Goal: Contribute content

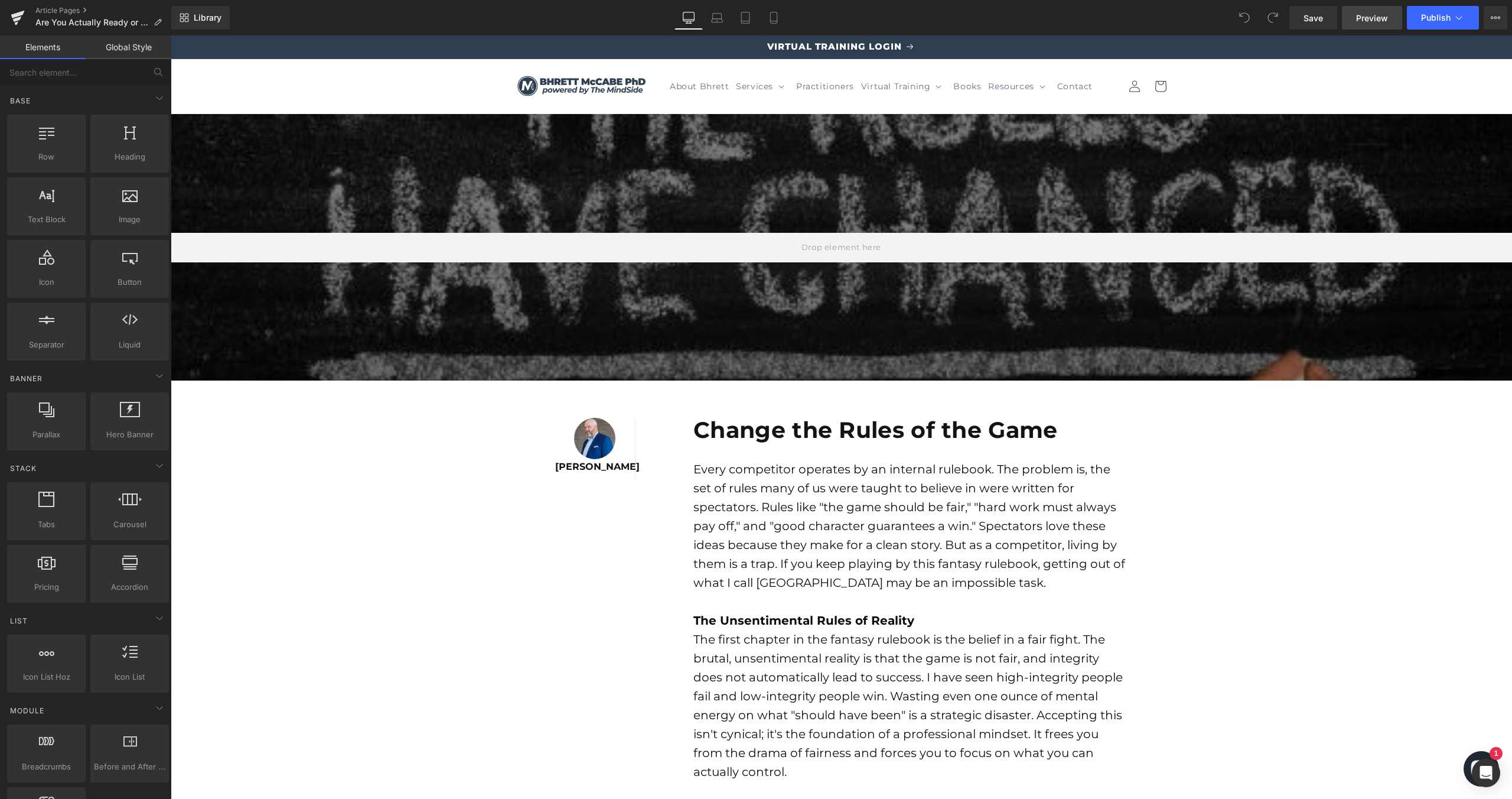
click at [1379, 17] on span "Preview" at bounding box center [1372, 18] width 32 height 13
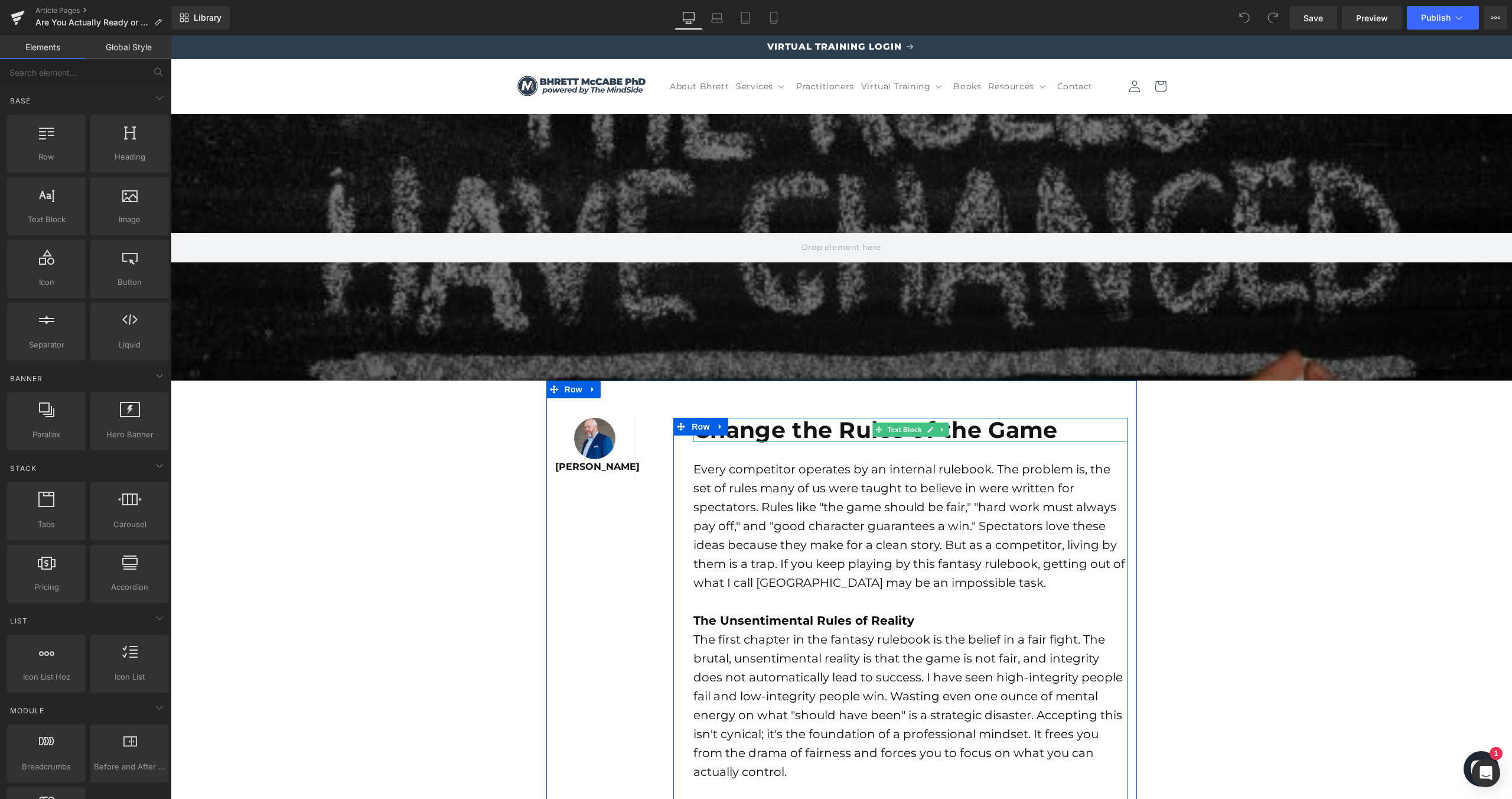
click at [811, 427] on b "Change the Rules of the Game" at bounding box center [875, 429] width 364 height 28
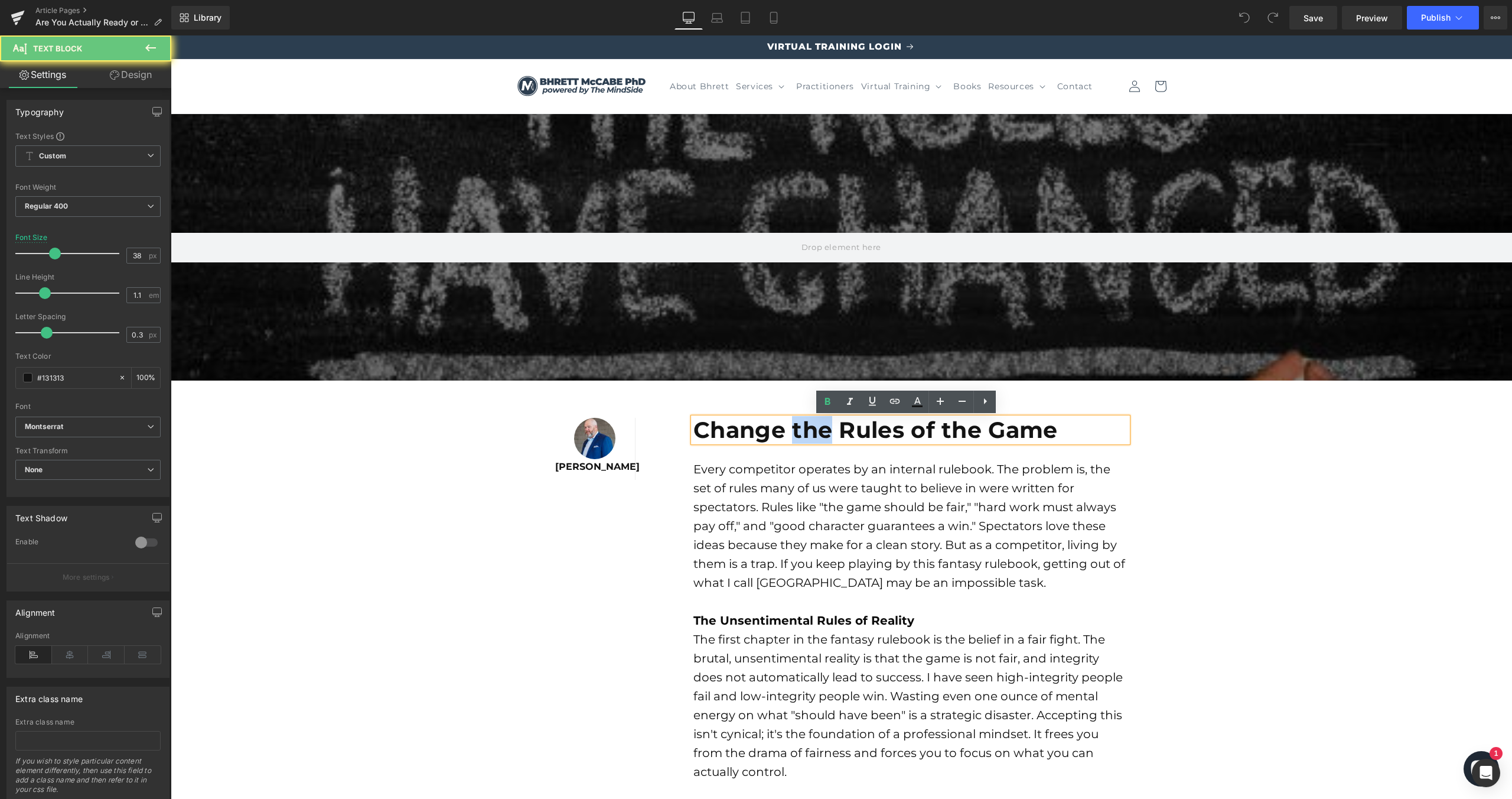
click at [811, 427] on b "Change the Rules of the Game" at bounding box center [875, 429] width 364 height 28
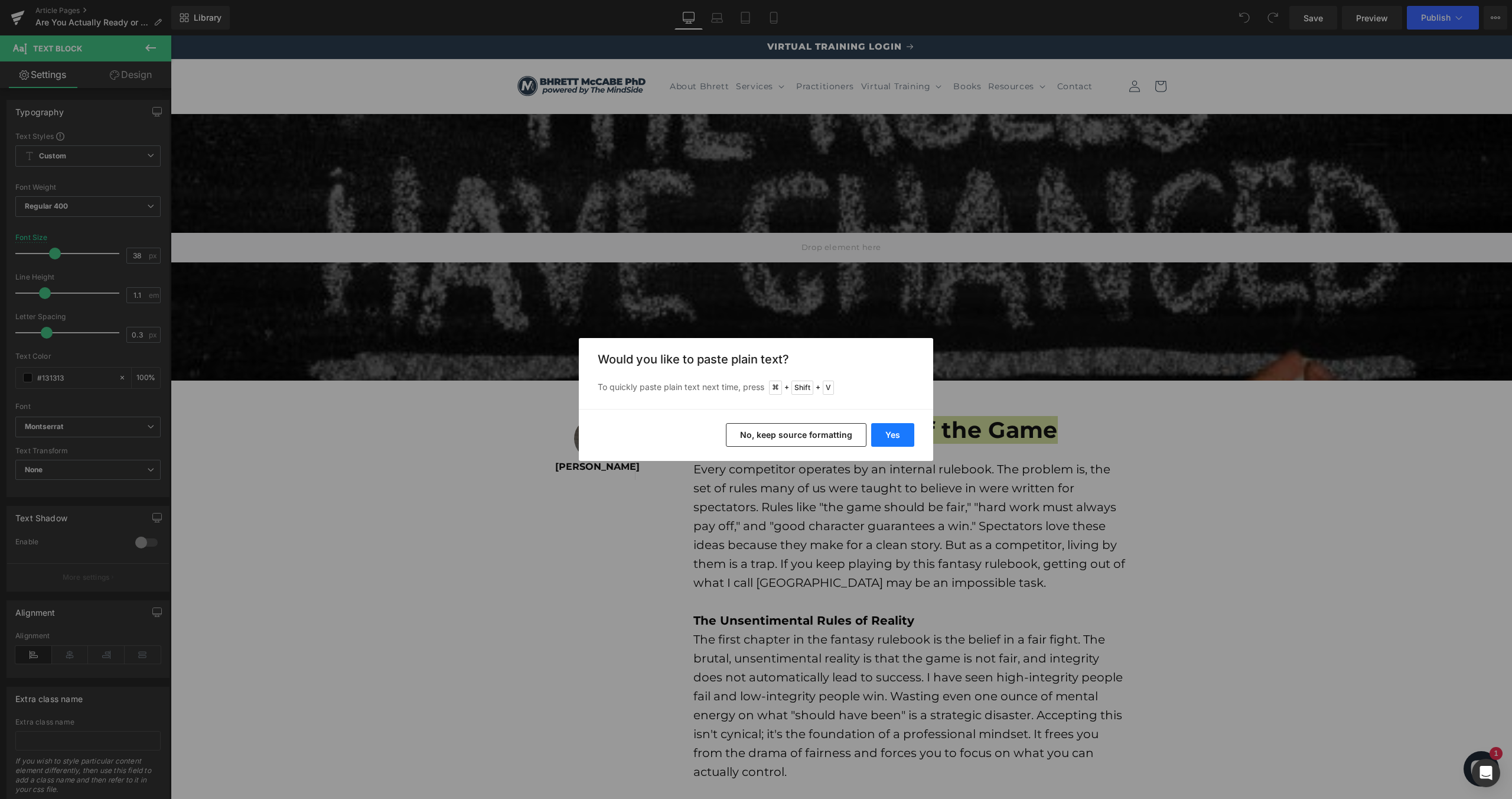
click at [898, 437] on button "Yes" at bounding box center [892, 435] width 43 height 24
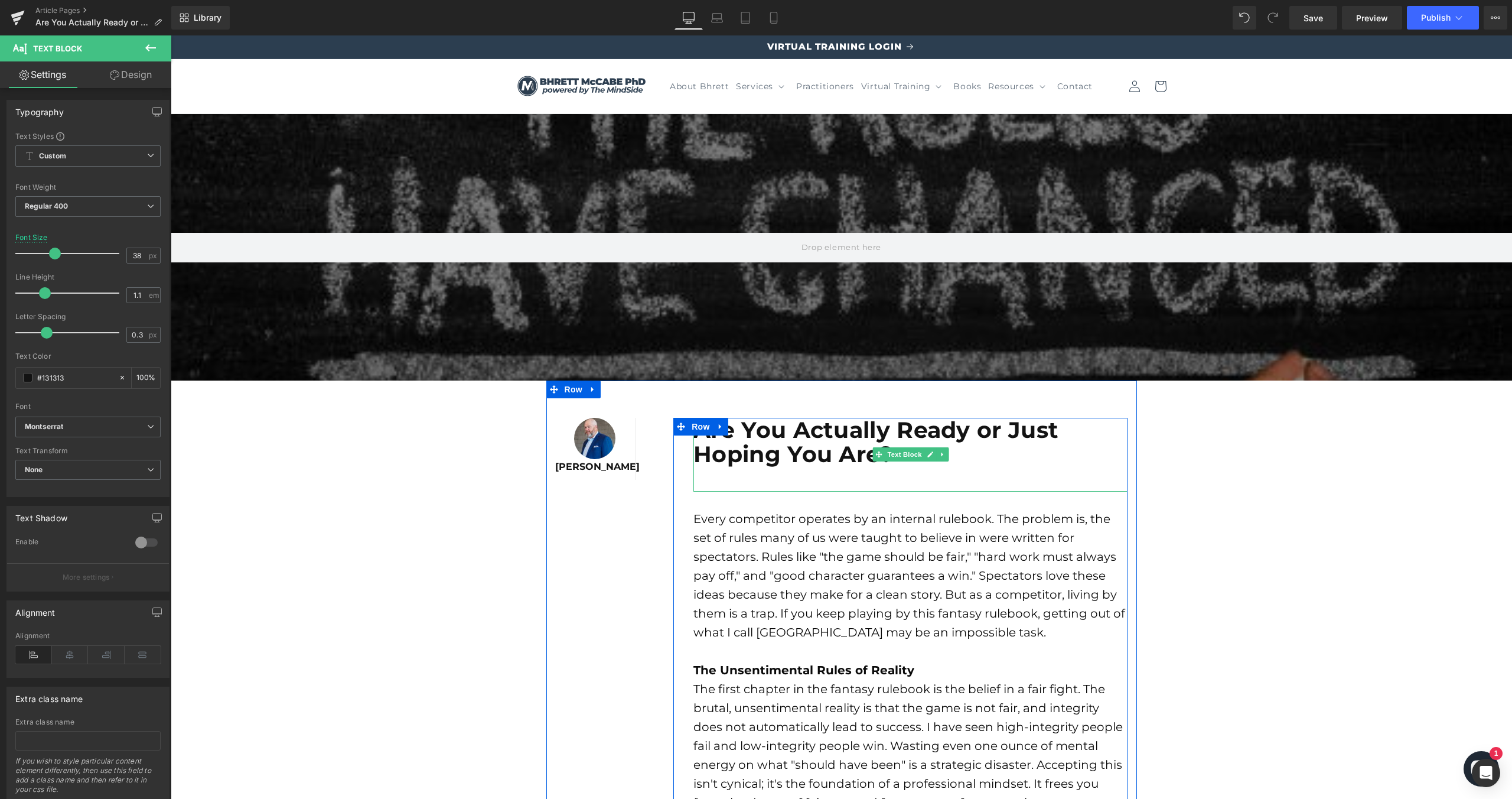
click at [831, 480] on p at bounding box center [910, 480] width 434 height 25
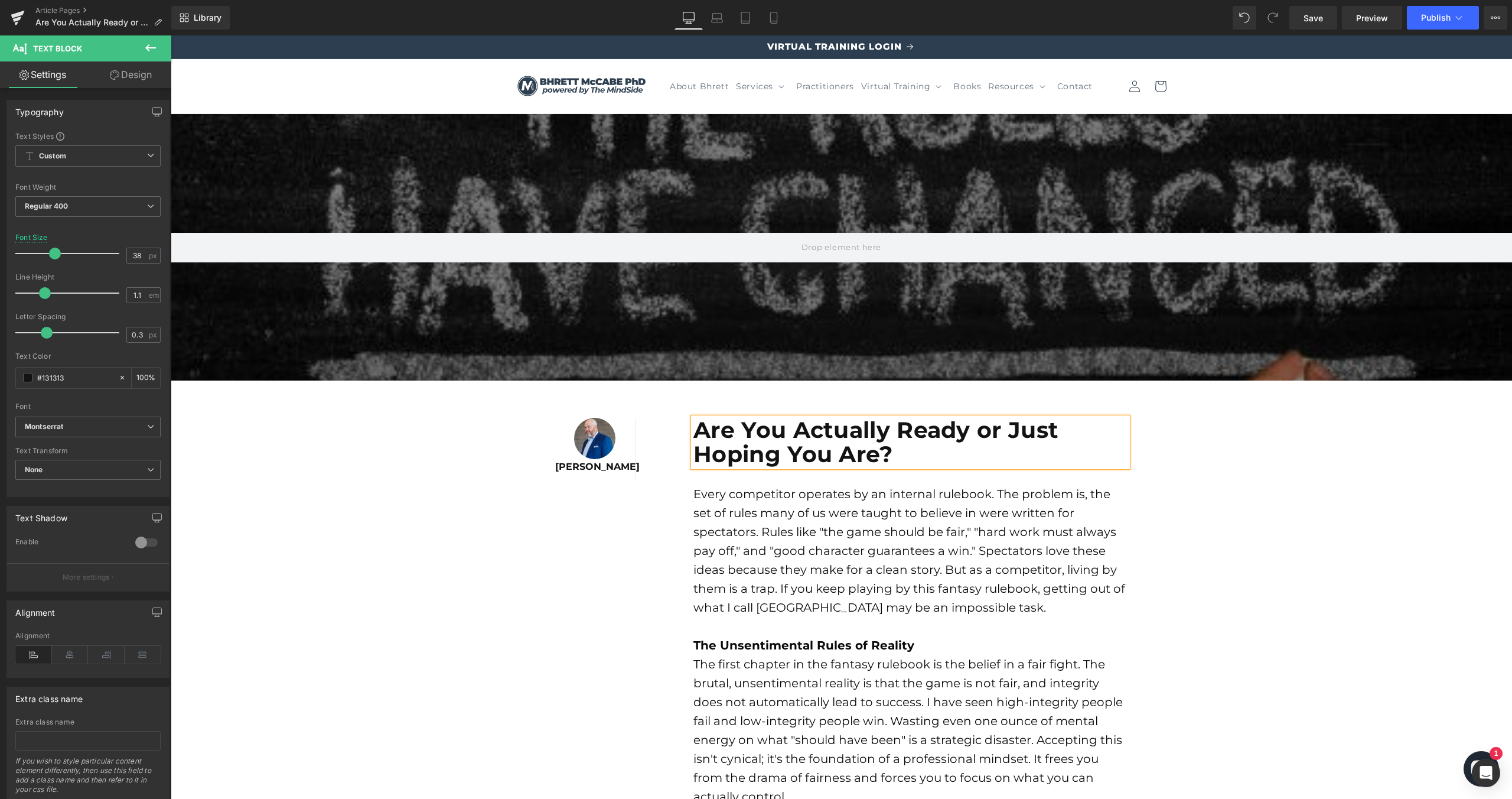
click at [751, 605] on font "Every competitor operates by an internal rulebook. The problem is, the set of r…" at bounding box center [909, 551] width 432 height 128
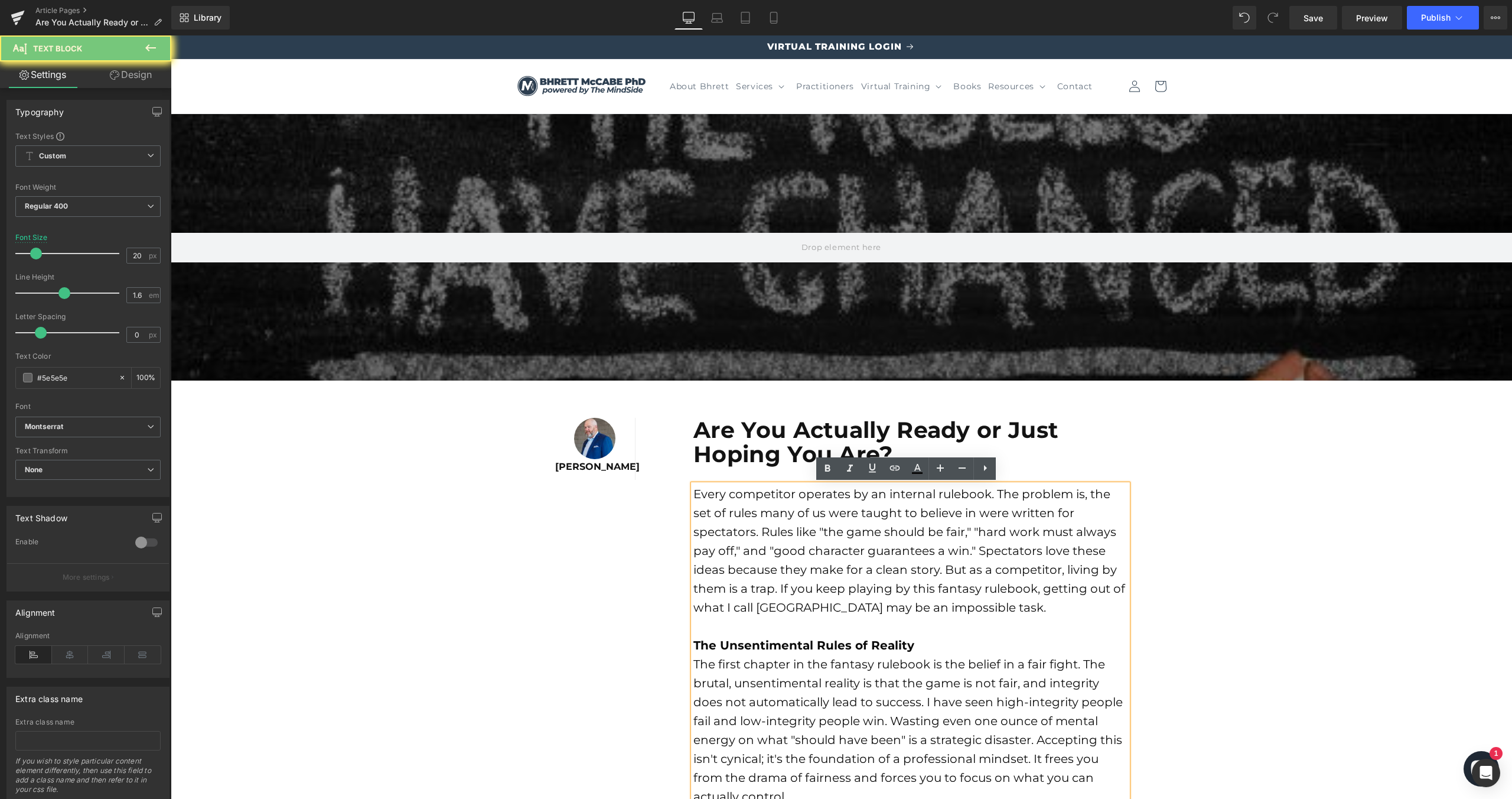
click at [811, 582] on font "Every competitor operates by an internal rulebook. The problem is, the set of r…" at bounding box center [909, 551] width 432 height 128
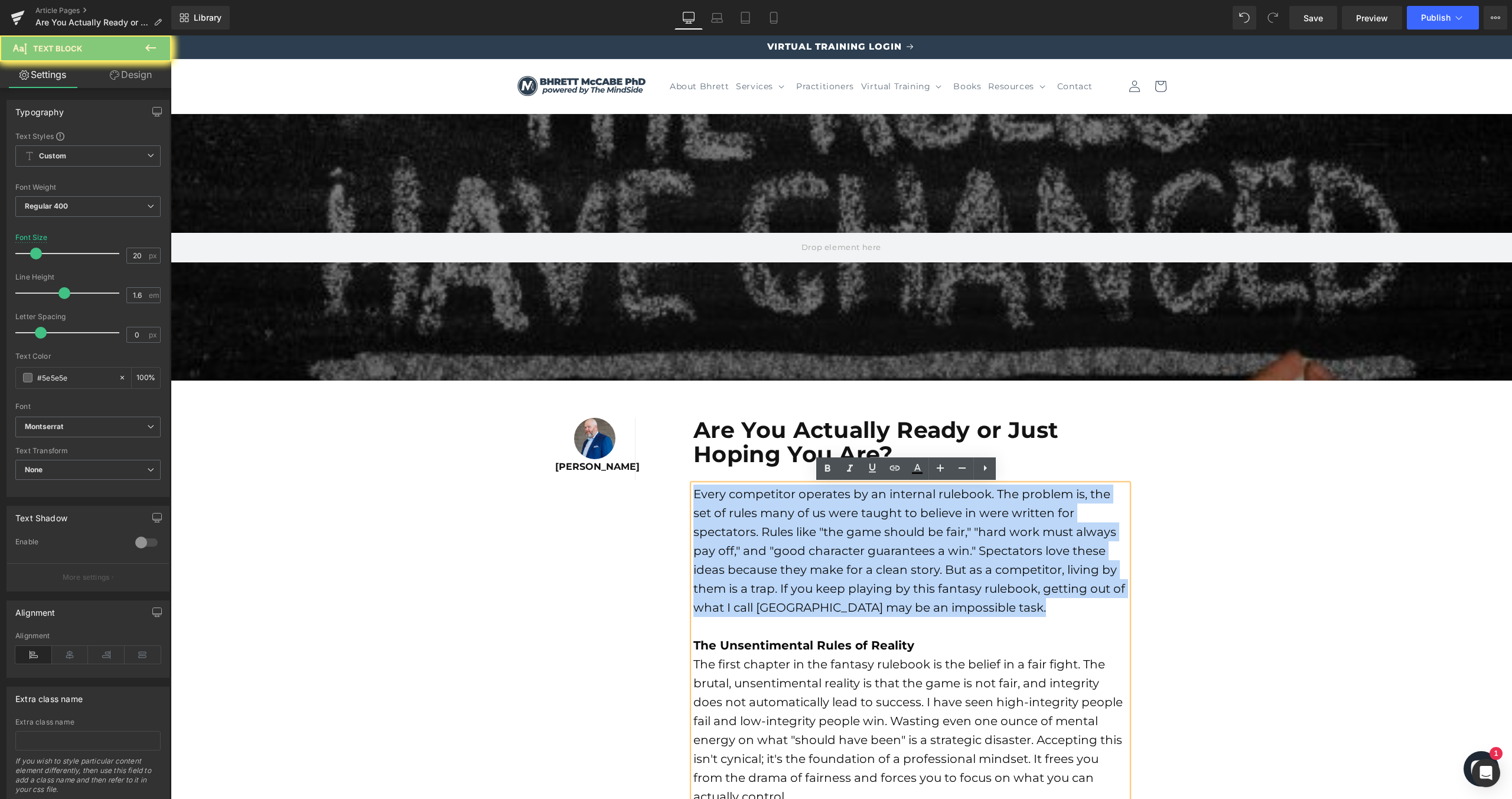
click at [811, 582] on font "Every competitor operates by an internal rulebook. The problem is, the set of r…" at bounding box center [909, 551] width 432 height 128
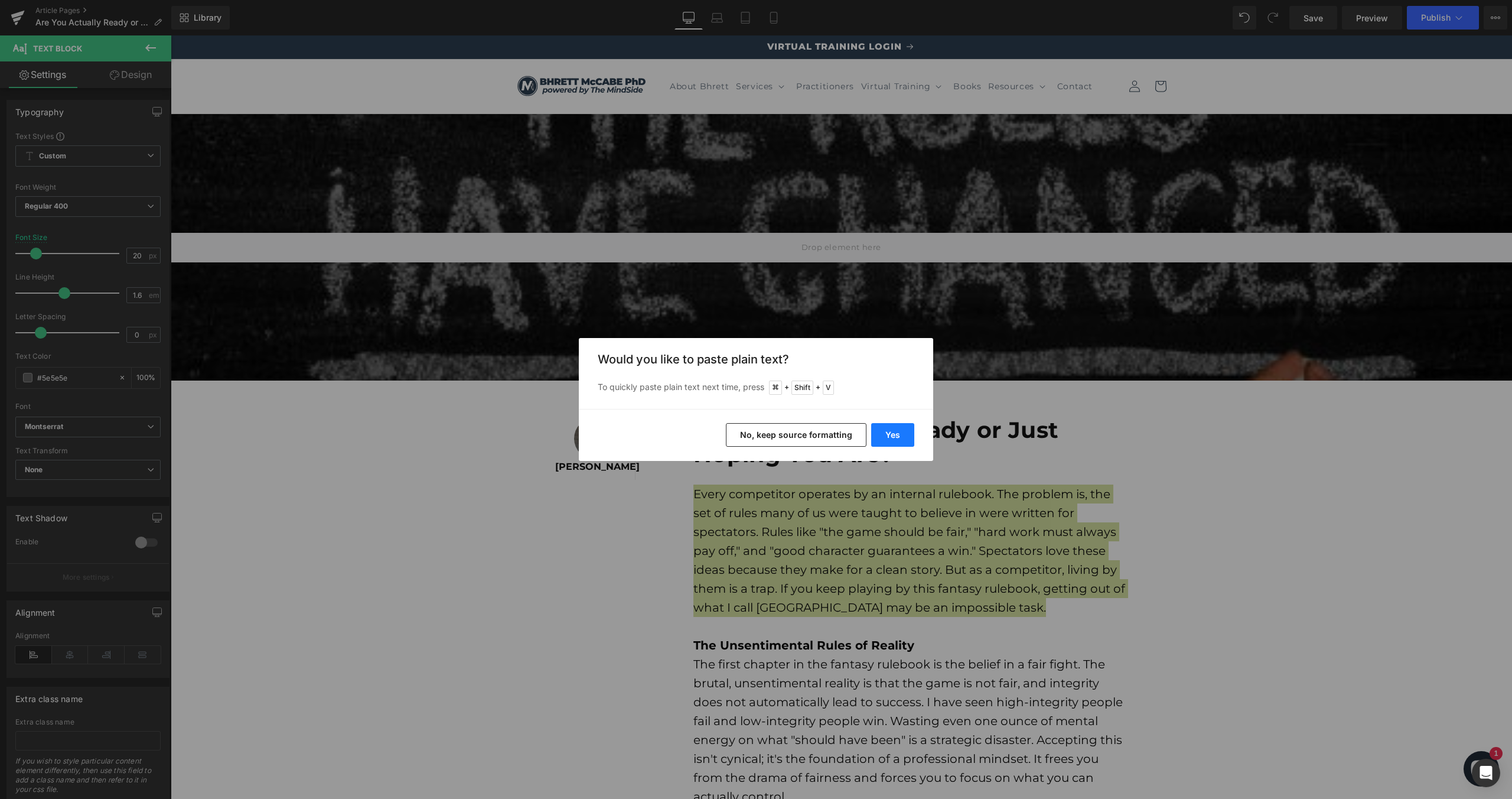
click at [895, 432] on button "Yes" at bounding box center [892, 435] width 43 height 24
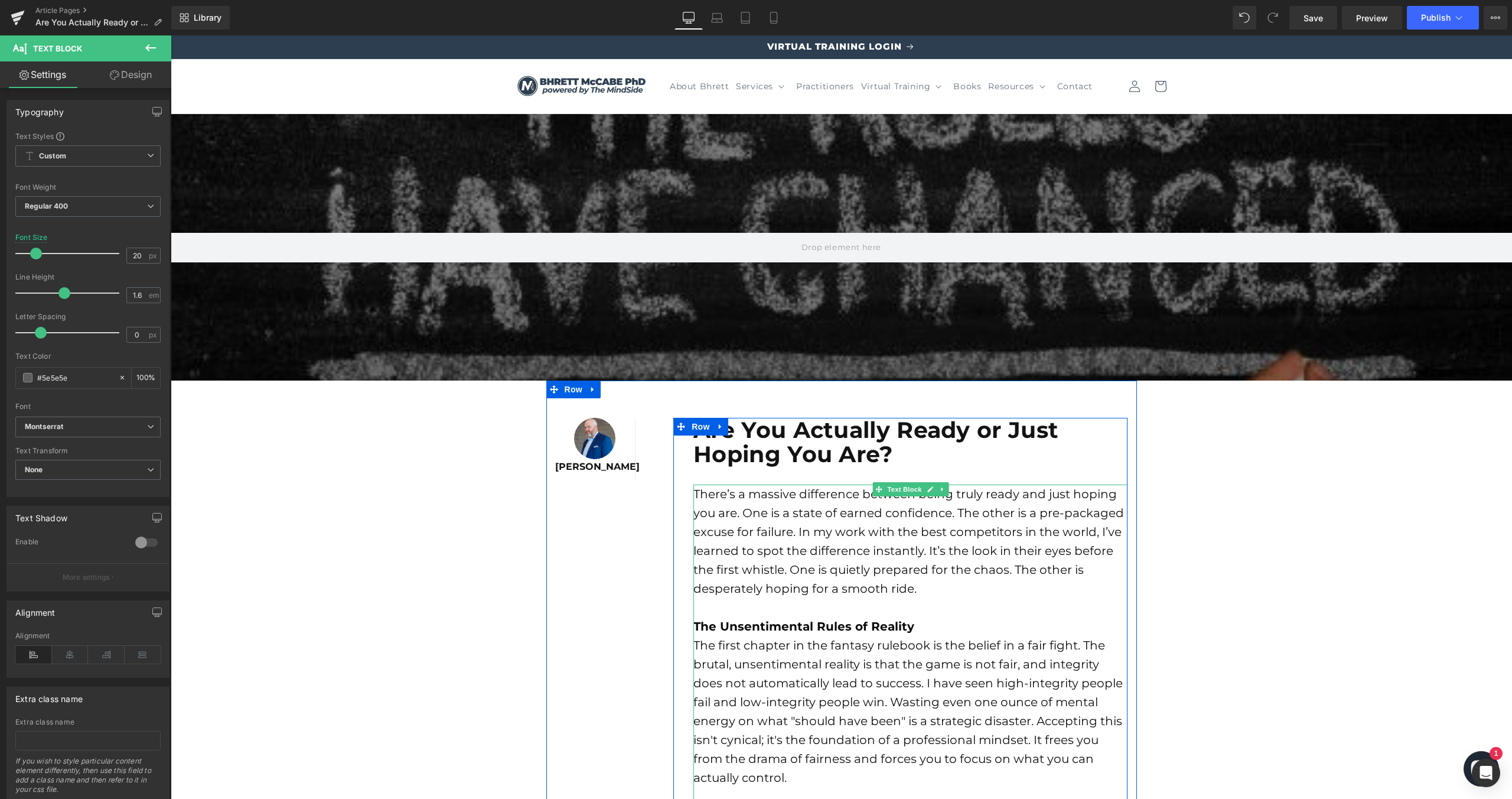
click at [817, 621] on strong "The Unsentimental Rules of Reality" at bounding box center [803, 626] width 221 height 14
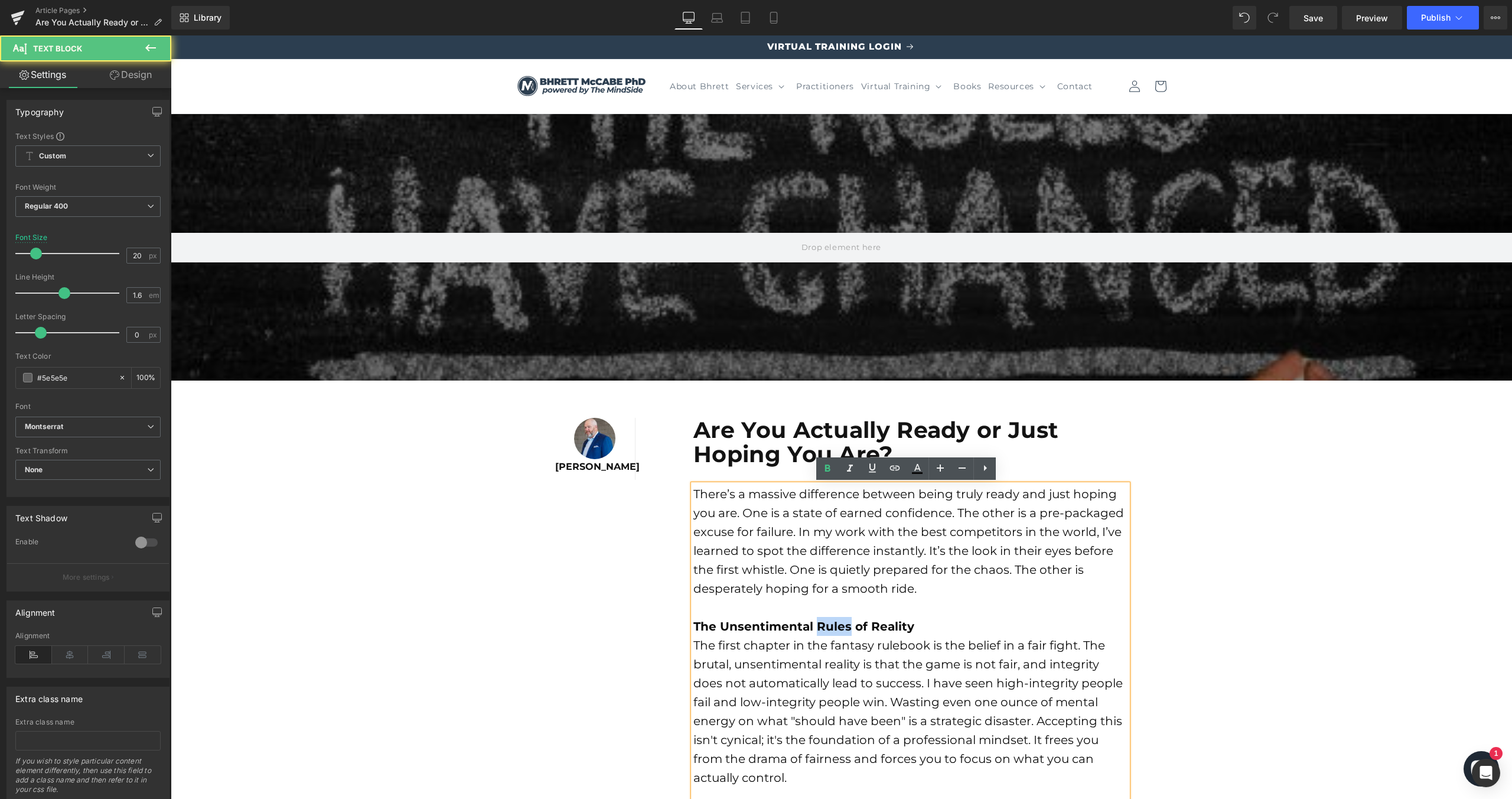
click at [817, 621] on strong "The Unsentimental Rules of Reality" at bounding box center [803, 626] width 221 height 14
click at [1013, 618] on div "The Unsentimental Rules of Reality" at bounding box center [910, 626] width 434 height 19
click at [884, 632] on strong "The Unsentimental Rules of Reality" at bounding box center [803, 626] width 221 height 14
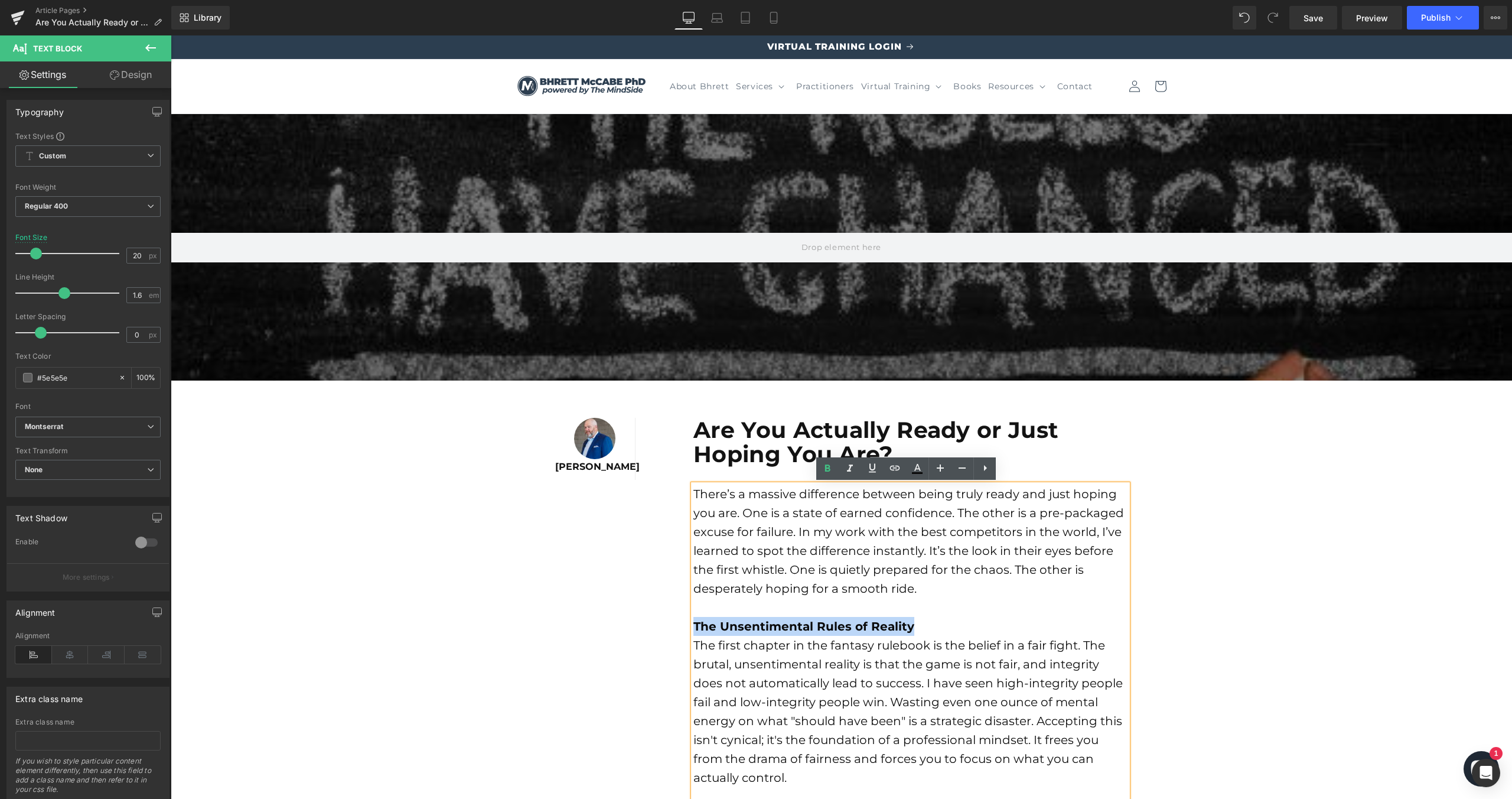
click at [884, 632] on strong "The Unsentimental Rules of Reality" at bounding box center [803, 626] width 221 height 14
click at [848, 732] on font "The first chapter in the fantasy rulebook is the belief in a fair fight. The br…" at bounding box center [908, 711] width 429 height 146
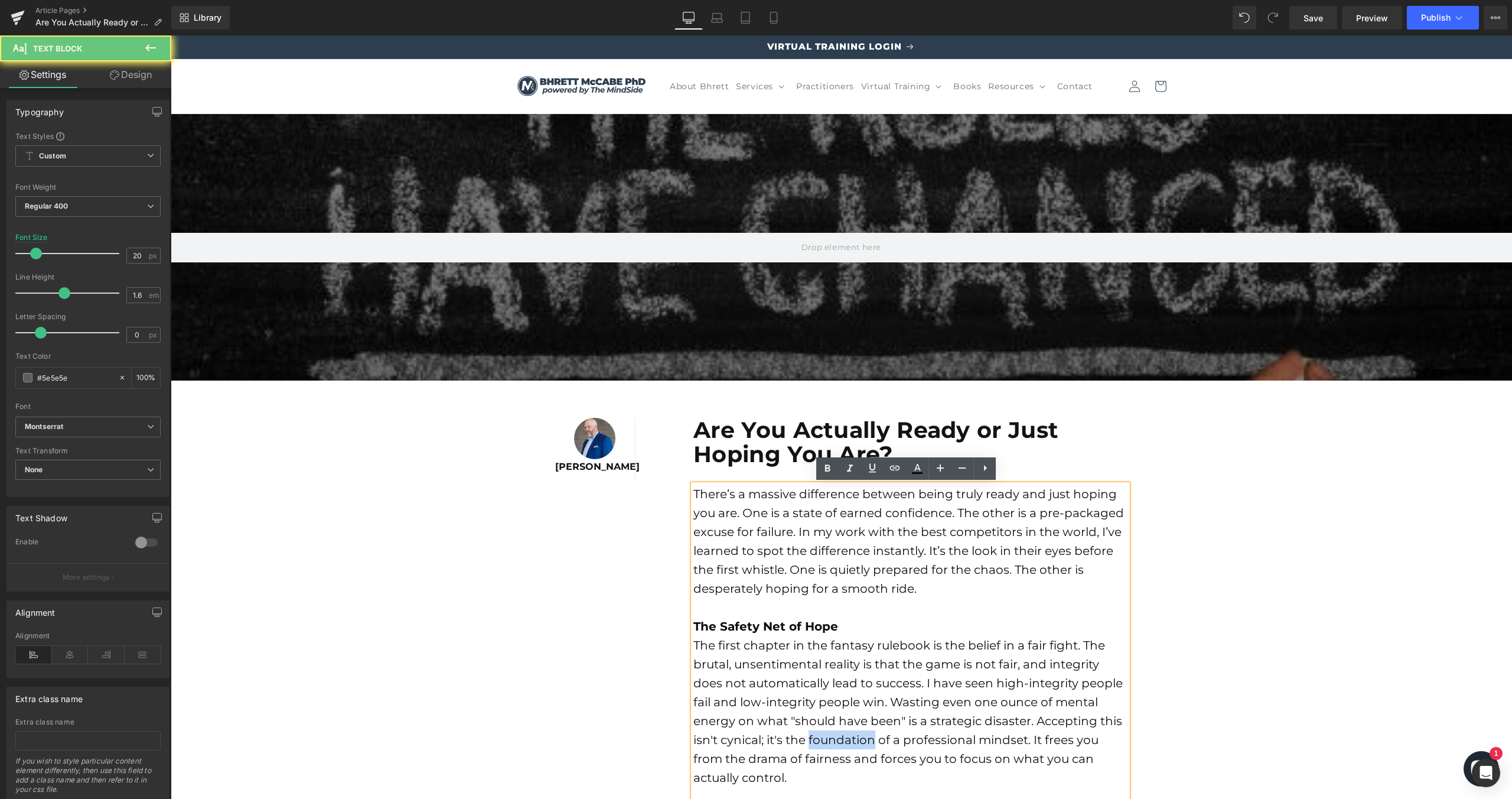
click at [848, 732] on font "The first chapter in the fantasy rulebook is the belief in a fair fight. The br…" at bounding box center [908, 711] width 429 height 146
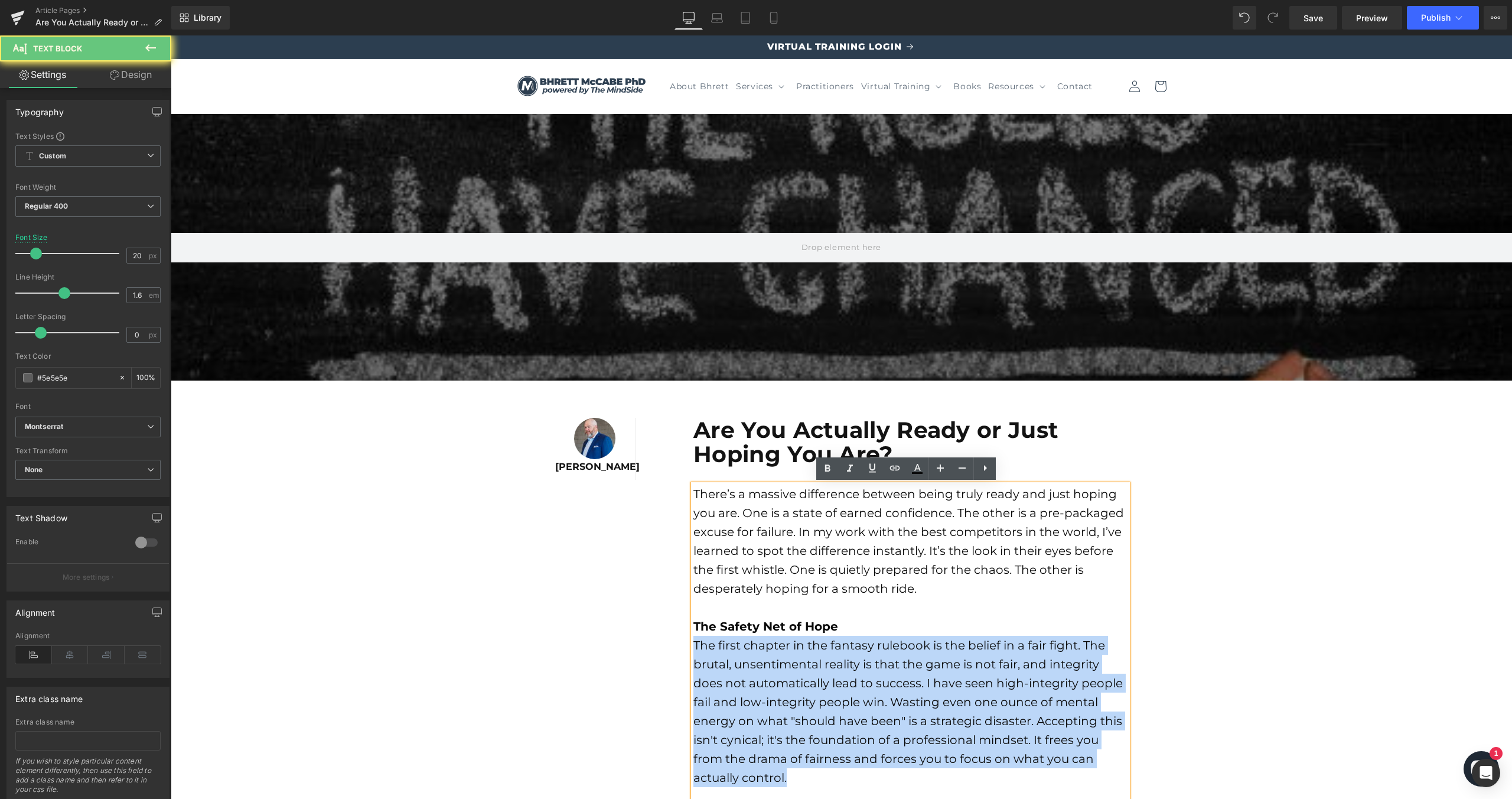
click at [848, 732] on font "The first chapter in the fantasy rulebook is the belief in a fair fight. The br…" at bounding box center [908, 711] width 429 height 146
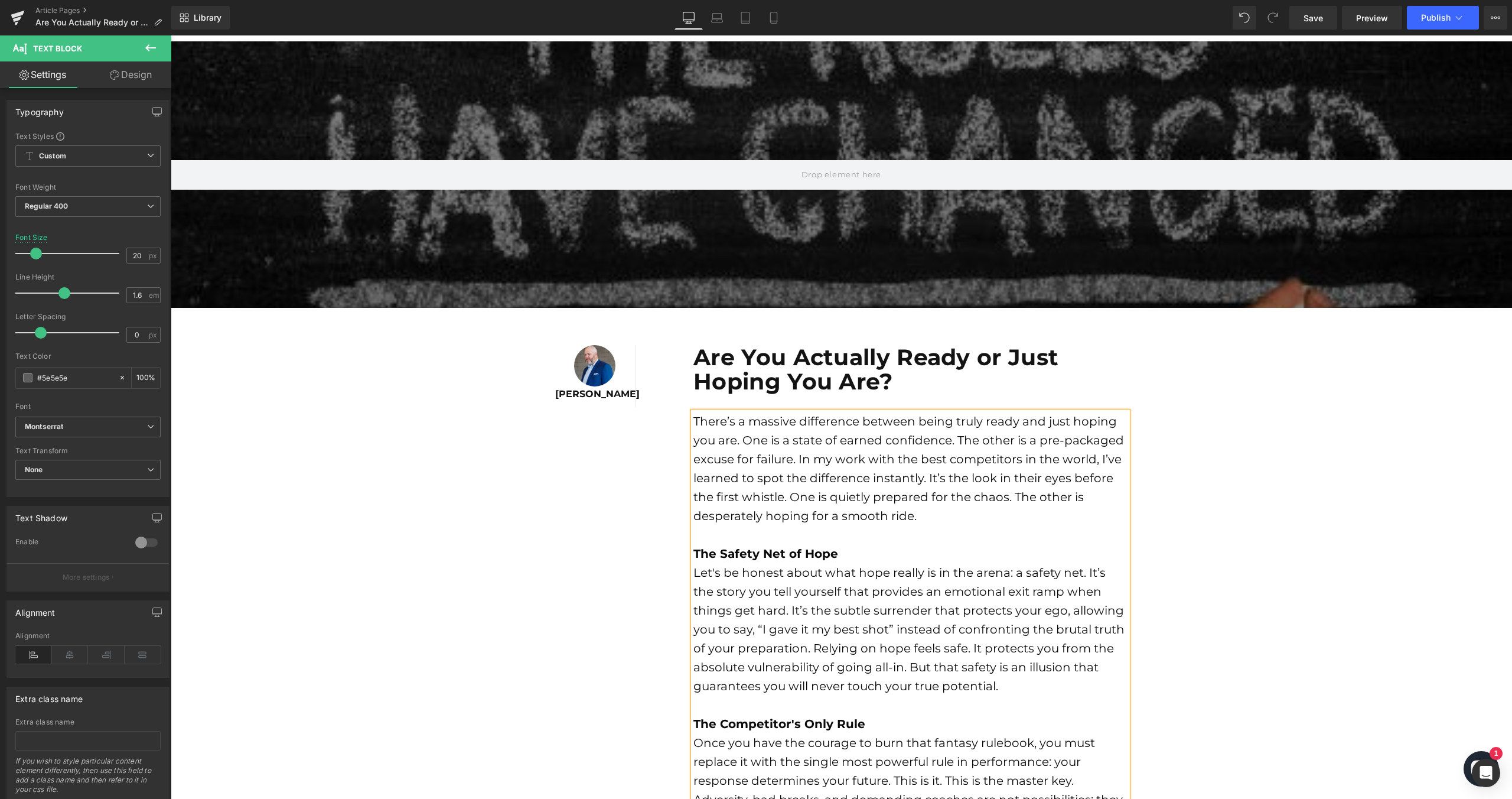
scroll to position [75, 0]
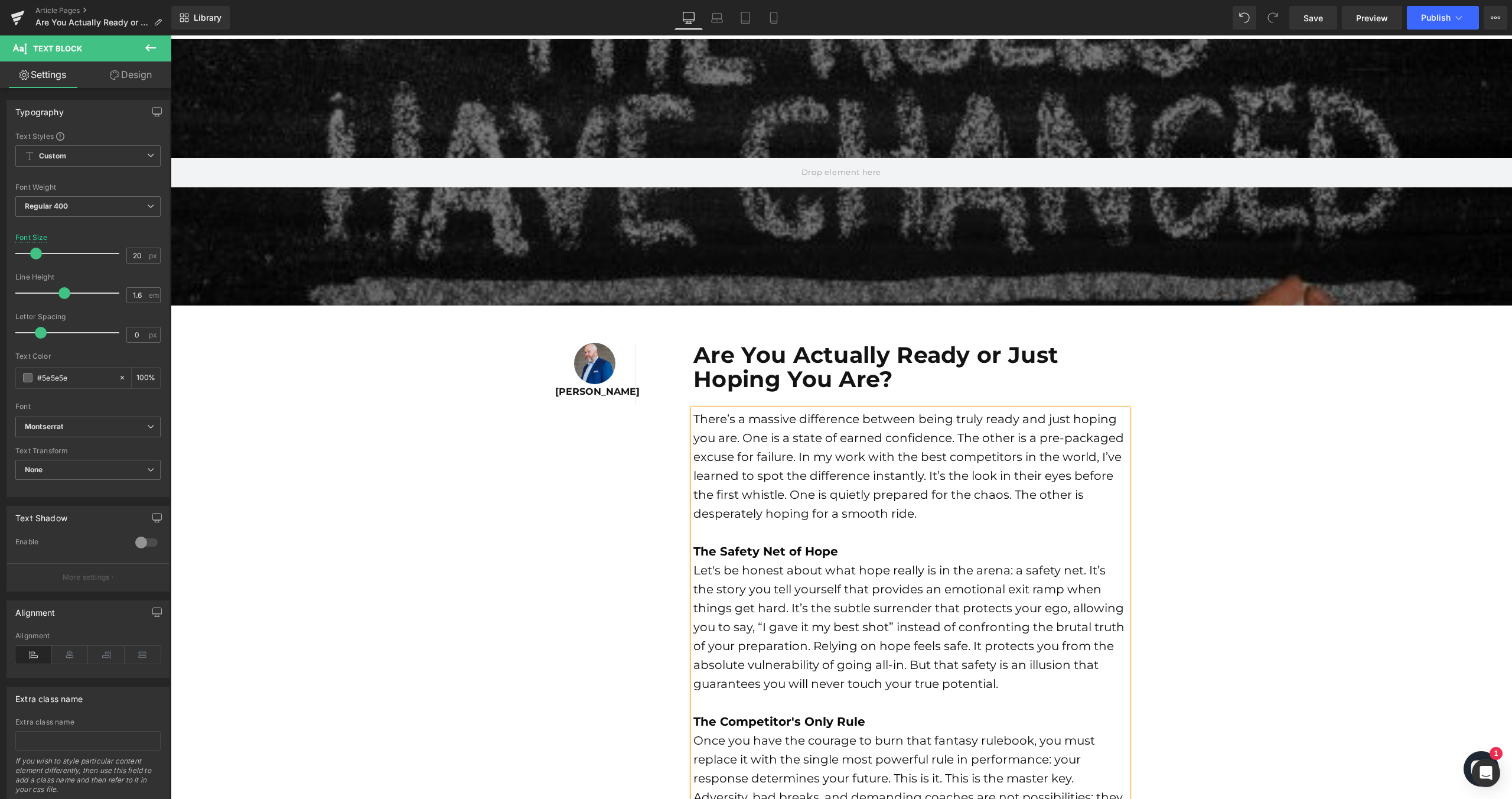
click at [759, 726] on strong "The Competitor's Only Rule" at bounding box center [779, 721] width 172 height 14
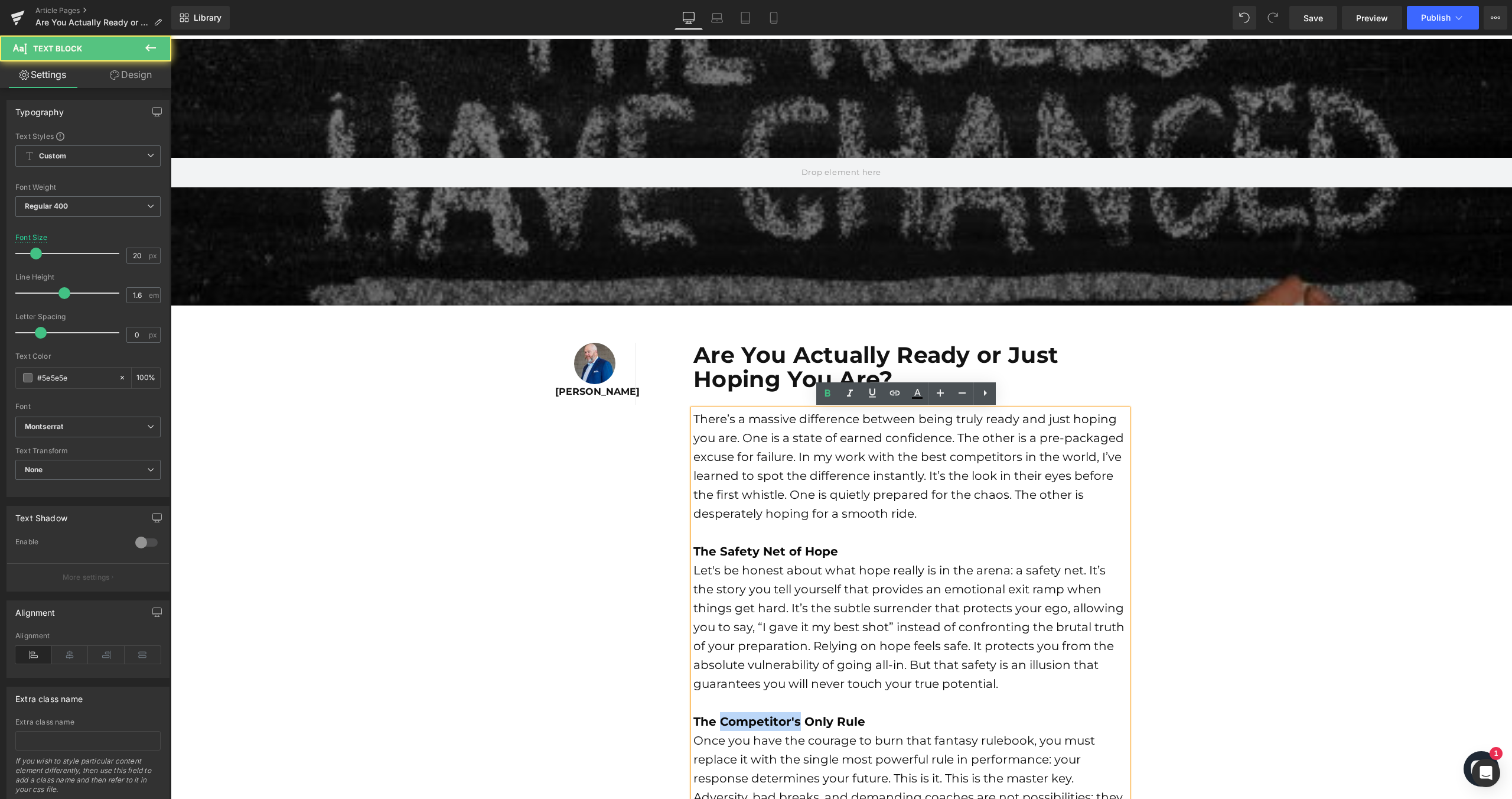
click at [759, 726] on strong "The Competitor's Only Rule" at bounding box center [779, 721] width 172 height 14
click at [761, 715] on strong "The Competitor's Only Rule" at bounding box center [779, 721] width 172 height 14
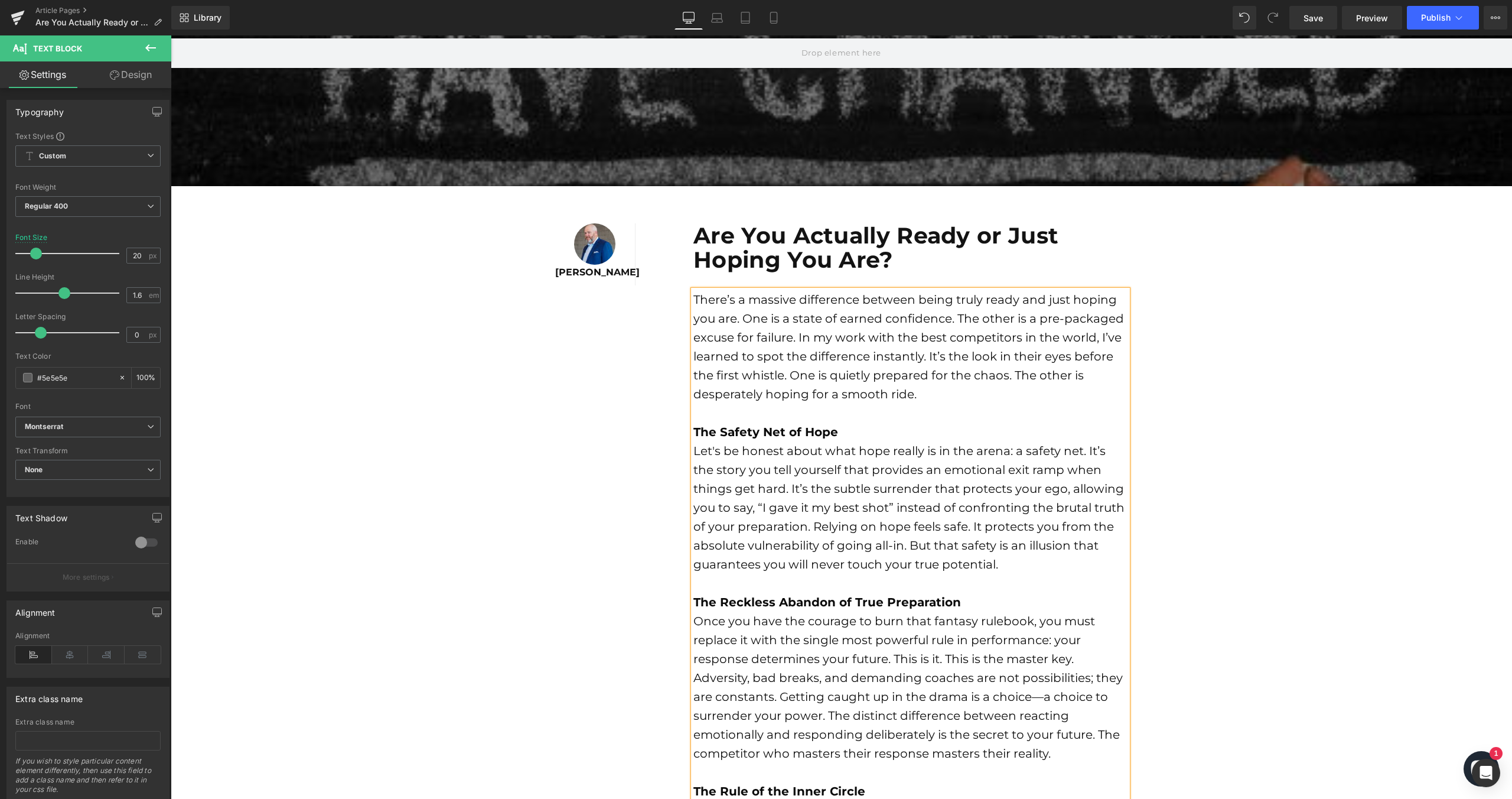
scroll to position [427, 0]
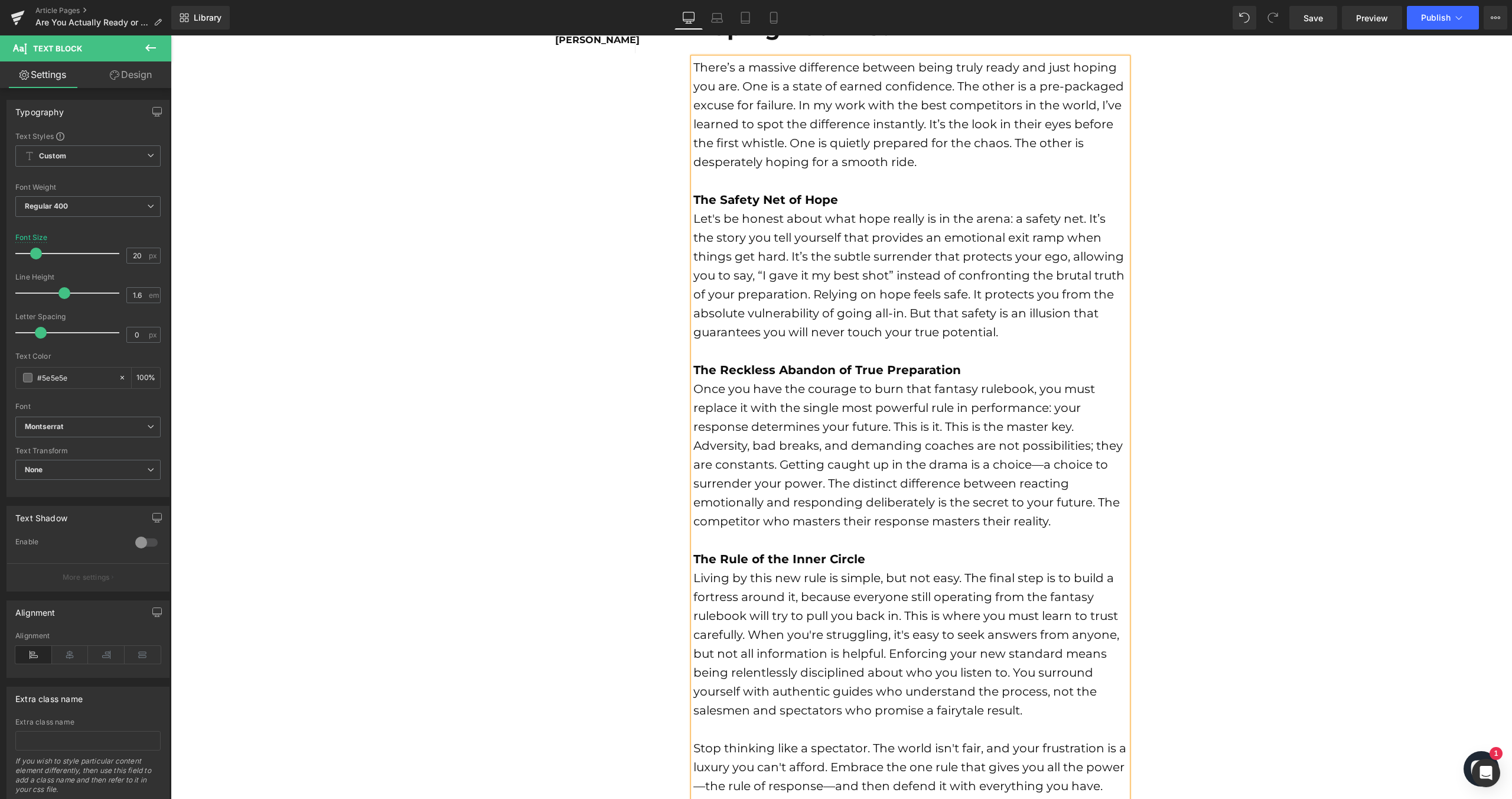
click at [827, 495] on font "Once you have the courage to burn that fantasy rulebook, you must replace it wi…" at bounding box center [908, 455] width 429 height 146
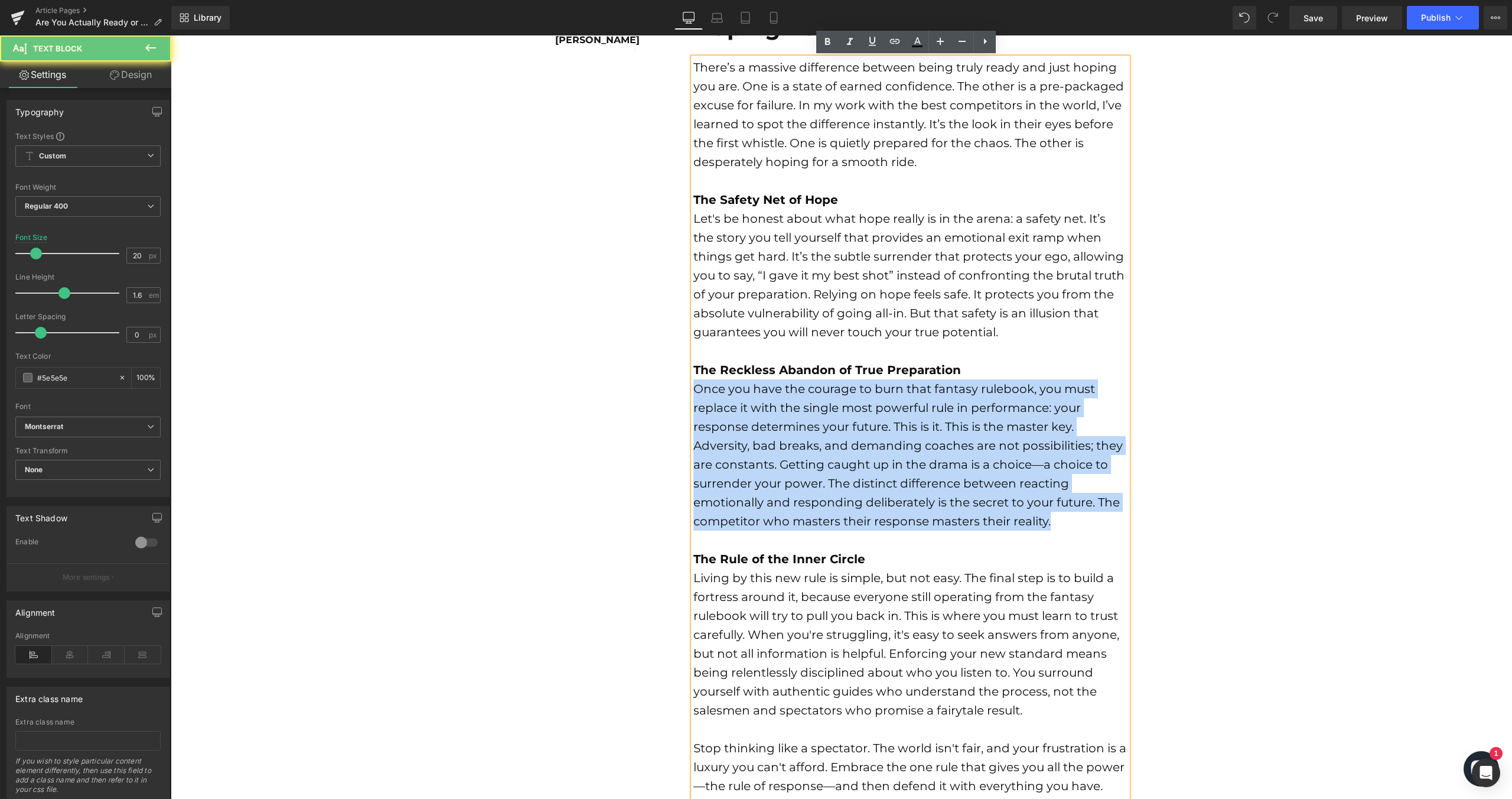
click at [827, 495] on font "Once you have the courage to burn that fantasy rulebook, you must replace it wi…" at bounding box center [908, 455] width 429 height 146
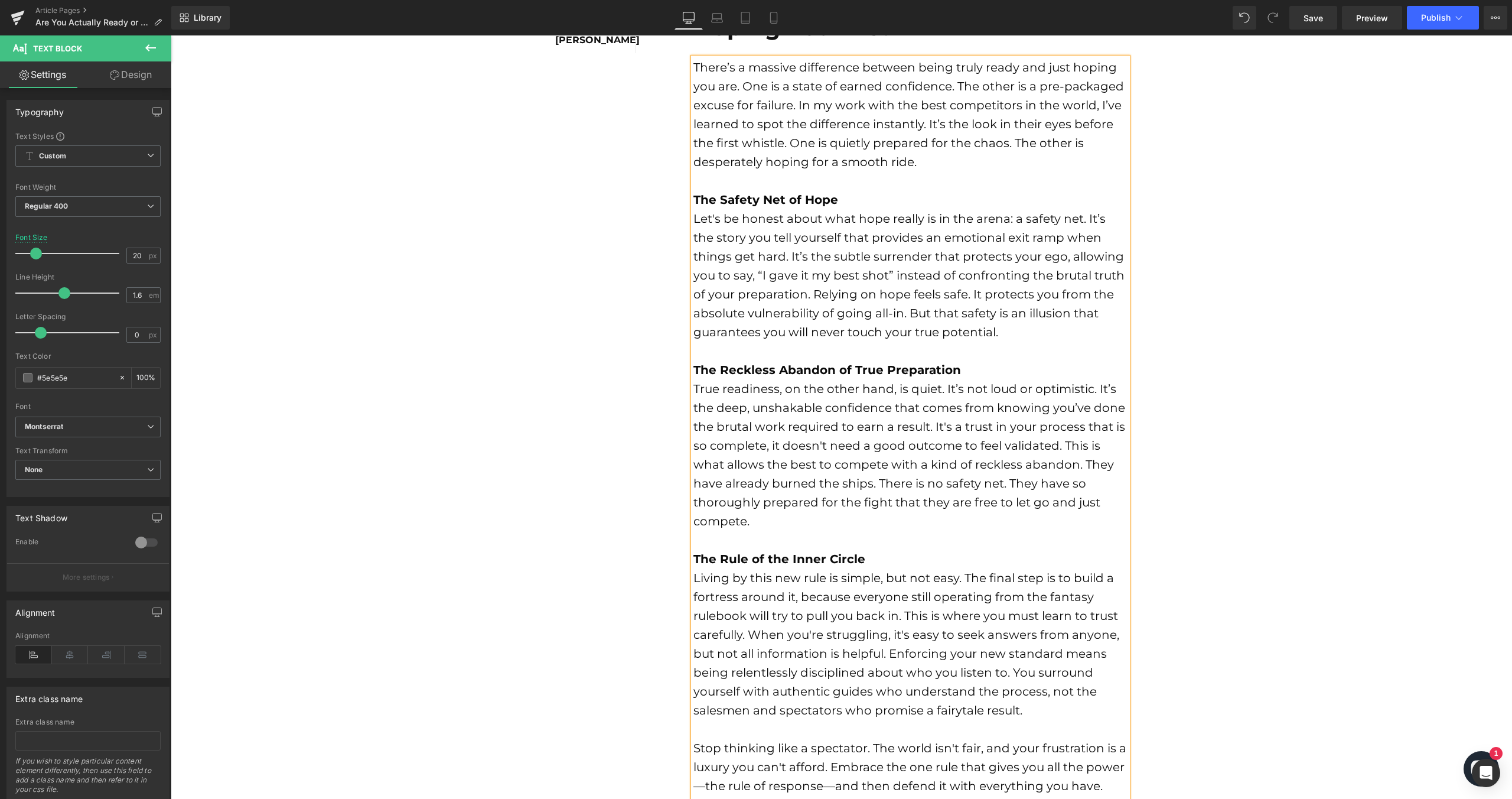
click at [796, 556] on strong "The Rule of the Inner Circle" at bounding box center [779, 559] width 172 height 14
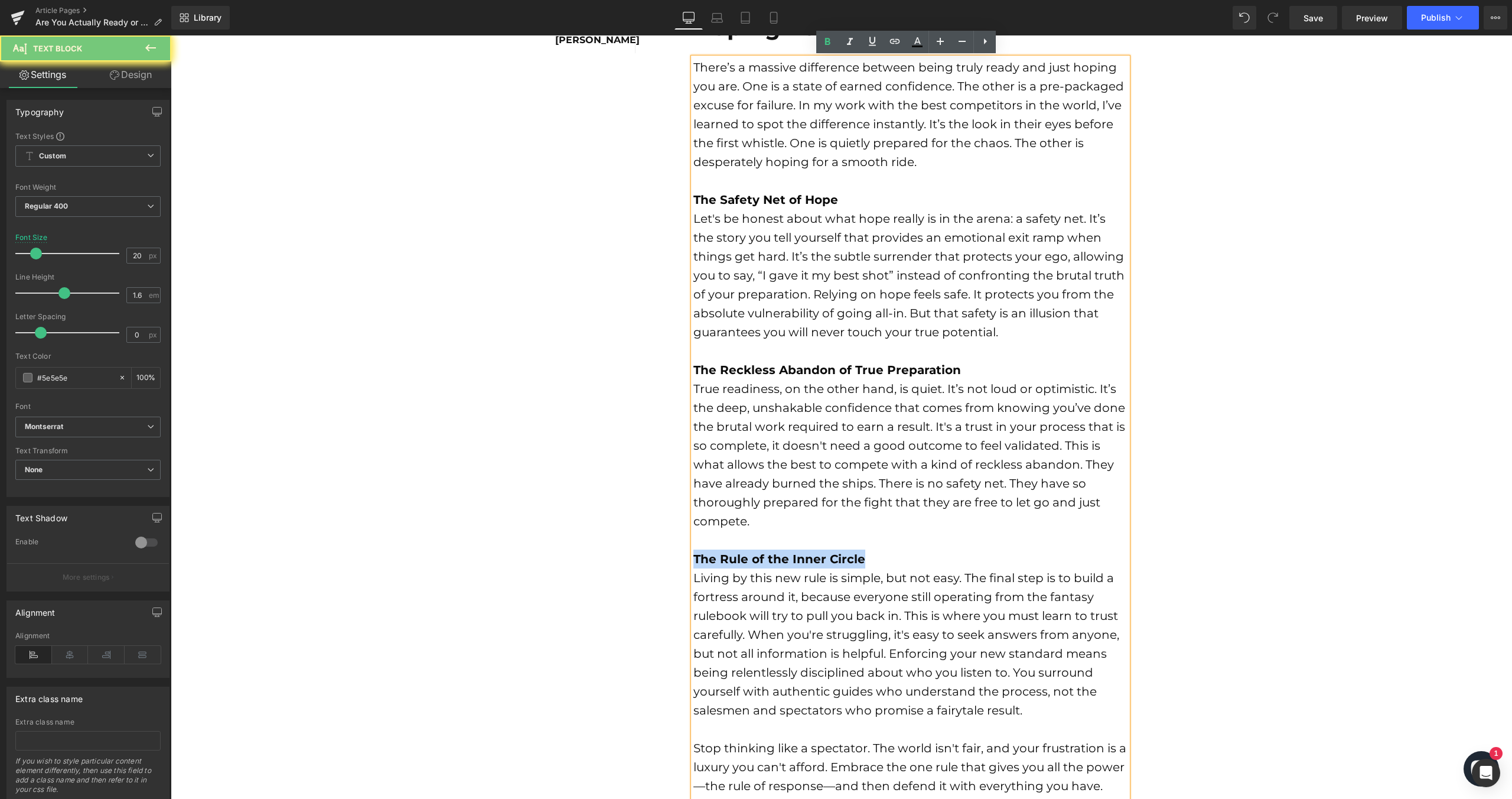
click at [796, 556] on strong "The Rule of the Inner Circle" at bounding box center [779, 559] width 172 height 14
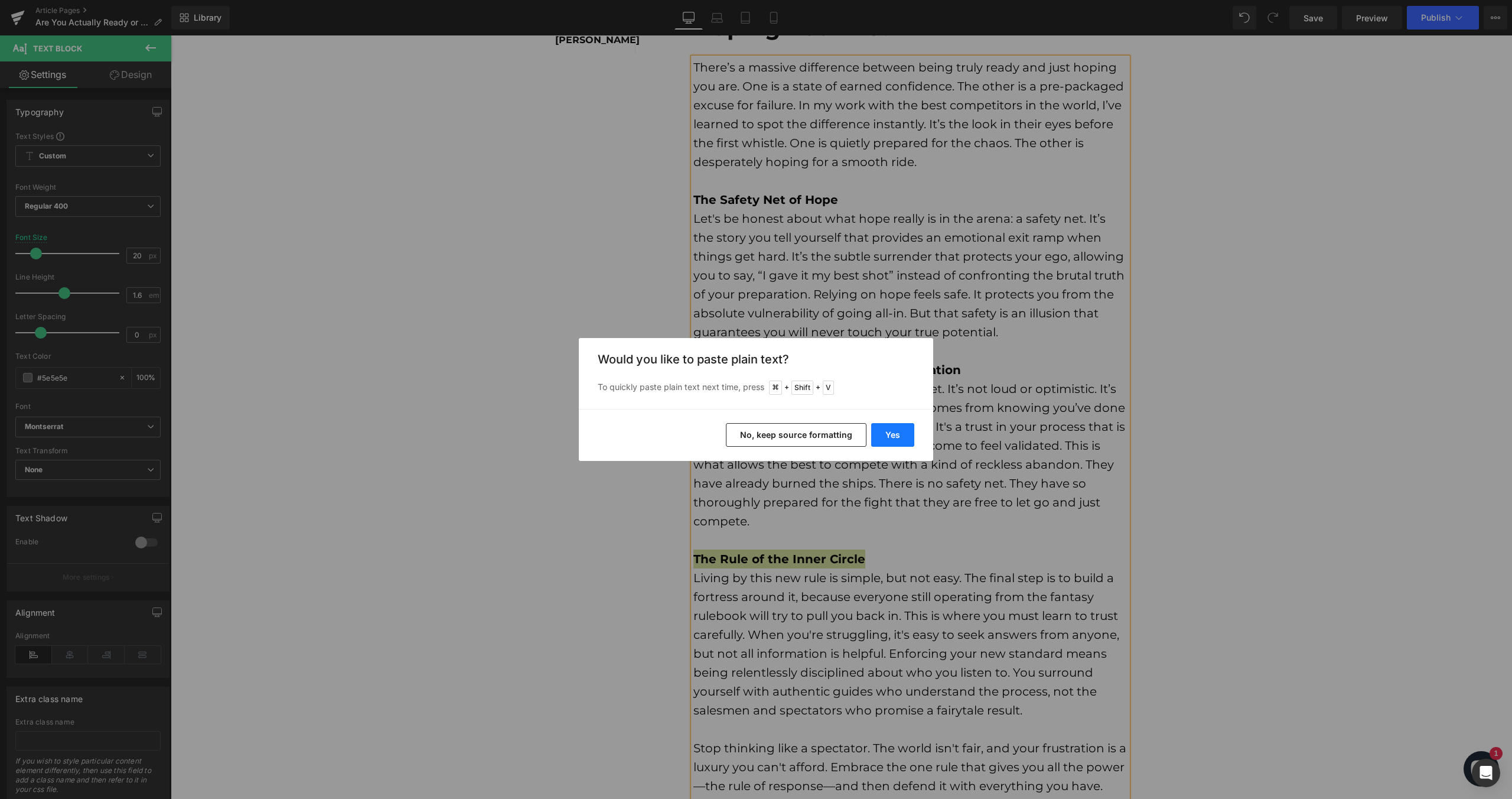
click at [894, 435] on button "Yes" at bounding box center [892, 435] width 43 height 24
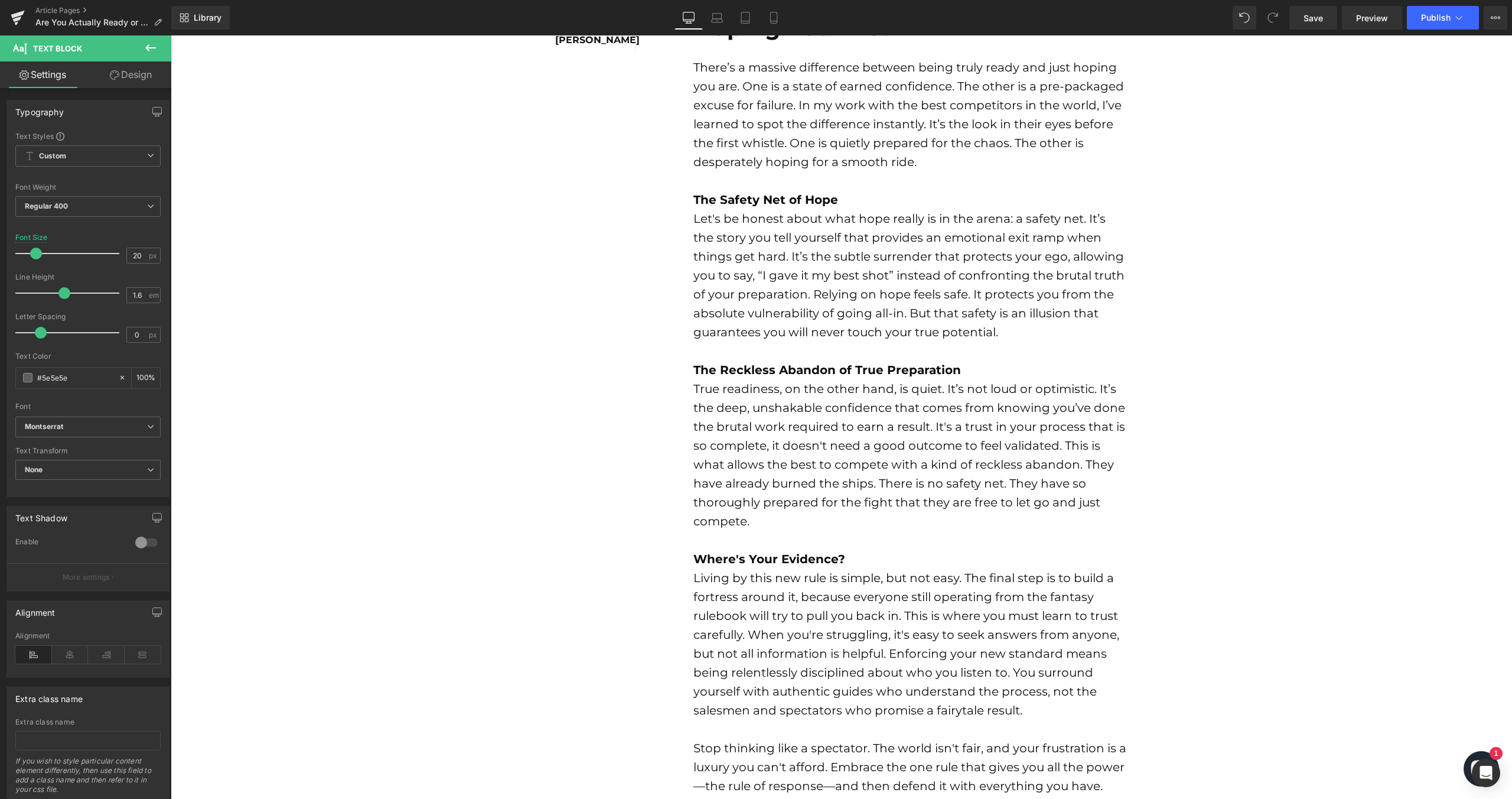
click at [727, 638] on font "Living by this new rule is simple, but not easy. The final step is to build a f…" at bounding box center [906, 644] width 426 height 146
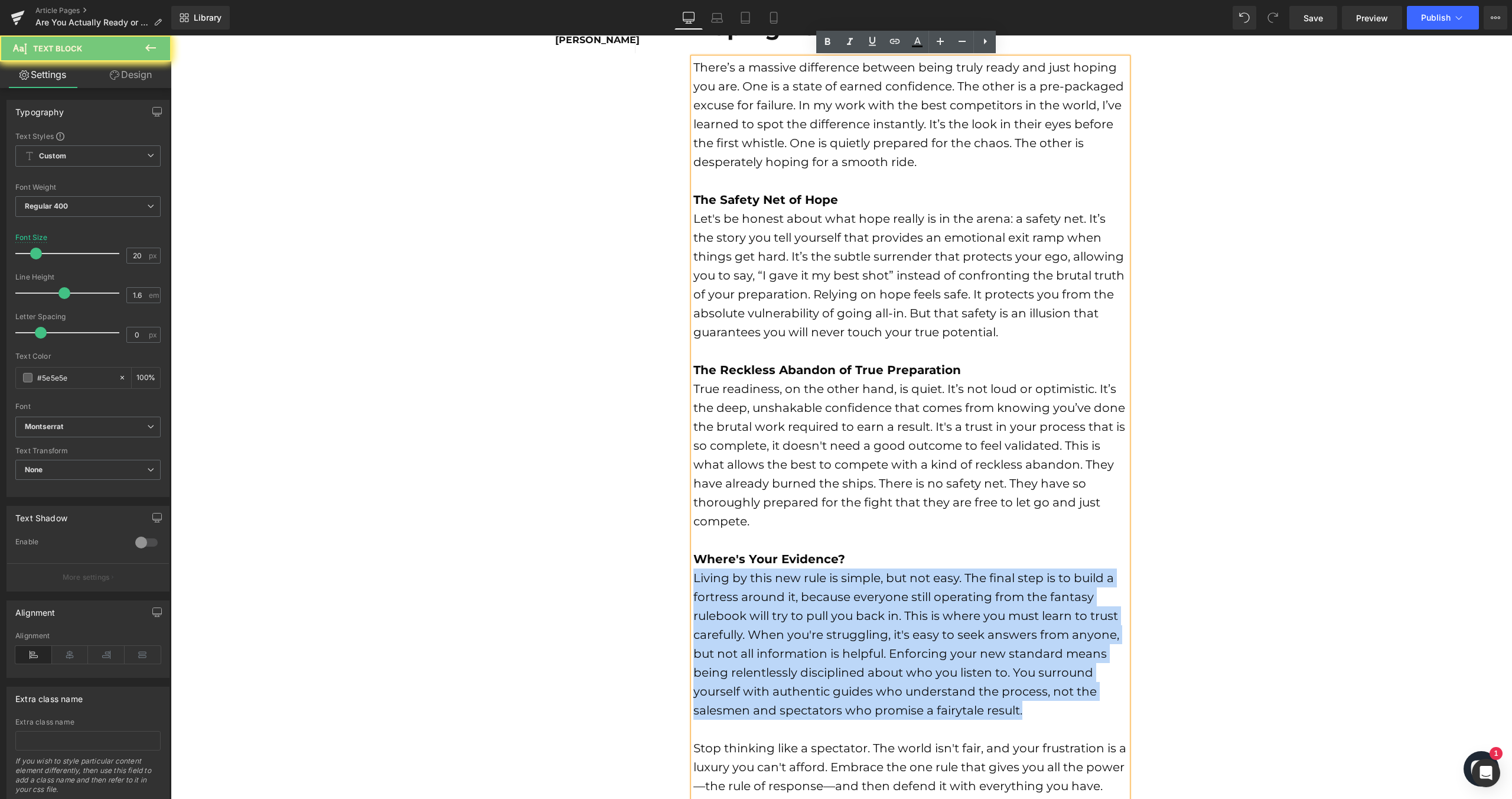
click at [727, 638] on font "Living by this new rule is simple, but not easy. The final step is to build a f…" at bounding box center [906, 644] width 426 height 146
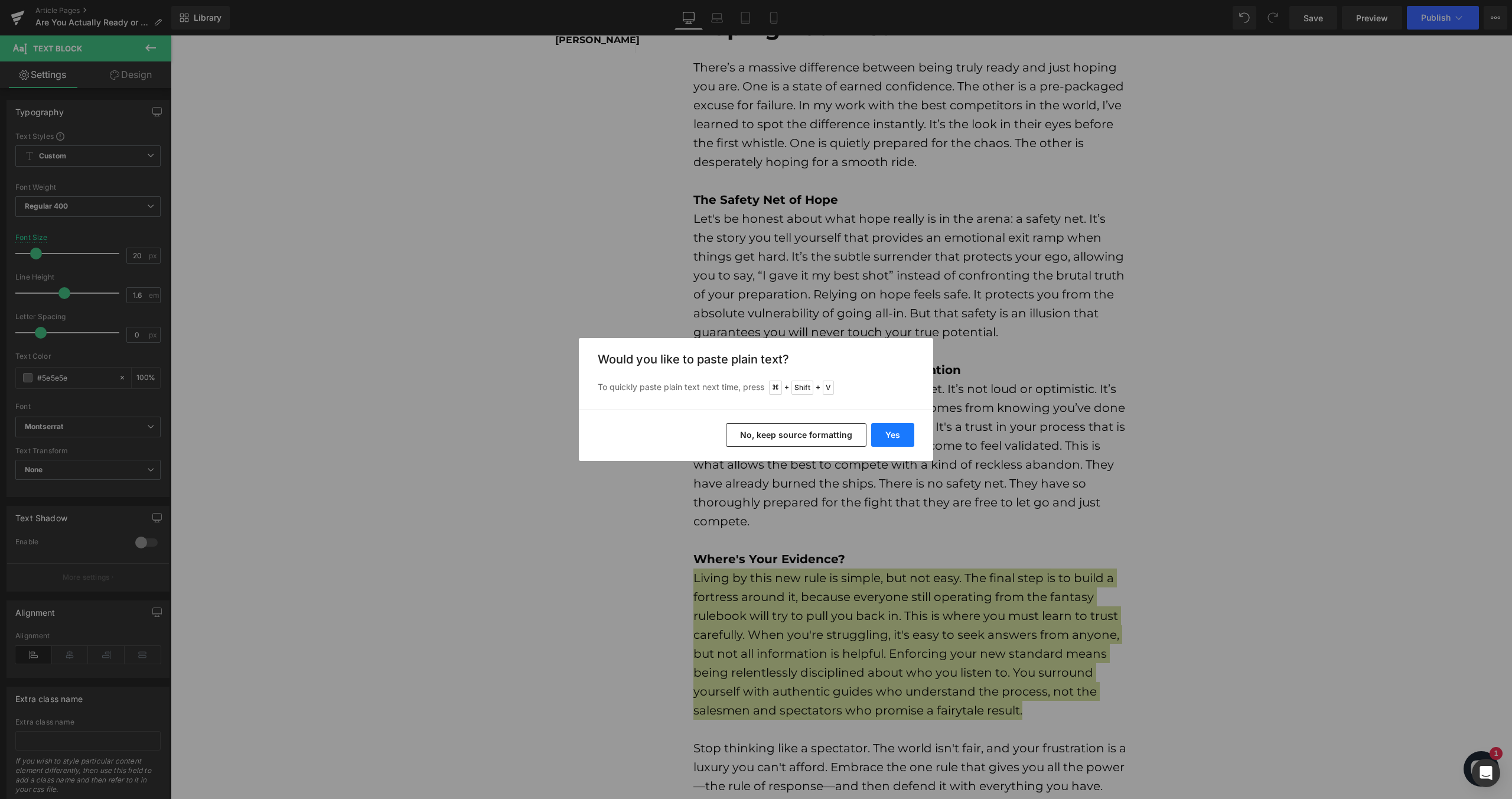
drag, startPoint x: 894, startPoint y: 439, endPoint x: 722, endPoint y: 403, distance: 175.7
click at [894, 439] on button "Yes" at bounding box center [892, 435] width 43 height 24
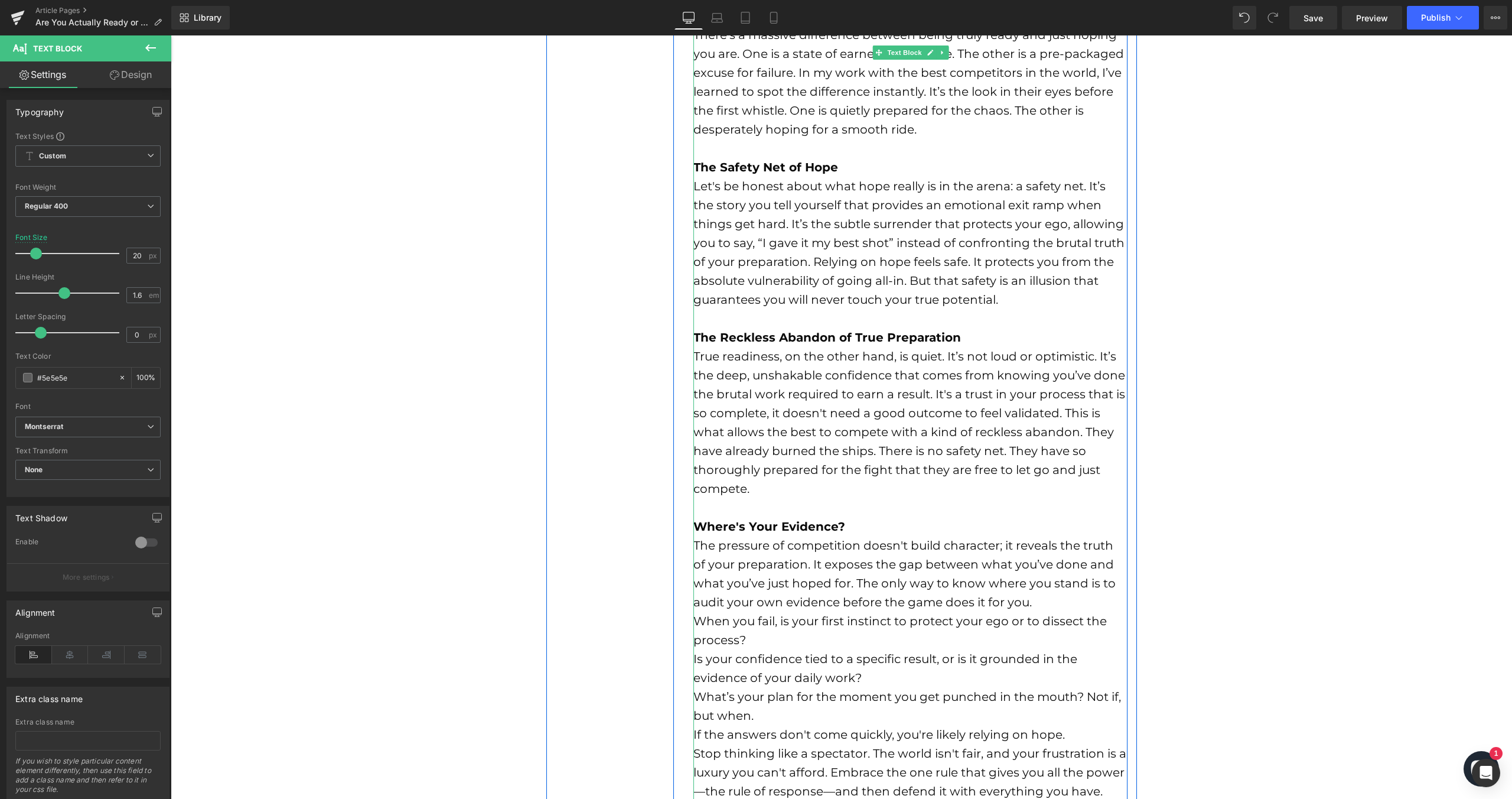
scroll to position [464, 0]
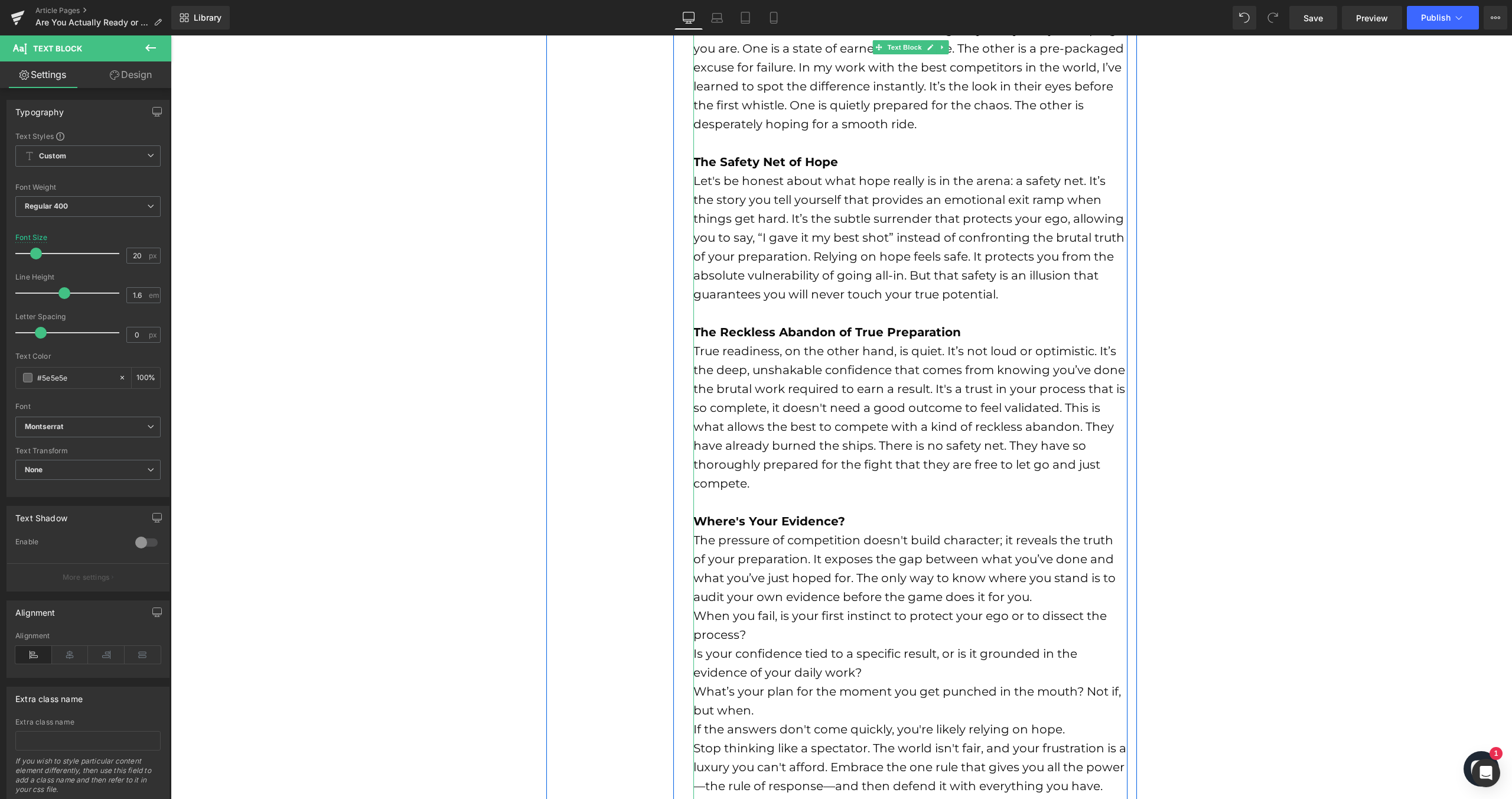
click at [693, 617] on font "When you fail, is your first instinct to protect your ego or to dissect the pro…" at bounding box center [900, 625] width 414 height 33
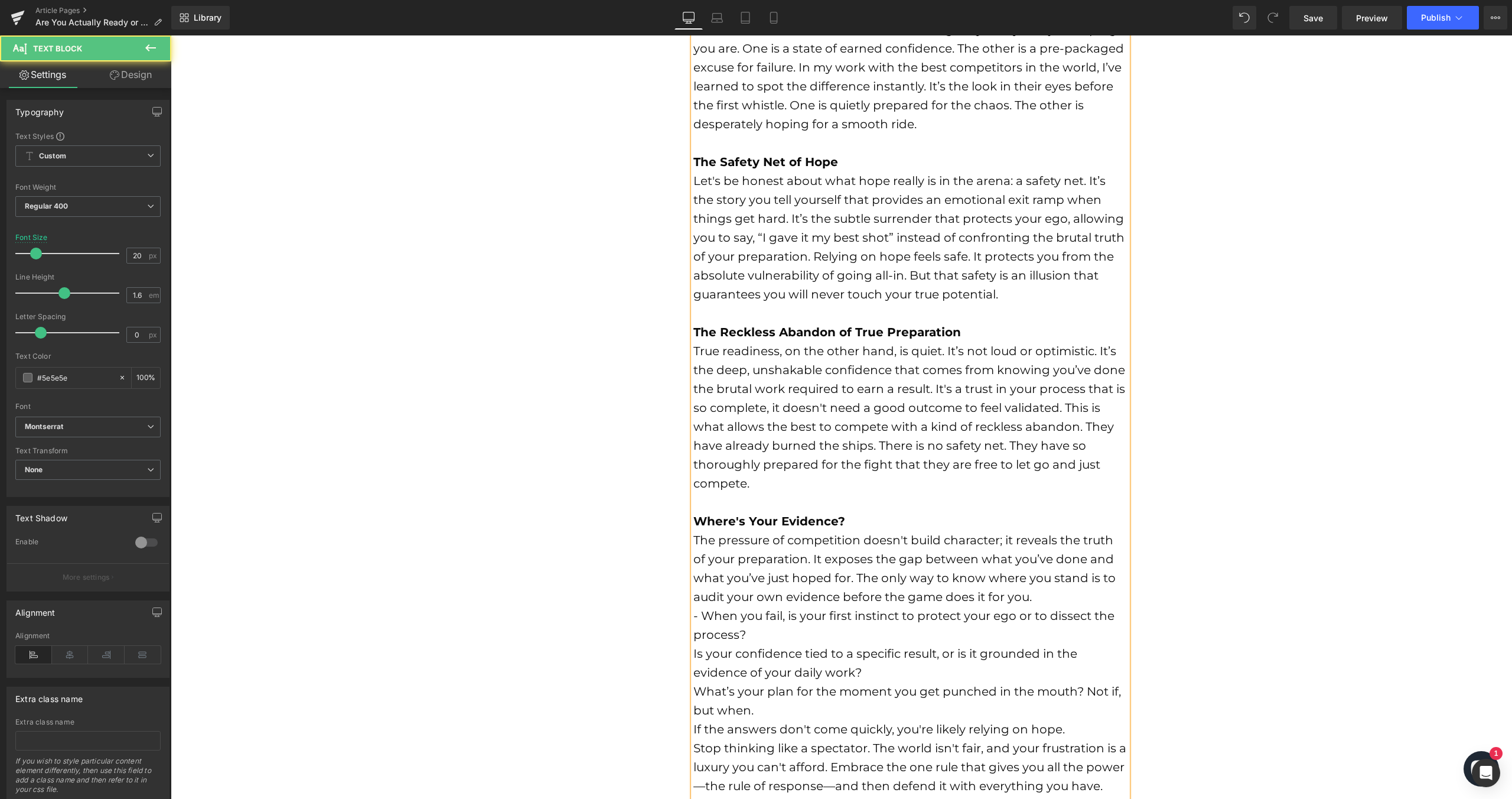
click at [693, 651] on font "Is your confidence tied to a specific result, or is it grounded in the evidence…" at bounding box center [885, 663] width 384 height 33
click at [693, 673] on font "- Is your confidence tied to a specific result, or is it grounded in the eviden…" at bounding box center [889, 663] width 392 height 33
click at [693, 689] on font "What’s your plan for the moment you get punched in the mouth? Not if, but when." at bounding box center [907, 701] width 427 height 33
click at [693, 613] on font "- When you fail, is your first instinct to protect your ego or to dissect the p…" at bounding box center [904, 625] width 421 height 33
click at [977, 76] on link at bounding box center [985, 76] width 22 height 22
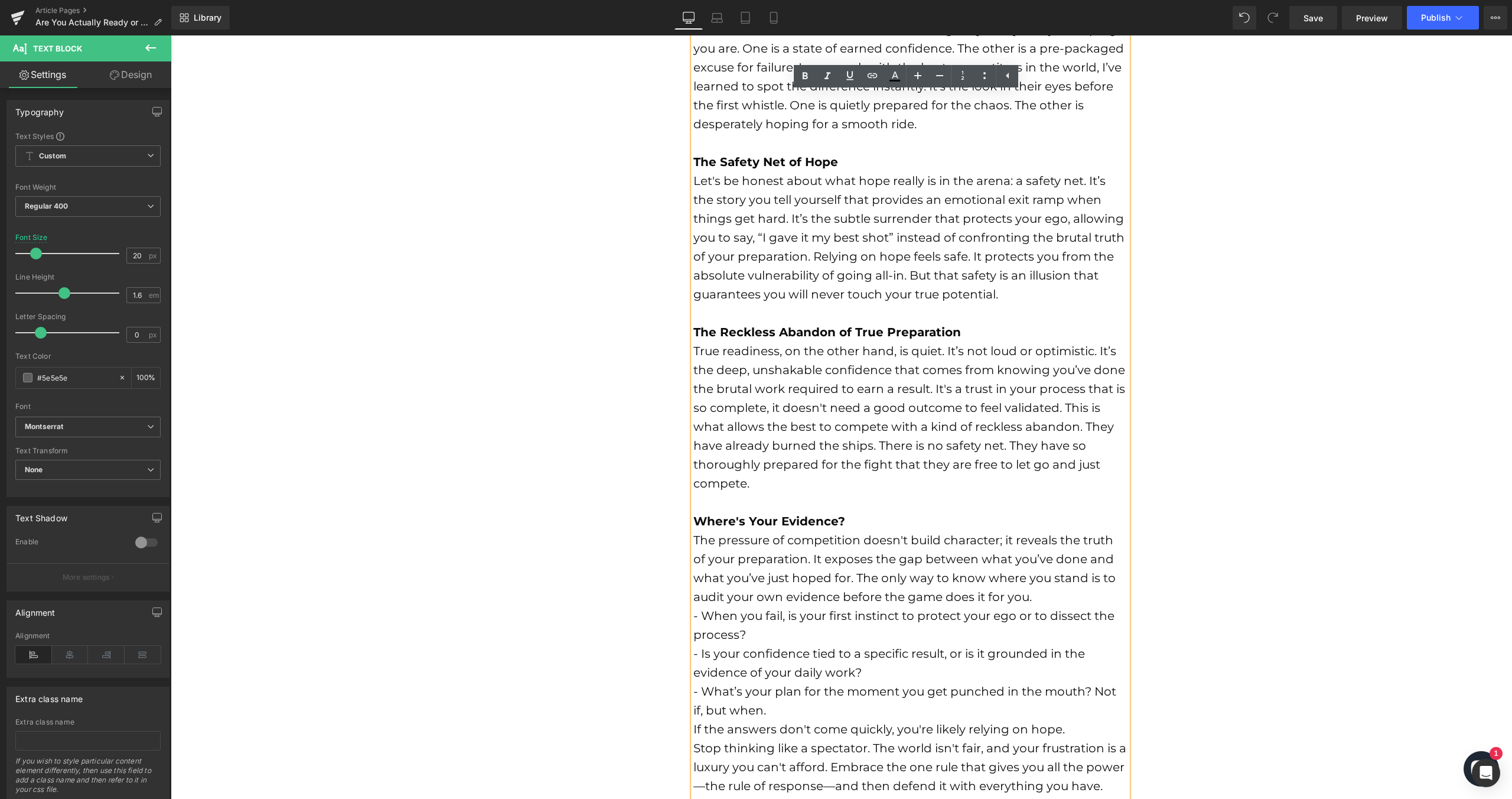
click at [700, 617] on font "- When you fail, is your first instinct to protect your ego or to dissect the p…" at bounding box center [904, 625] width 421 height 33
click at [699, 655] on font "- Is your confidence tied to a specific result, or is it grounded in the eviden…" at bounding box center [889, 663] width 392 height 33
click at [701, 692] on font "- What’s your plan for the moment you get punched in the mouth? Not if, but whe…" at bounding box center [905, 701] width 423 height 33
click at [693, 612] on font "When you fail, is your first instinct to protect your ego or to dissect the pro…" at bounding box center [900, 625] width 414 height 33
click at [977, 78] on icon at bounding box center [985, 76] width 14 height 14
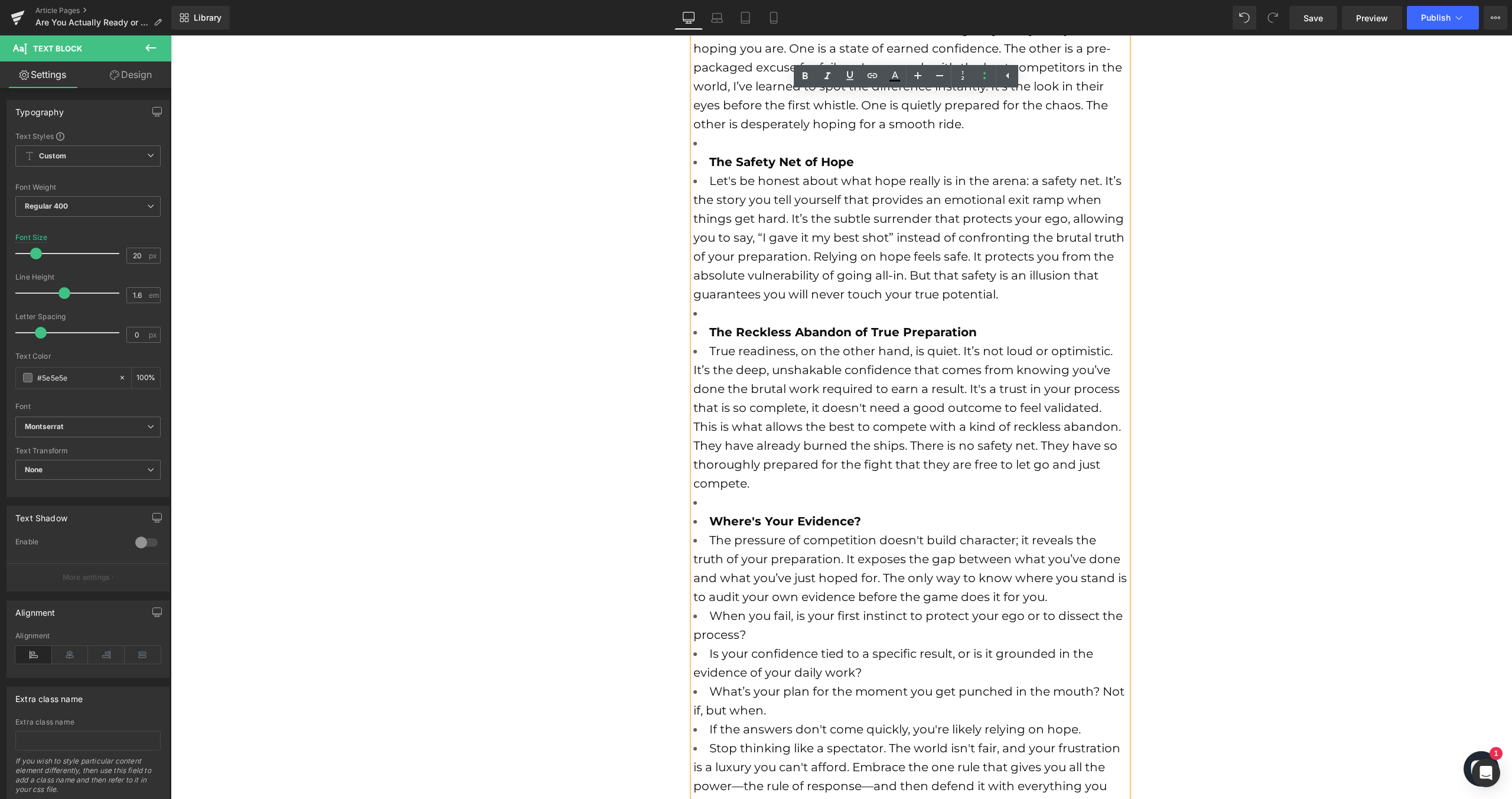
click at [775, 599] on font "The pressure of competition doesn't build character; it reveals the truth of yo…" at bounding box center [910, 568] width 433 height 71
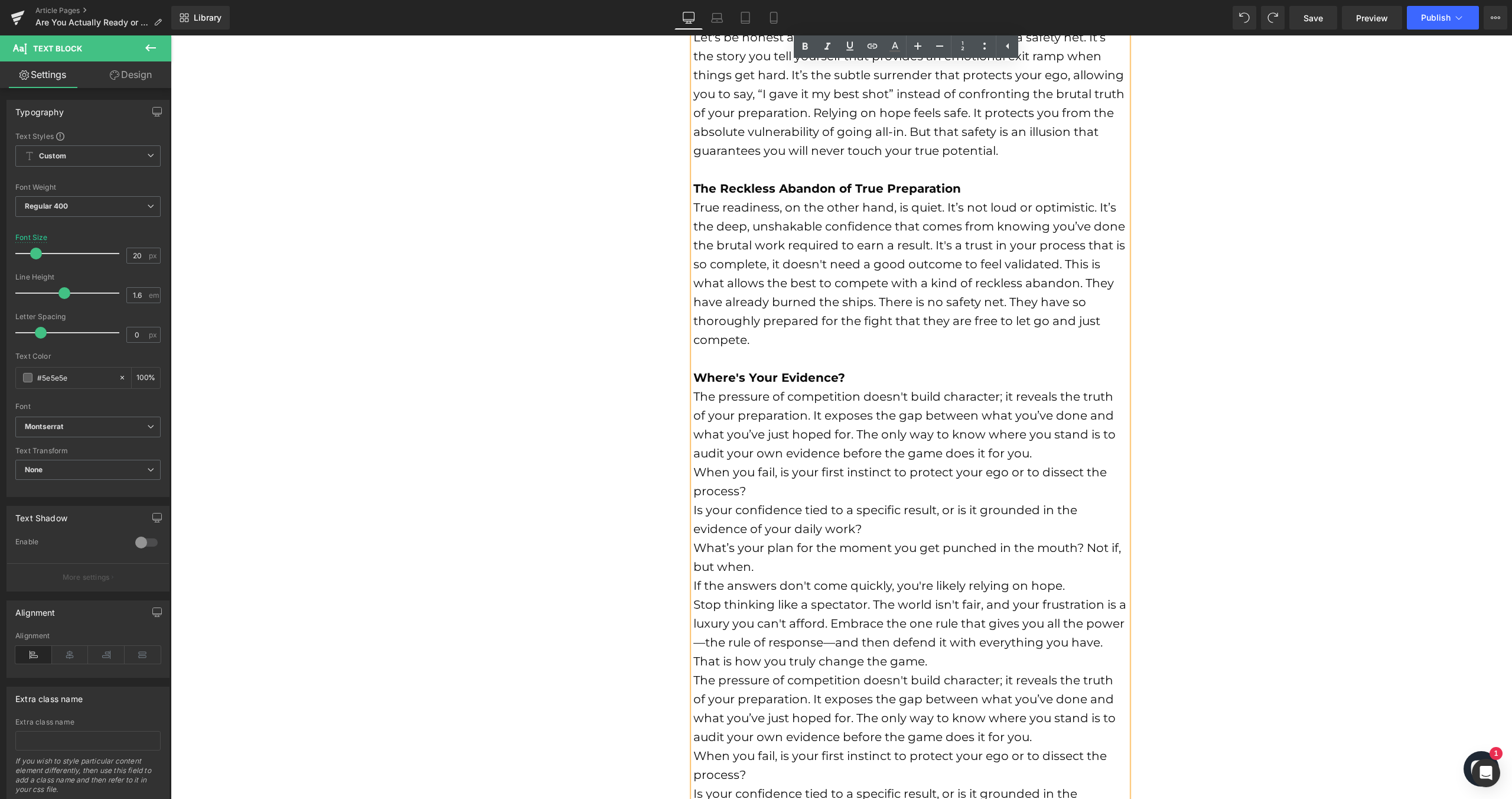
scroll to position [676, 0]
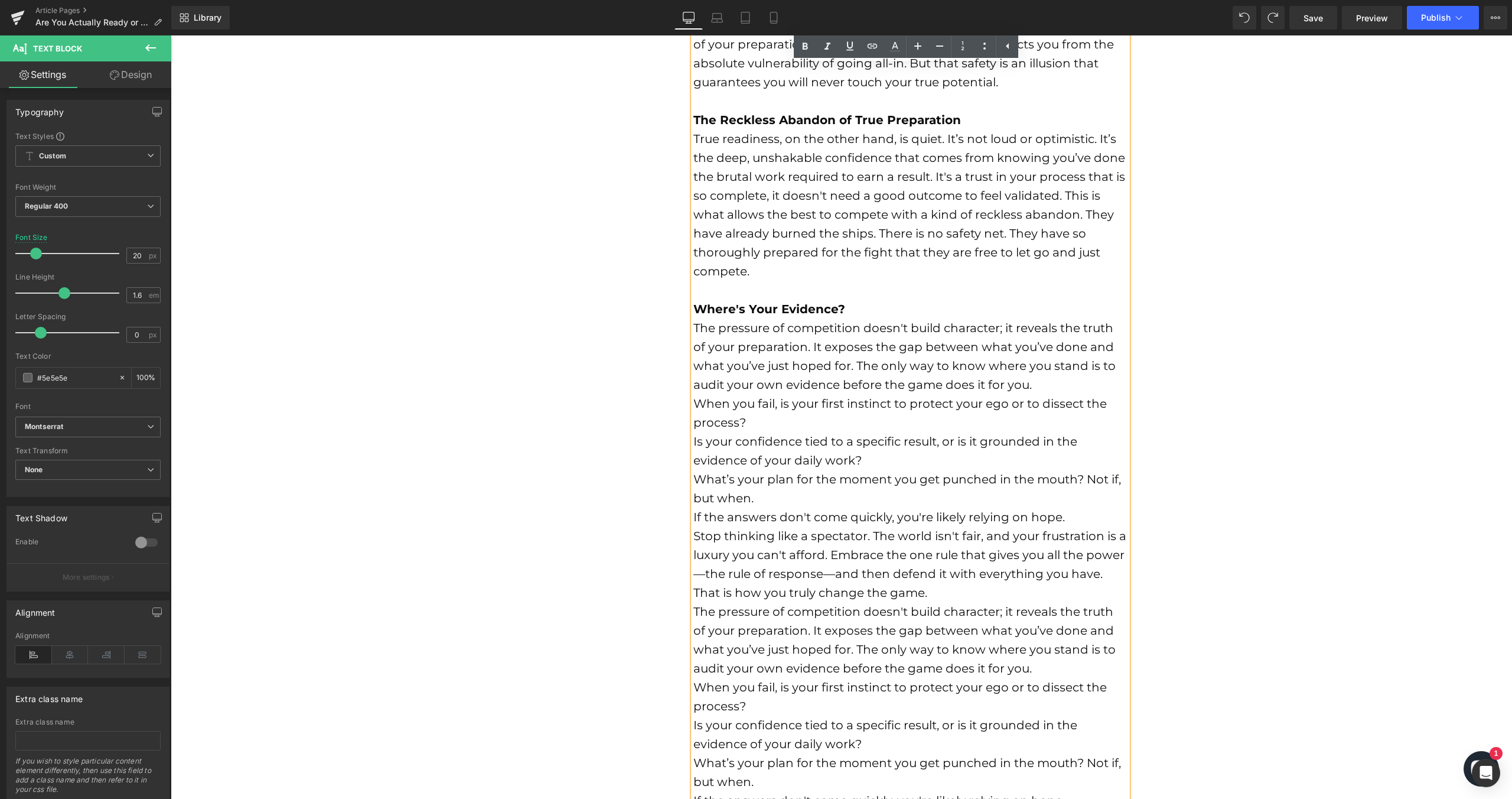
click at [693, 482] on font "What’s your plan for the moment you get punched in the mouth? Not if, but when." at bounding box center [907, 489] width 427 height 33
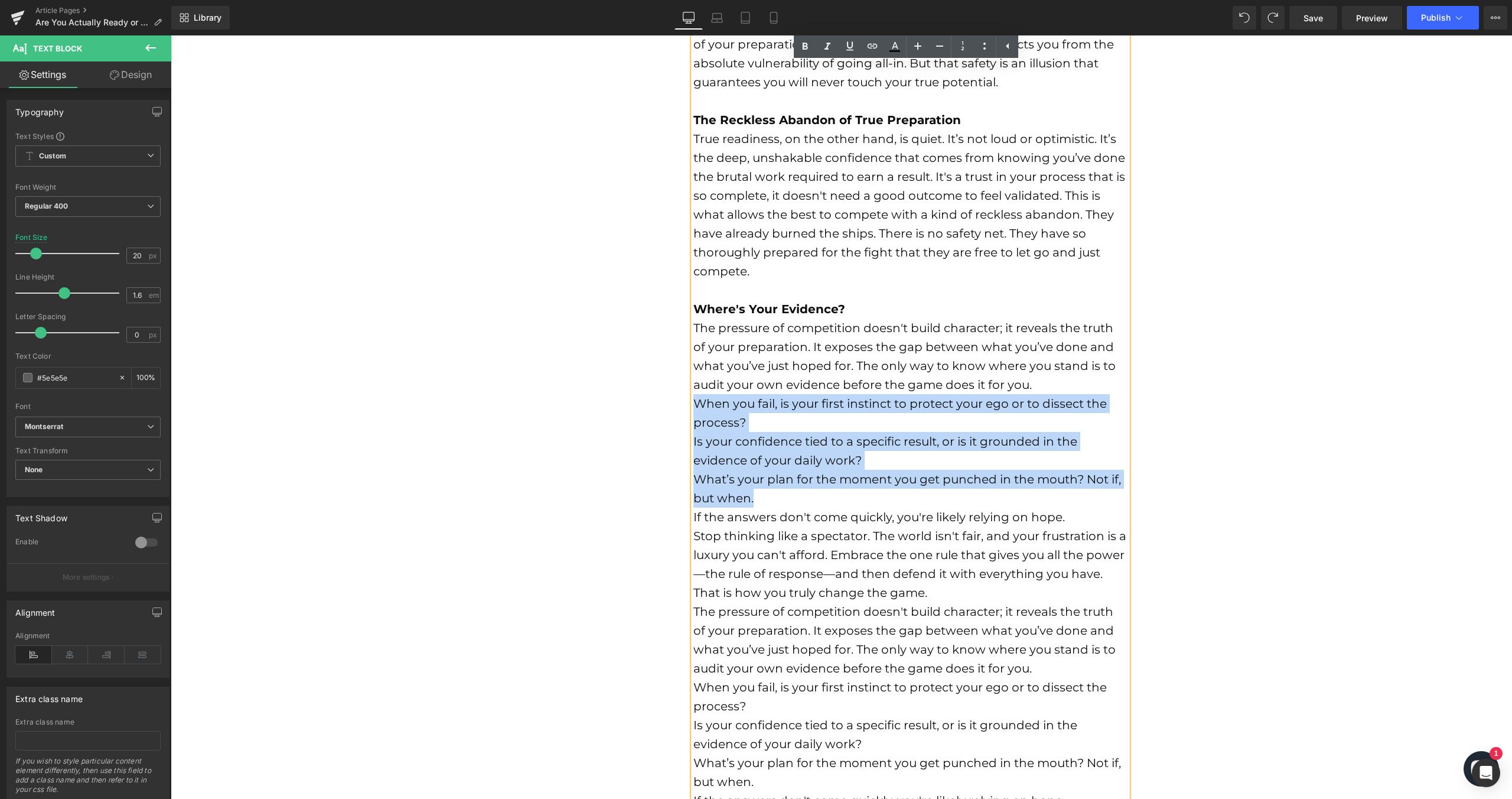
drag, startPoint x: 770, startPoint y: 502, endPoint x: 685, endPoint y: 400, distance: 132.8
click at [685, 400] on div "Are You Actually Ready or Just Hoping You Are? Text Block There’s a massive dif…" at bounding box center [901, 316] width 454 height 1151
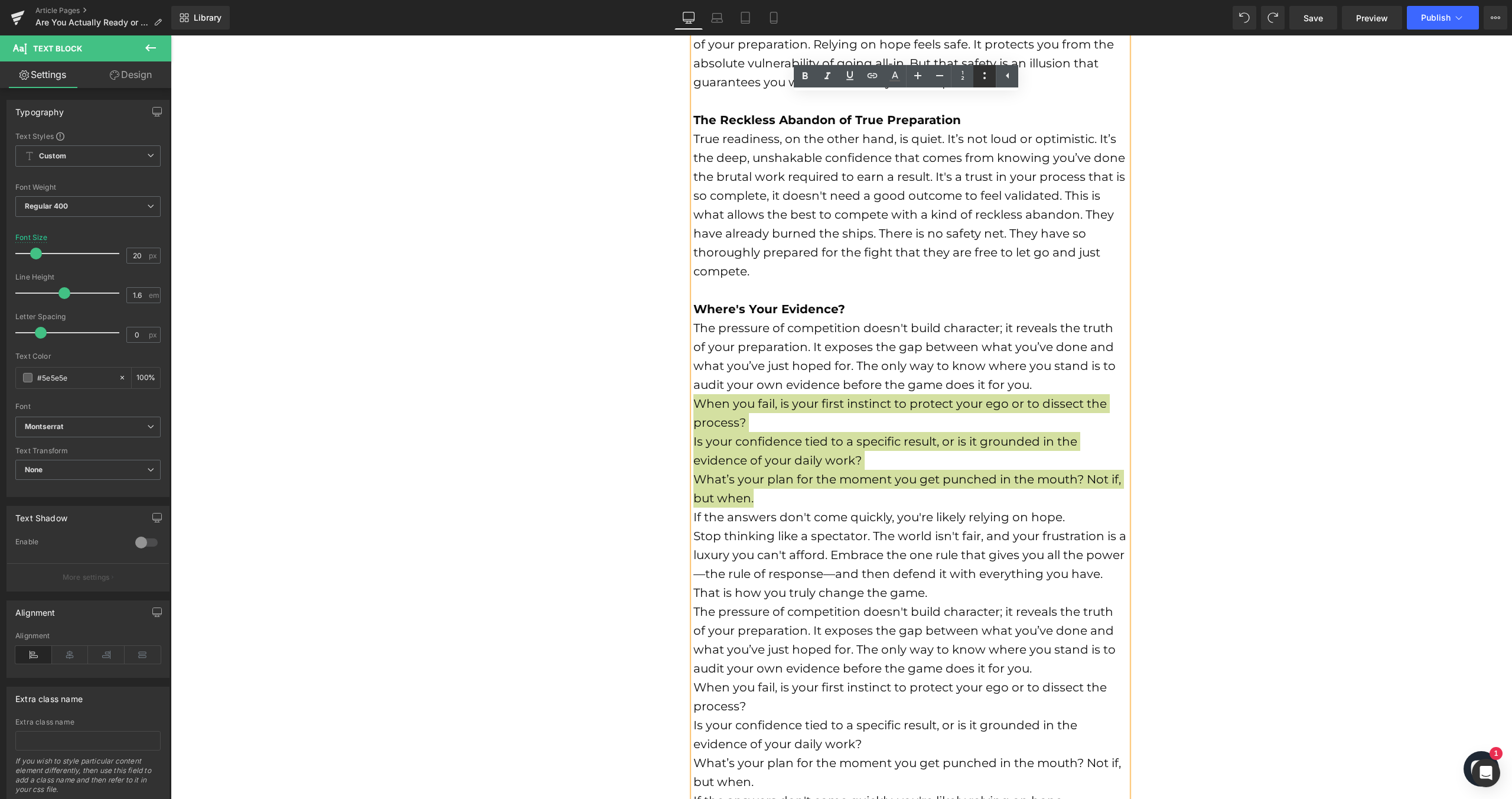
click at [983, 72] on icon at bounding box center [985, 76] width 14 height 14
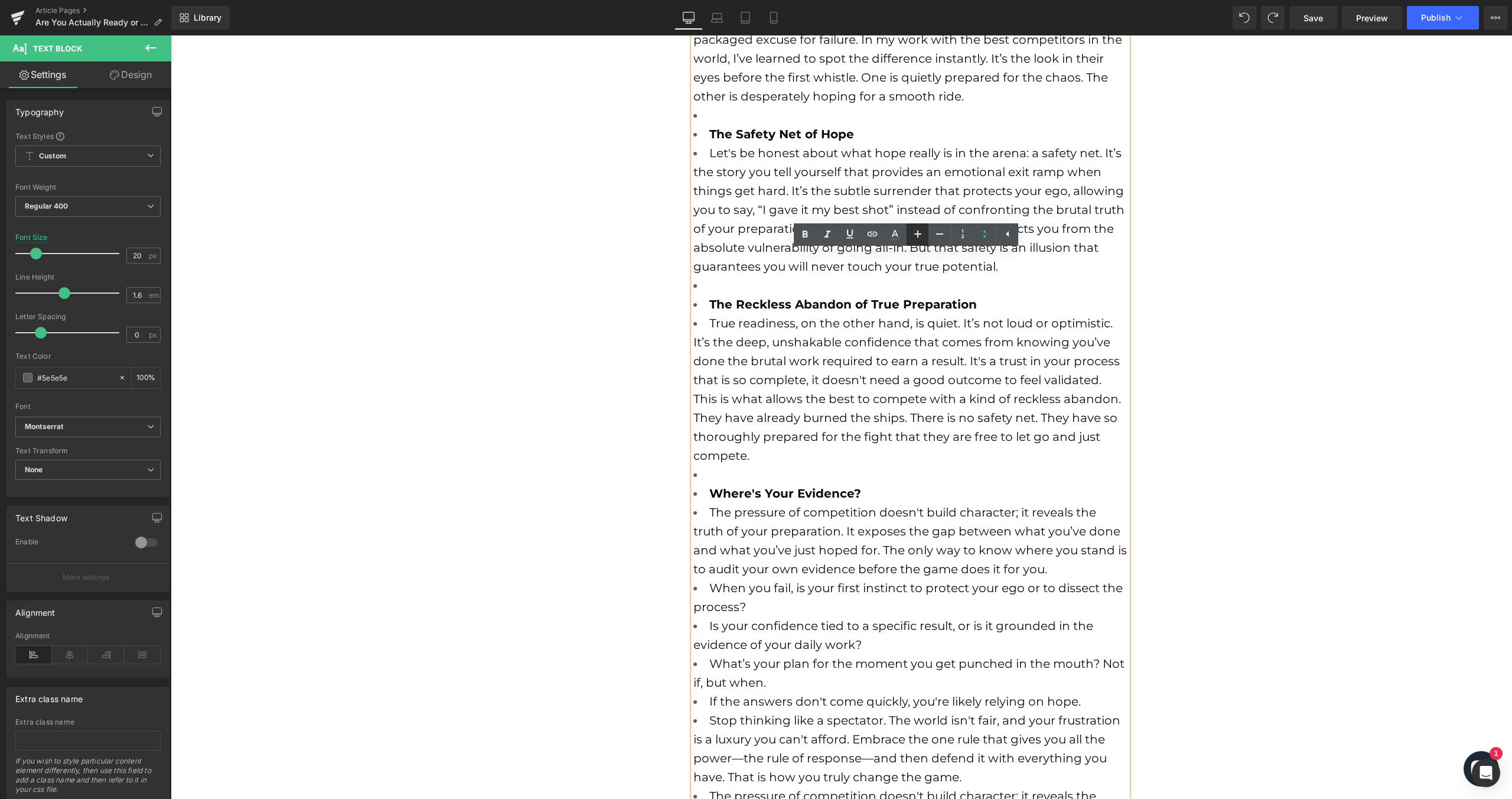
scroll to position [217, 0]
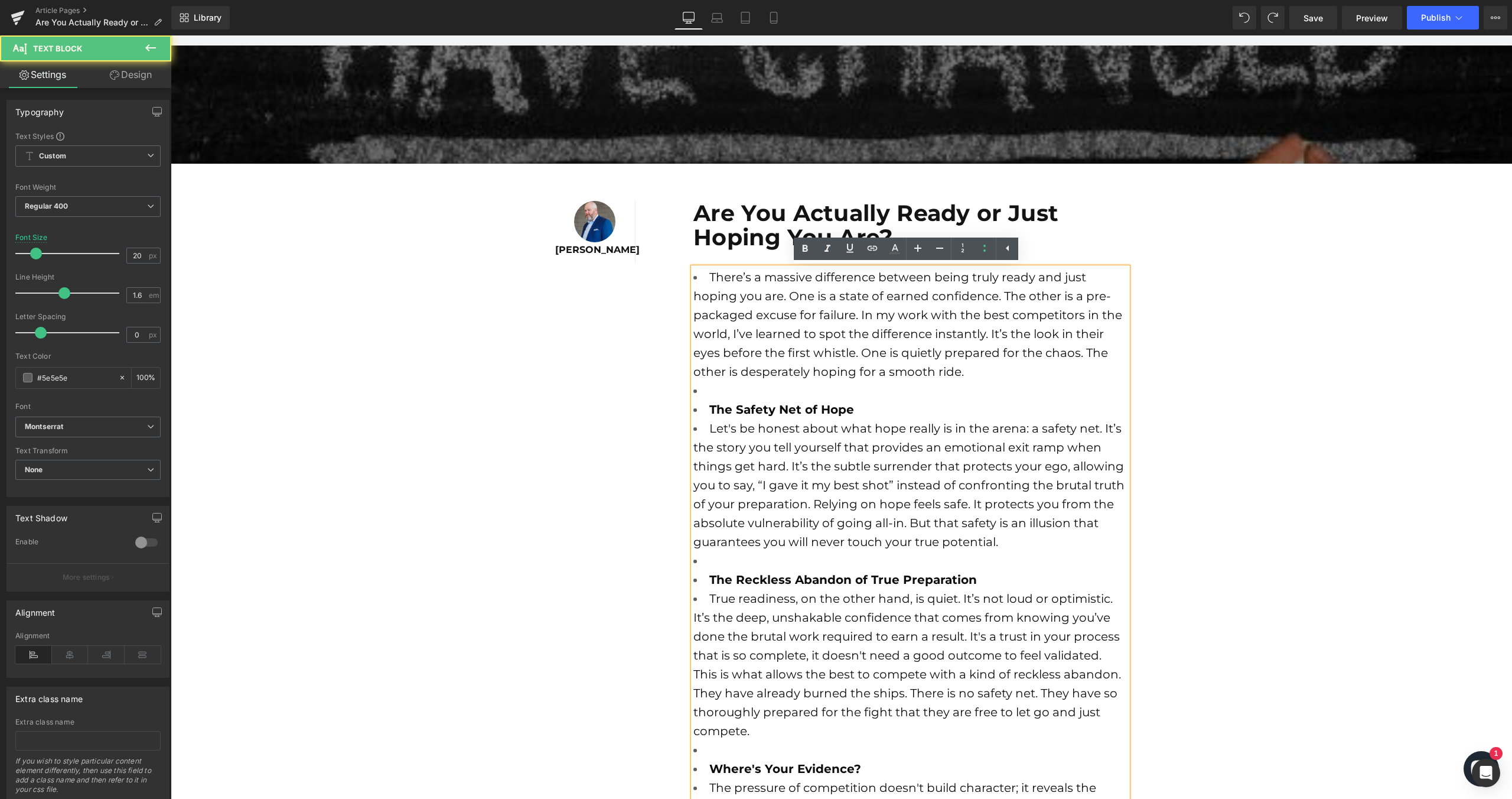
drag, startPoint x: 741, startPoint y: 268, endPoint x: 716, endPoint y: 274, distance: 25.7
click at [740, 268] on li "There’s a massive difference between being truly ready and just hoping you are.…" at bounding box center [910, 324] width 434 height 113
click at [715, 276] on font "There’s a massive difference between being truly ready and just hoping you are.…" at bounding box center [907, 324] width 429 height 109
click at [709, 277] on font "There’s a massive difference between being truly ready and just hoping you are.…" at bounding box center [907, 324] width 429 height 109
click at [706, 276] on font "There’s a massive difference between being truly ready and just hoping you are.…" at bounding box center [907, 324] width 429 height 109
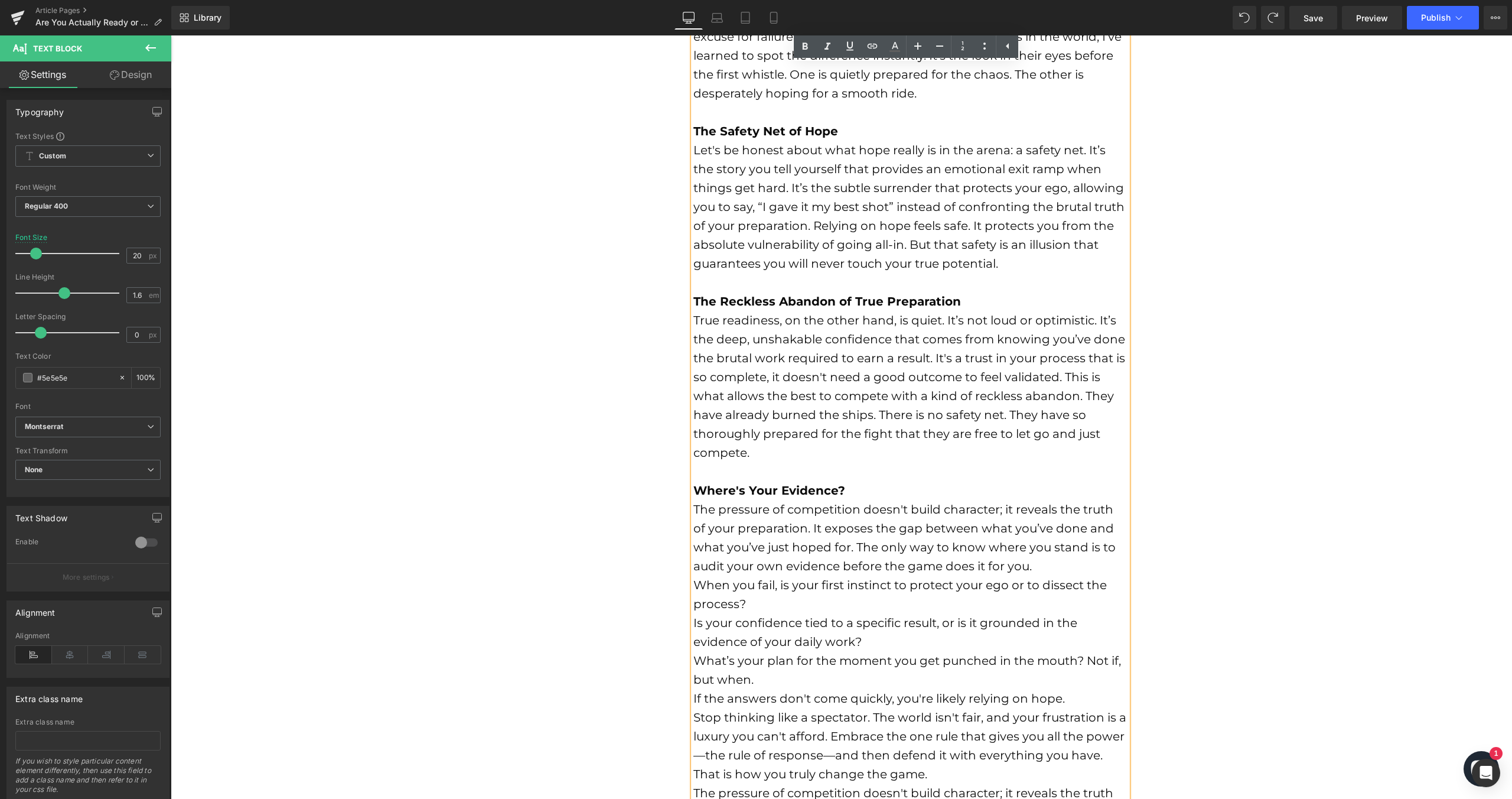
scroll to position [641, 0]
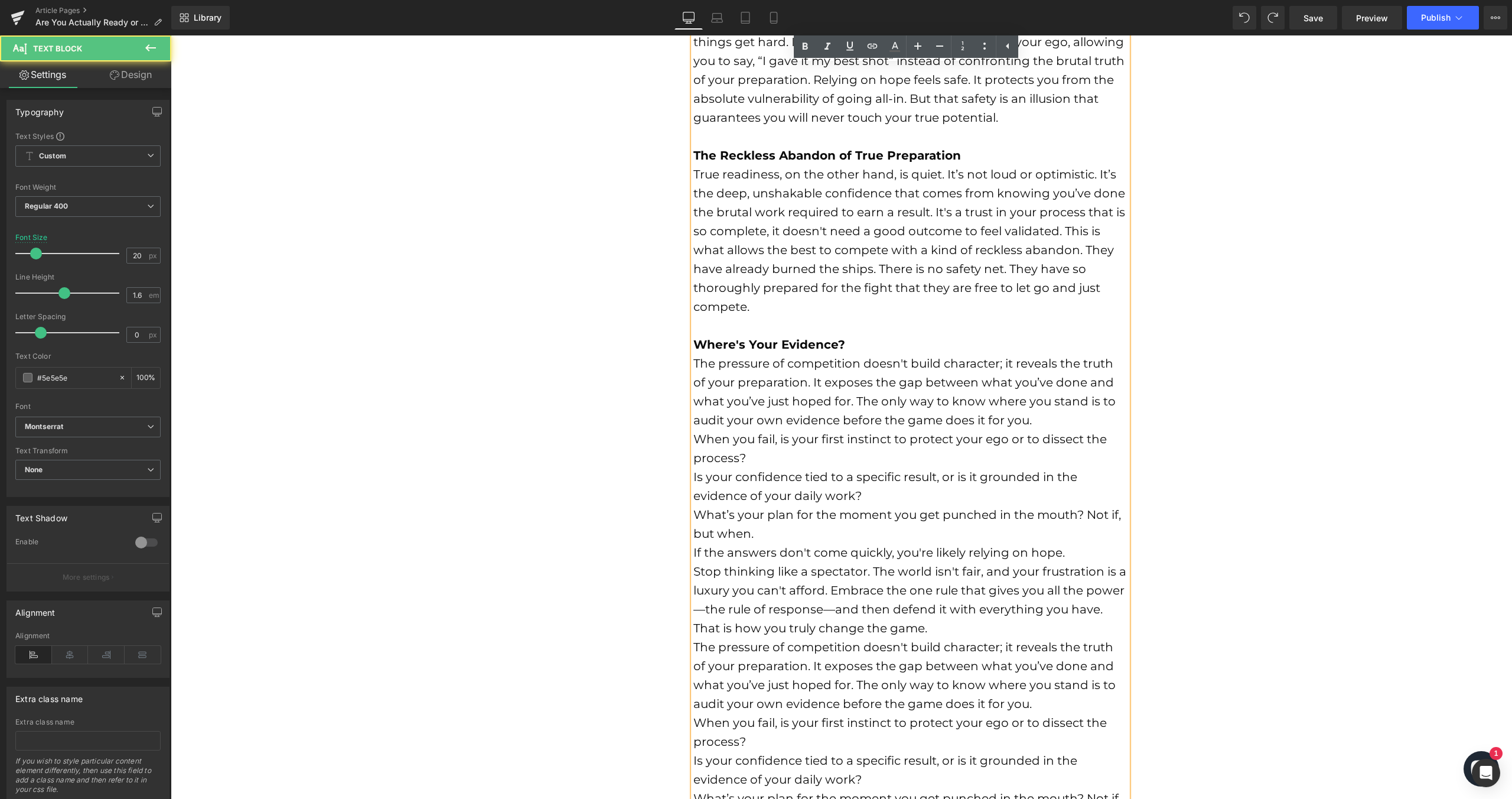
click at [720, 497] on font "Is your confidence tied to a specific result, or is it grounded in the evidence…" at bounding box center [885, 486] width 384 height 33
click at [1040, 421] on div "The pressure of competition doesn't build character; it reveals the truth of yo…" at bounding box center [910, 391] width 434 height 76
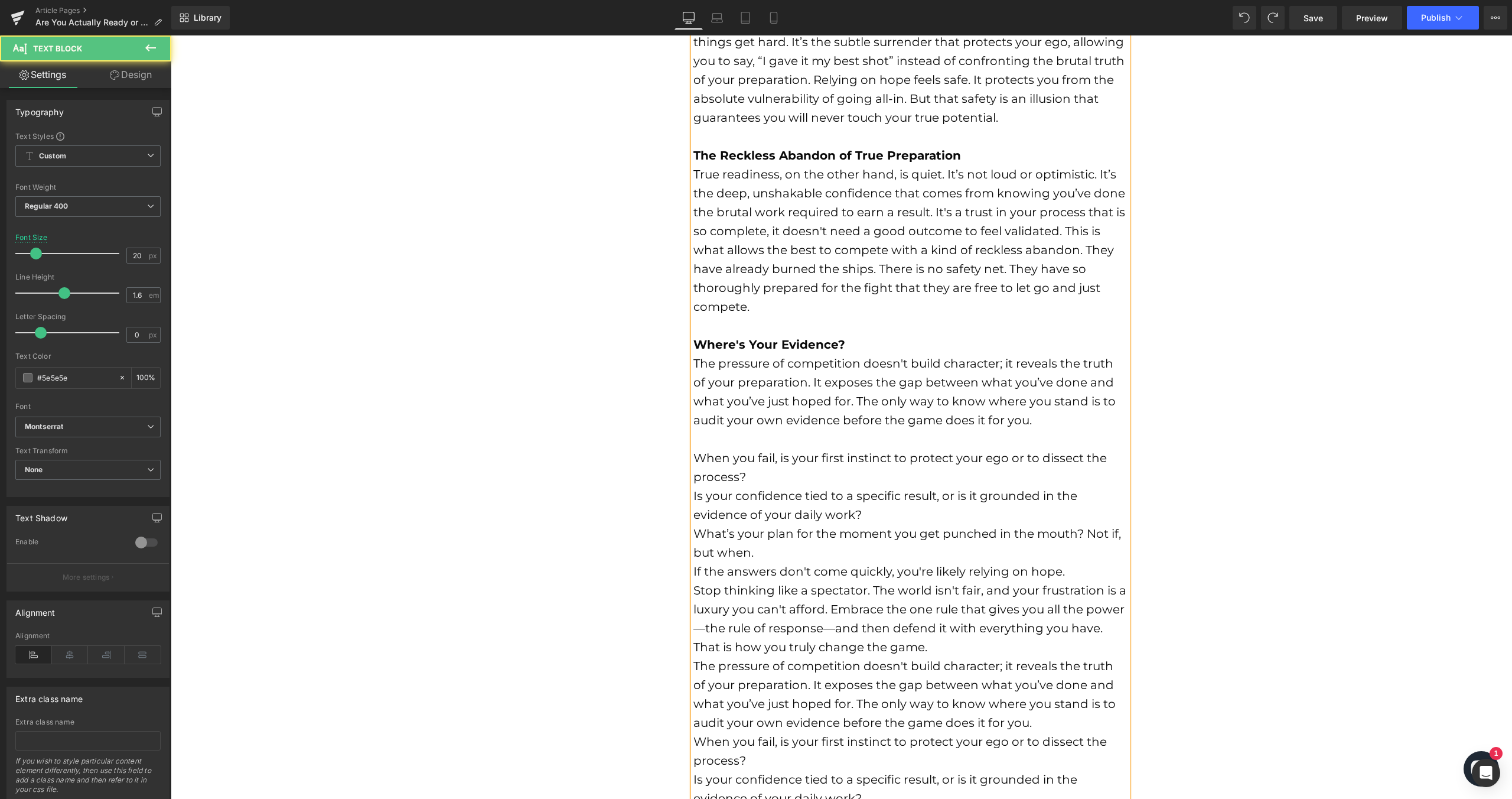
click at [693, 453] on font "When you fail, is your first instinct to protect your ego or to dissect the pro…" at bounding box center [900, 467] width 414 height 33
click at [878, 558] on div "What’s your plan for the moment you get punched in the mouth? Not if, but when." at bounding box center [910, 543] width 434 height 38
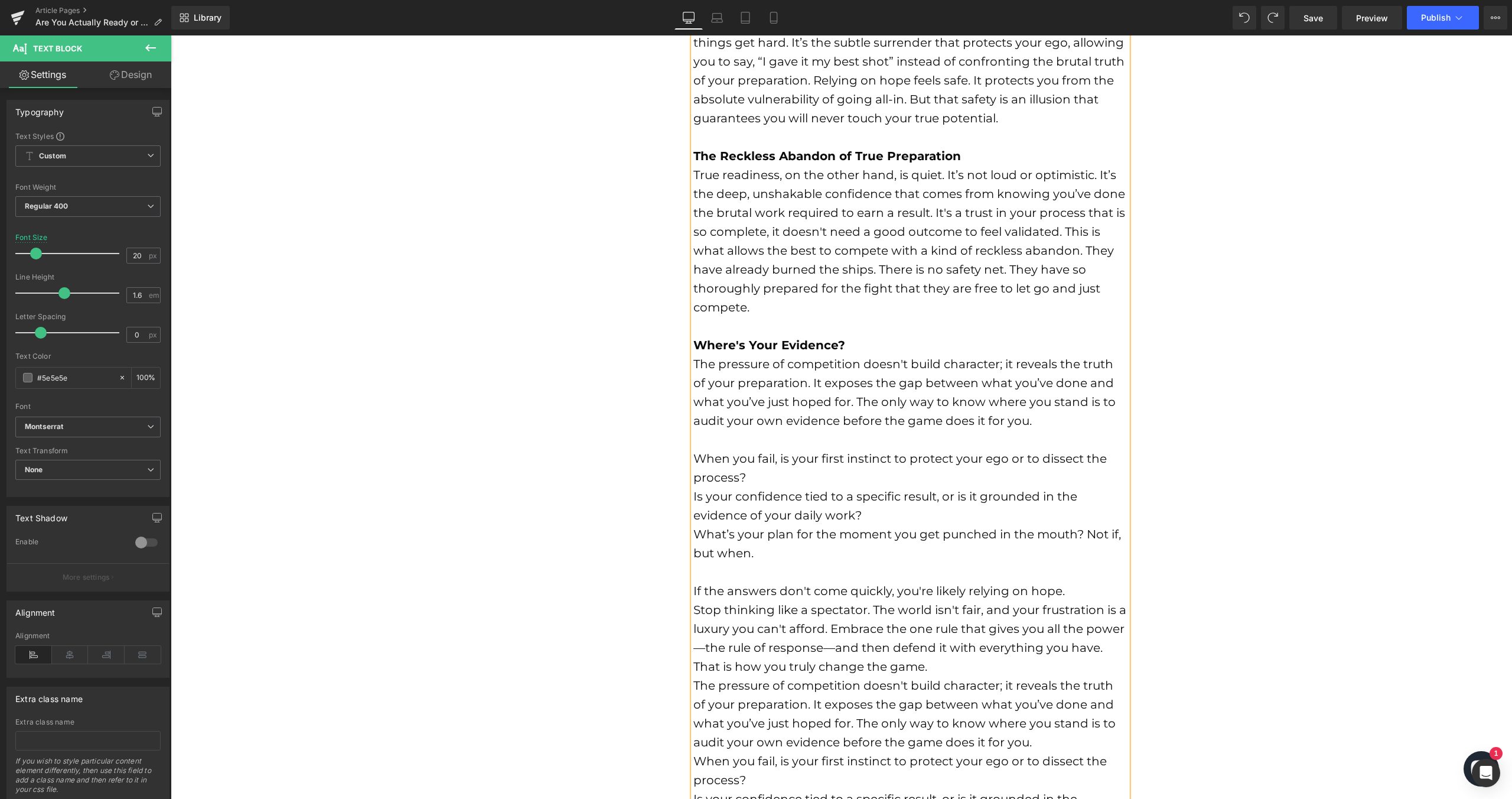
scroll to position [639, 0]
click at [693, 460] on font "When you fail, is your first instinct to protect your ego or to dissect the pro…" at bounding box center [900, 470] width 414 height 33
click at [959, 74] on icon at bounding box center [963, 76] width 14 height 14
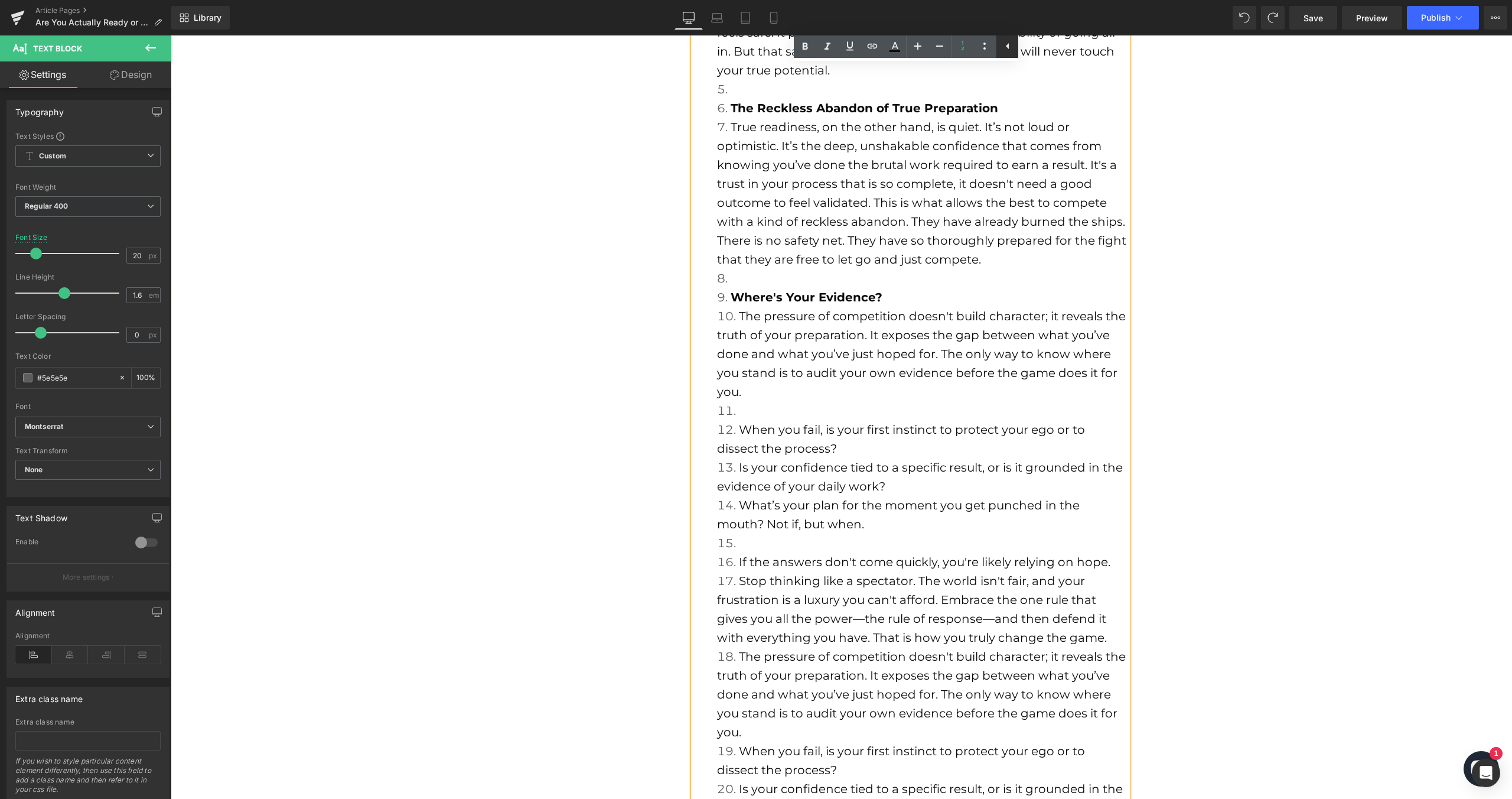
click at [1012, 45] on icon at bounding box center [1008, 46] width 14 height 14
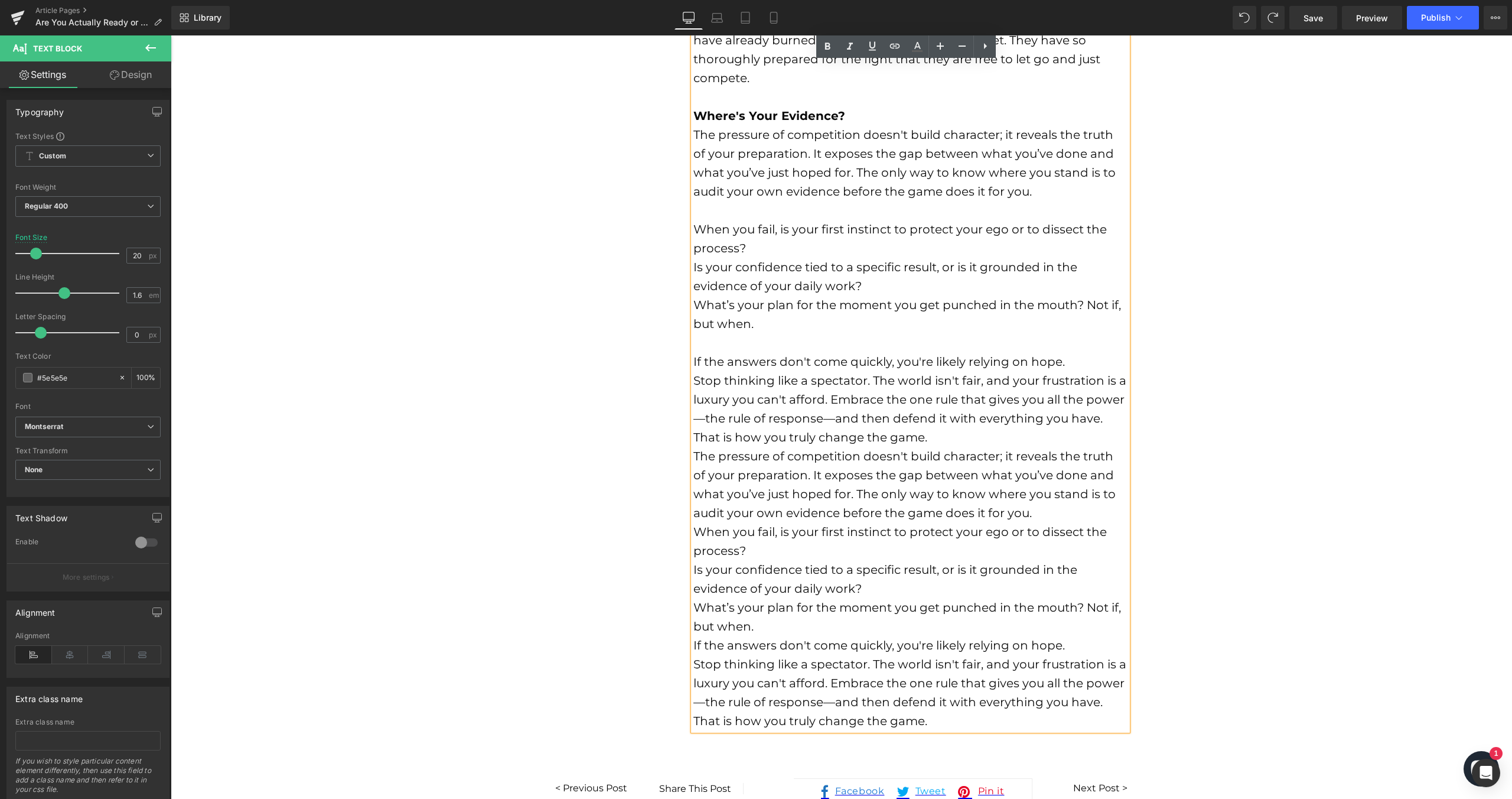
scroll to position [869, 0]
click at [693, 233] on font "When you fail, is your first instinct to protect your ego or to dissect the pro…" at bounding box center [900, 239] width 414 height 33
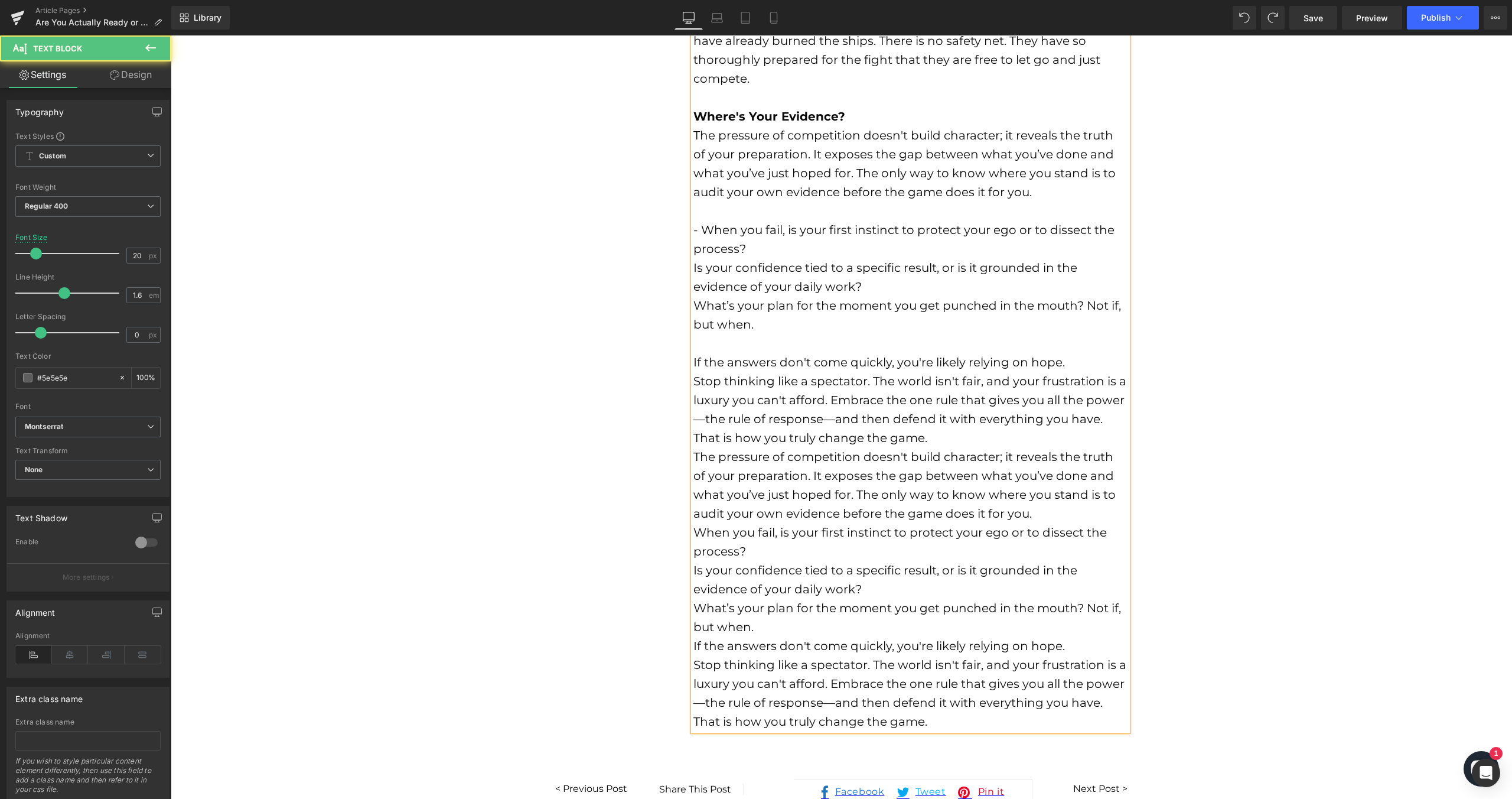
click at [693, 271] on font "Is your confidence tied to a specific result, or is it grounded in the evidence…" at bounding box center [885, 277] width 384 height 33
click at [693, 306] on font "What’s your plan for the moment you get punched in the mouth? Not if, but when." at bounding box center [907, 315] width 427 height 33
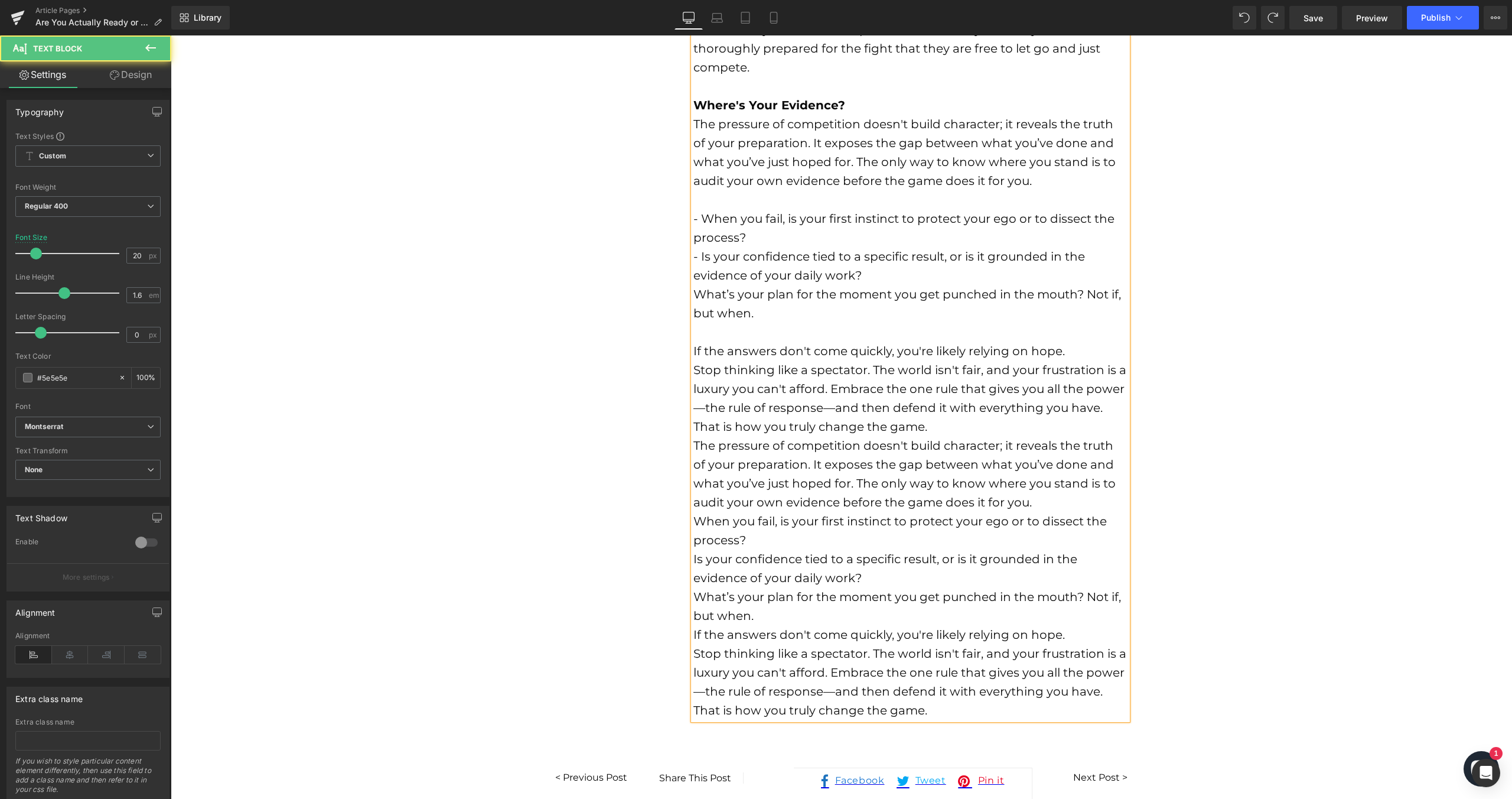
click at [693, 289] on span "What’s your plan for the moment you get punched in the mouth? Not if, but when." at bounding box center [907, 304] width 427 height 33
click at [693, 292] on span "What’s your plan for the moment you get punched in the mouth? Not if, but when." at bounding box center [907, 304] width 427 height 33
click at [783, 237] on div "- When you fail, is your first instinct to protect your ego or to dissect the p…" at bounding box center [910, 228] width 434 height 38
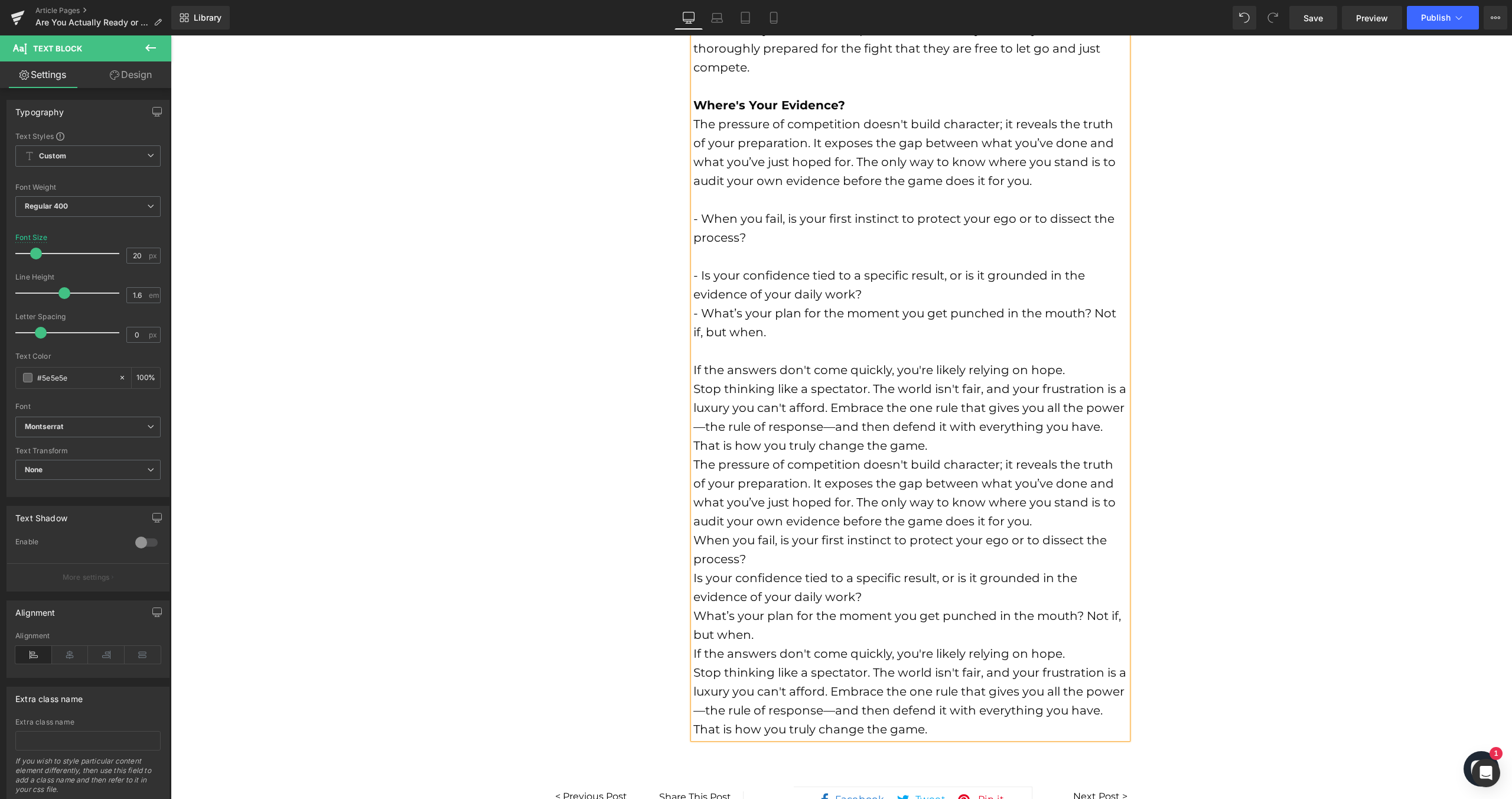
click at [875, 301] on div "- Is your confidence tied to a specific result, or is it grounded in the eviden…" at bounding box center [910, 285] width 434 height 38
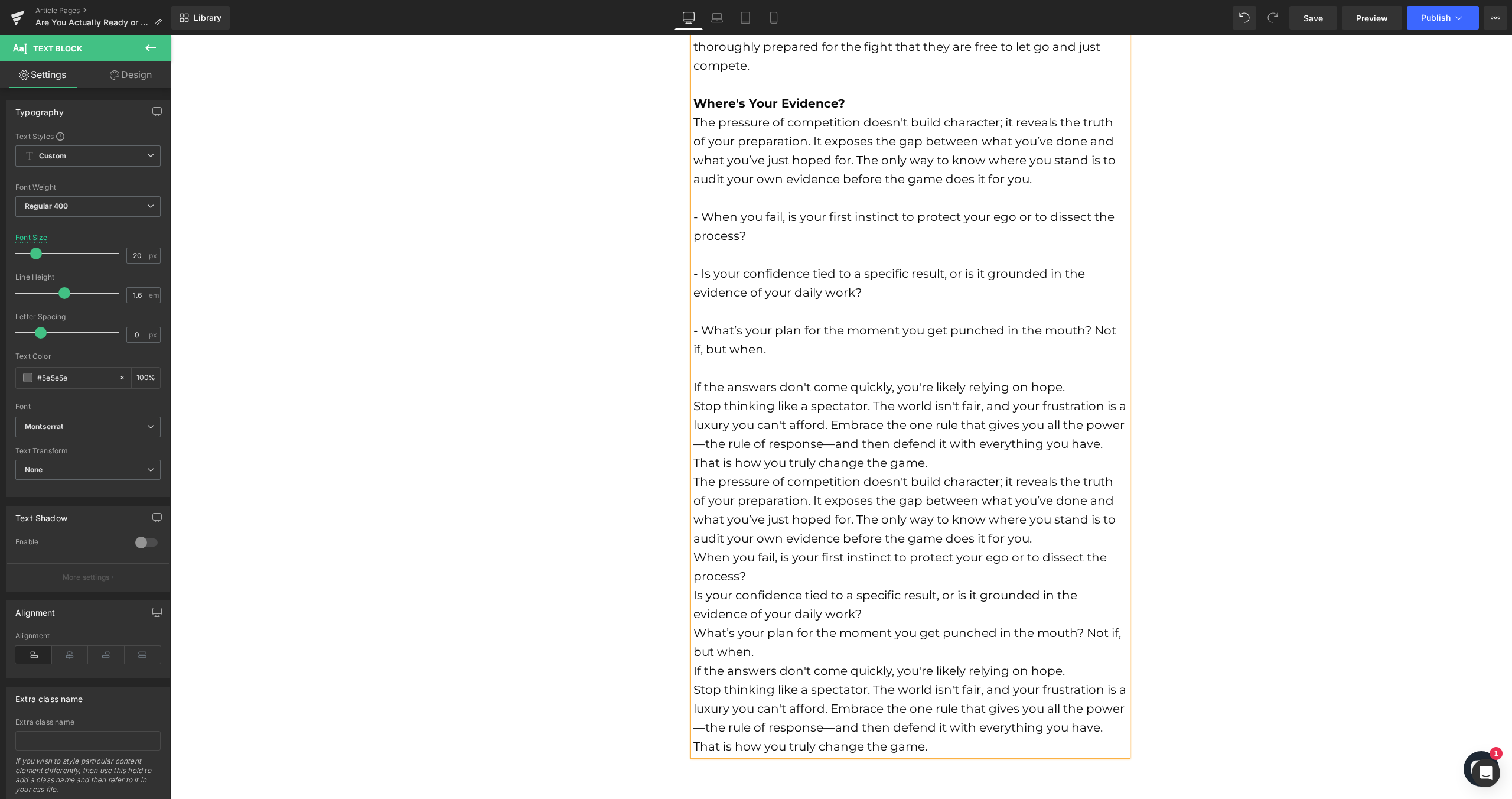
scroll to position [883, 0]
click at [1063, 383] on div "If the answers don't come quickly, you're likely relying on hope." at bounding box center [910, 386] width 434 height 19
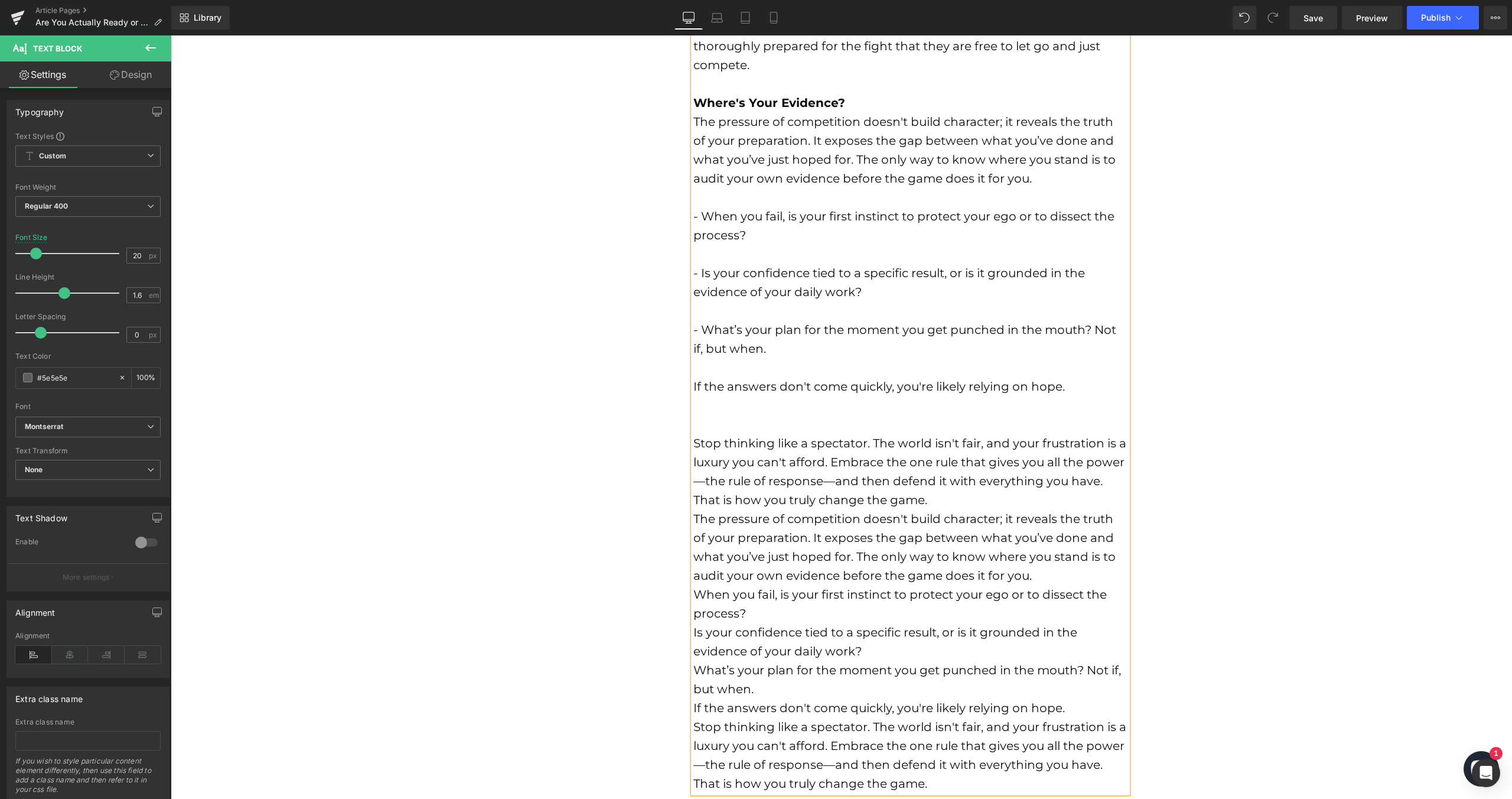
click at [795, 137] on font "The pressure of competition doesn't build character; it reveals the truth of yo…" at bounding box center [904, 150] width 422 height 71
drag, startPoint x: 688, startPoint y: 97, endPoint x: 1002, endPoint y: 163, distance: 320.9
click at [979, 160] on div "There’s a massive difference between being truly ready and just hoping you are.…" at bounding box center [910, 197] width 434 height 1191
drag, startPoint x: 1023, startPoint y: 169, endPoint x: 983, endPoint y: 172, distance: 40.1
click at [895, 152] on div "The pressure of competition doesn't build character; it reveals the truth of yo…" at bounding box center [910, 150] width 434 height 76
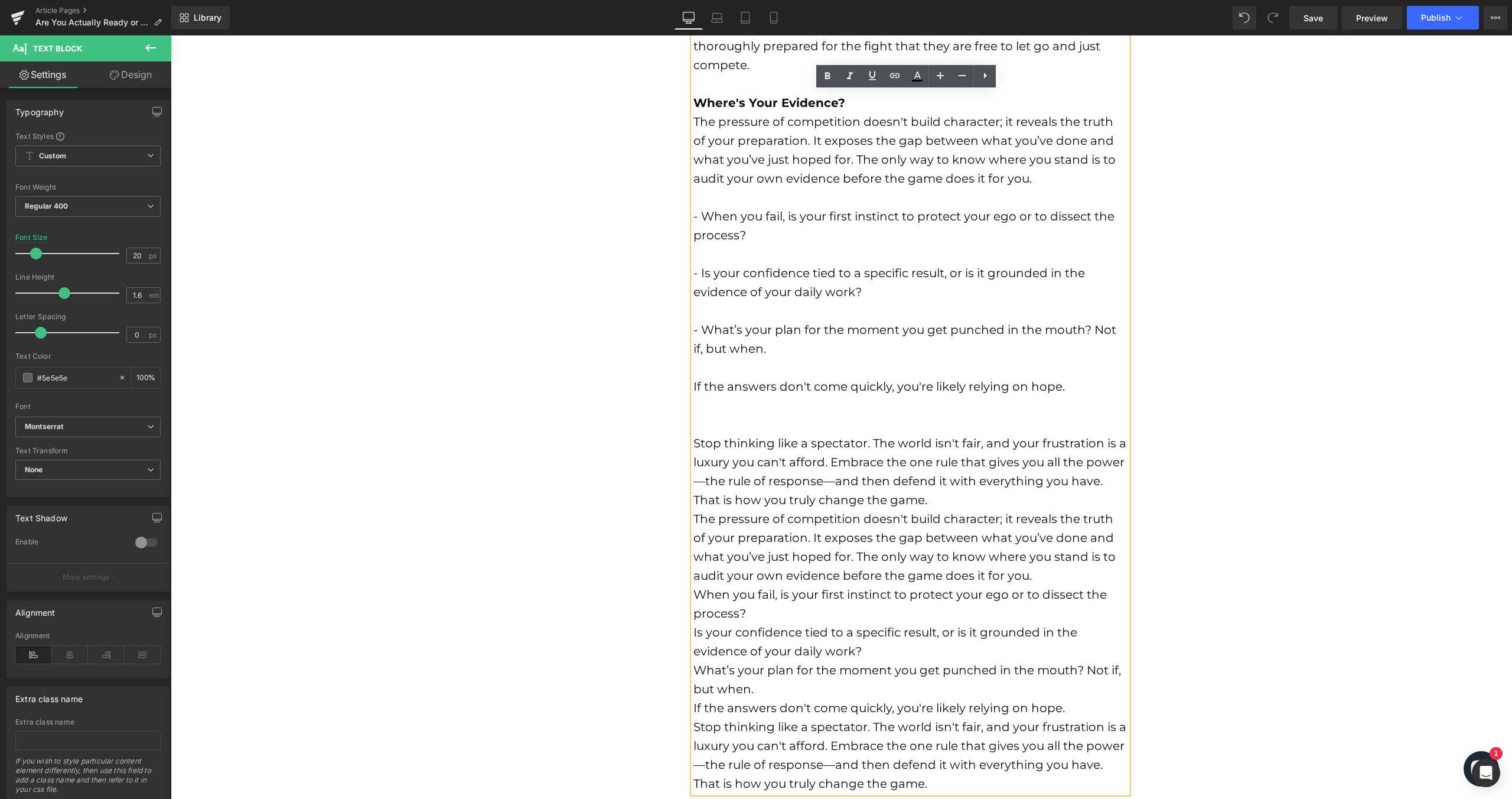
click at [1081, 194] on div at bounding box center [910, 197] width 434 height 19
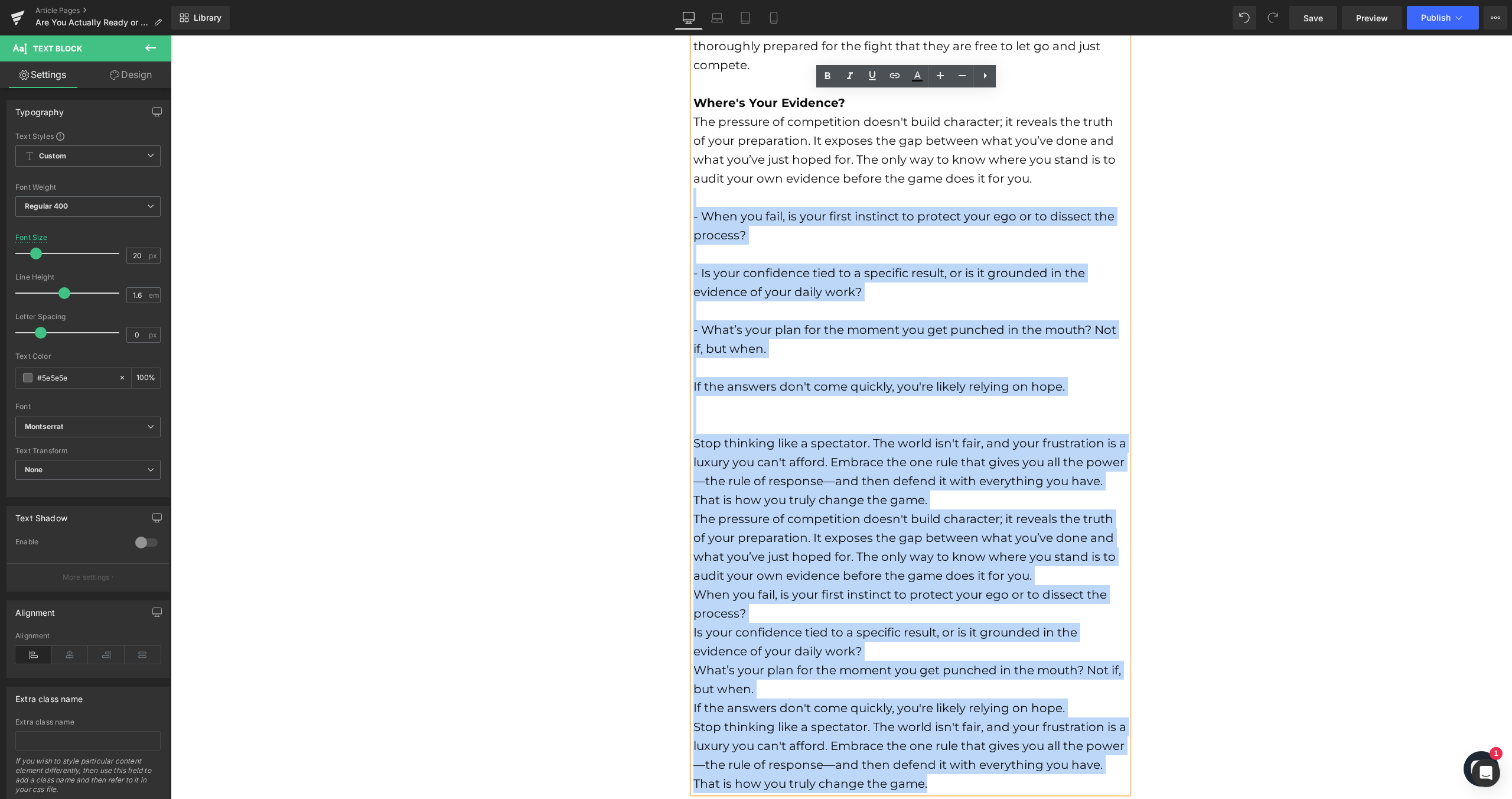
drag, startPoint x: 1060, startPoint y: 189, endPoint x: 688, endPoint y: 105, distance: 381.4
click at [693, 105] on div "There’s a massive difference between being truly ready and just hoping you are.…" at bounding box center [910, 197] width 434 height 1191
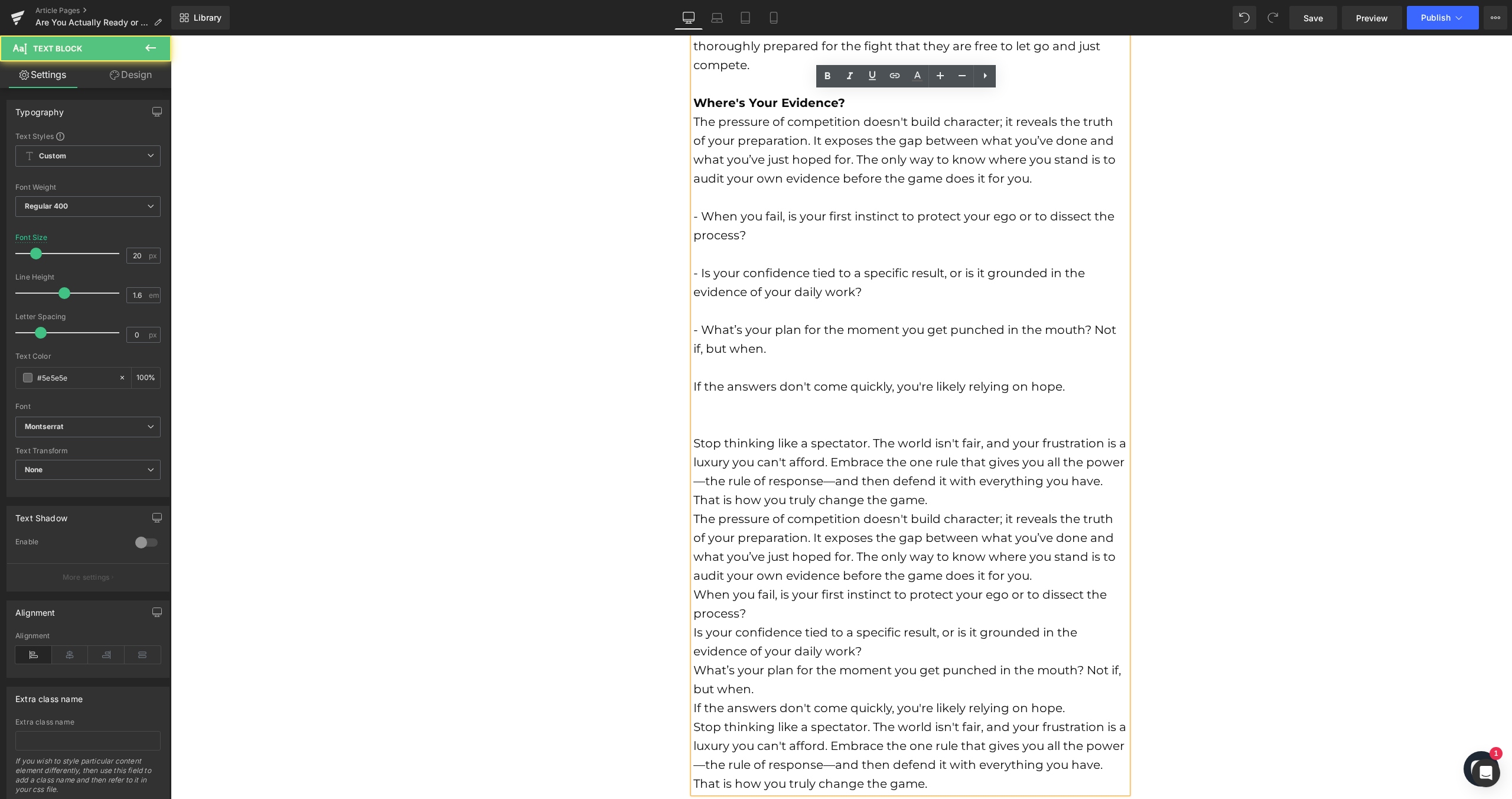
click at [693, 99] on b "Where's Your Evidence?" at bounding box center [769, 103] width 152 height 14
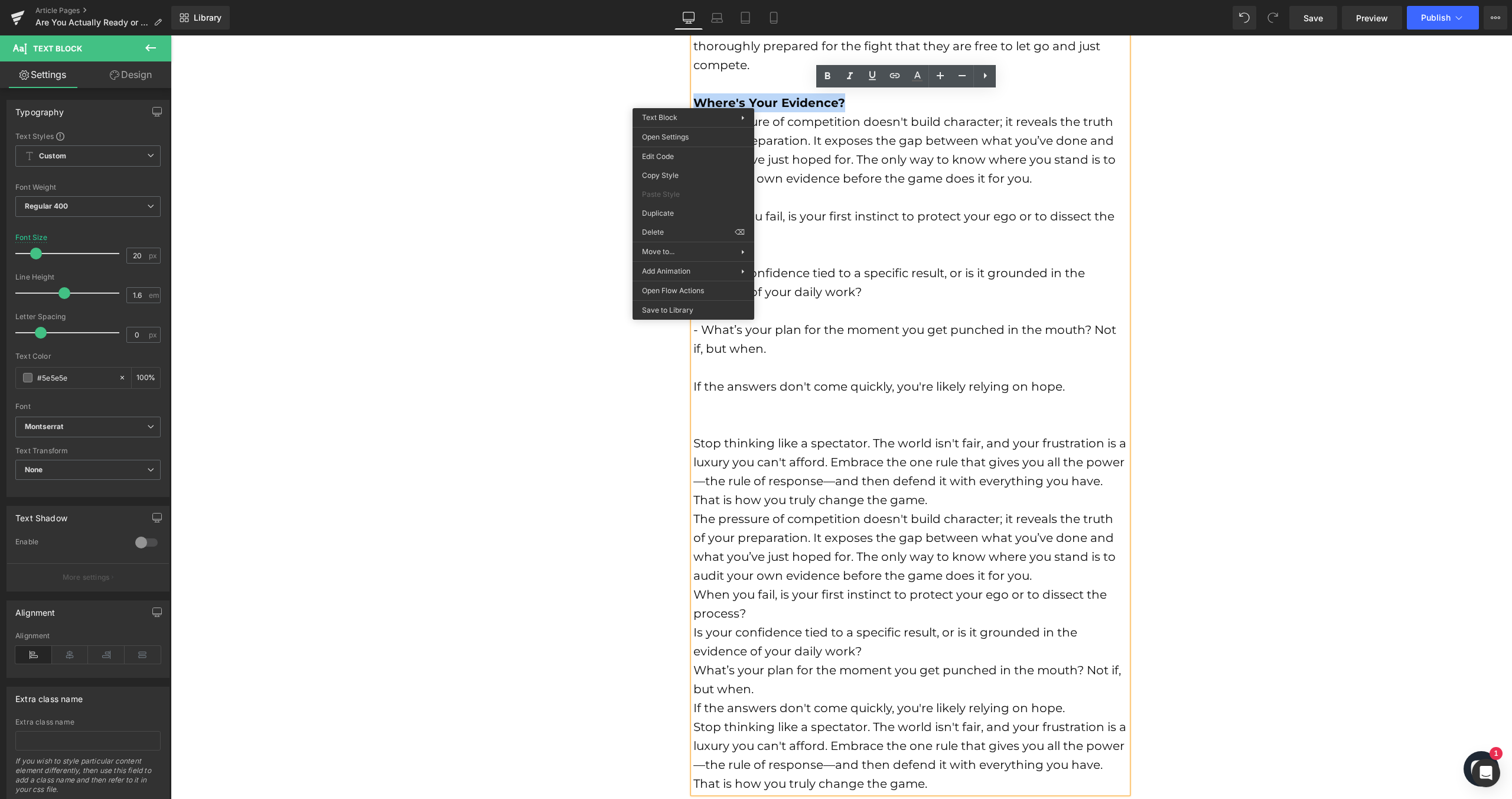
copy div "Where's Your Evidence?"
click at [734, 445] on font "Stop thinking like a spectator. The world isn't fair, and your frustration is a…" at bounding box center [909, 472] width 433 height 71
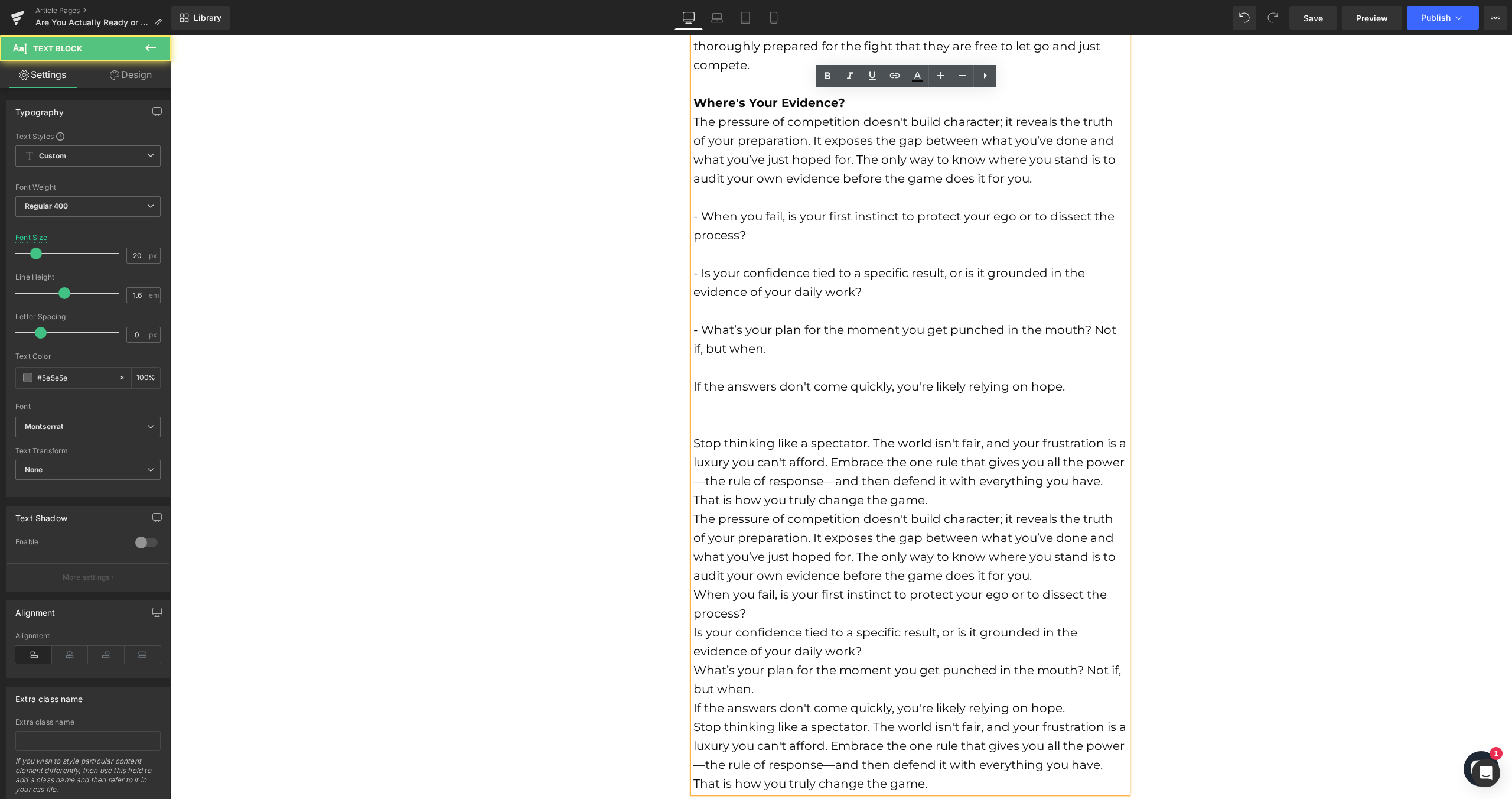
click at [697, 427] on div at bounding box center [910, 424] width 434 height 19
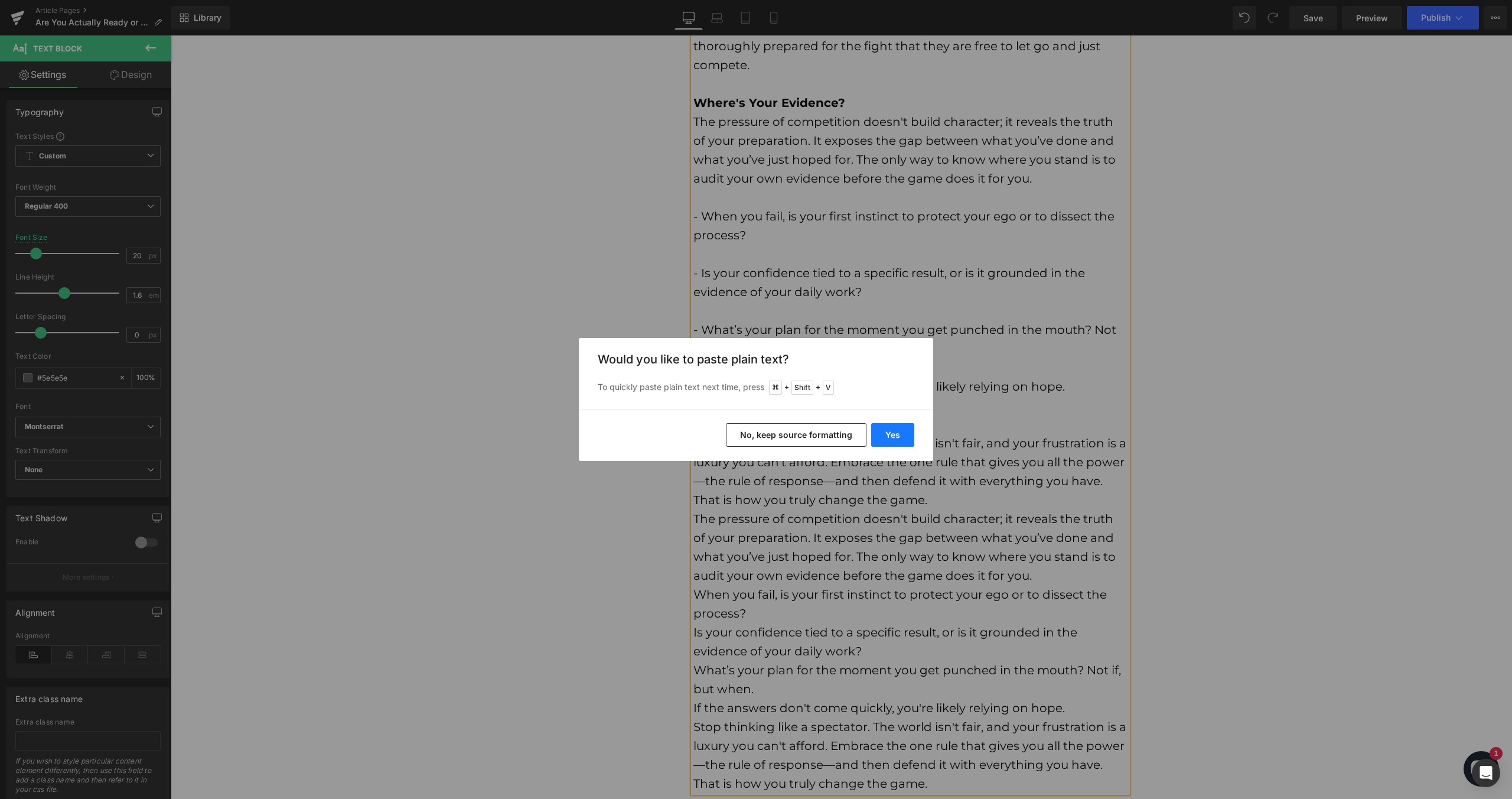
click at [892, 439] on button "Yes" at bounding box center [892, 435] width 43 height 24
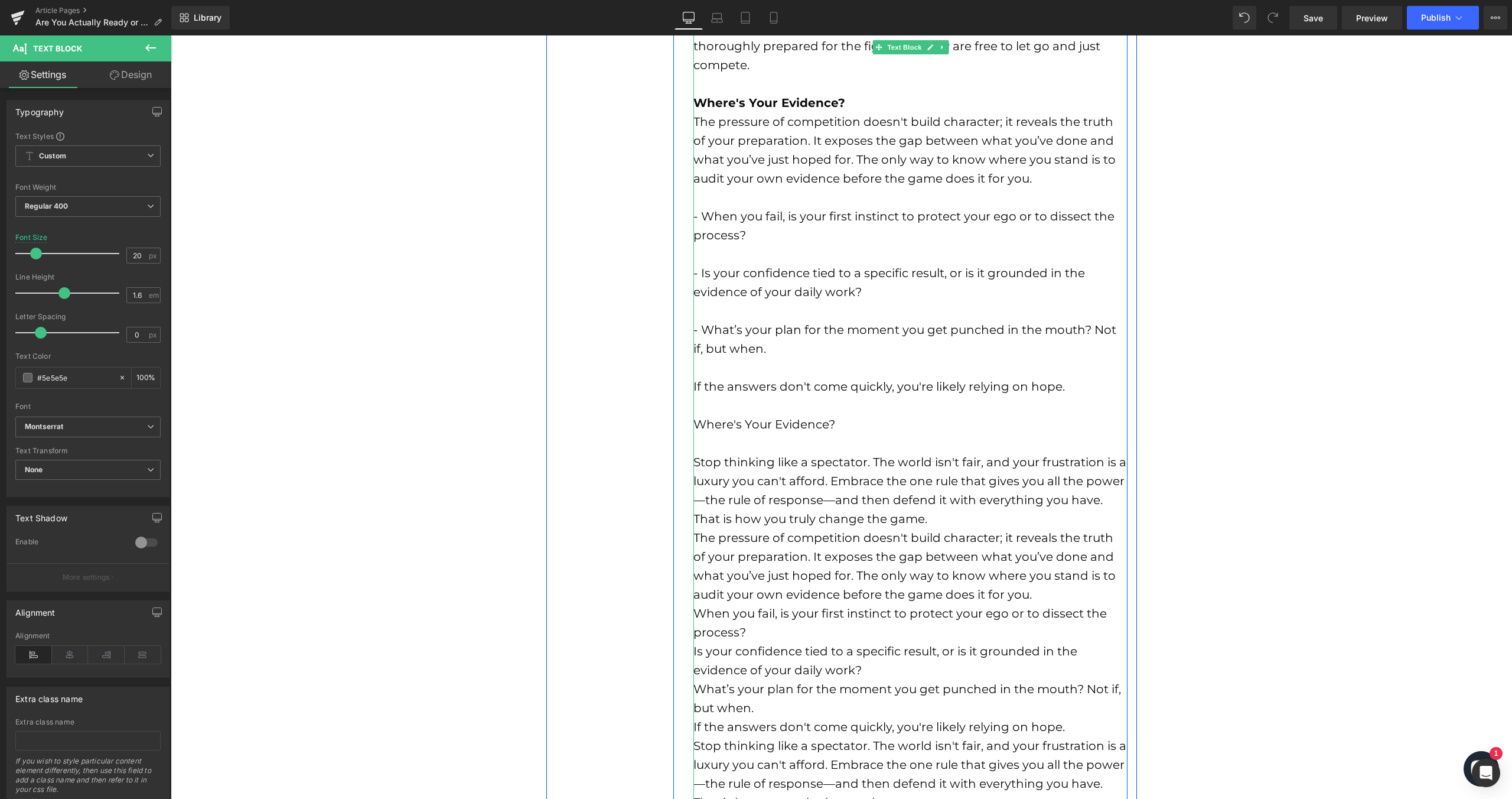
click at [772, 422] on font "Where's Your Evidence?" at bounding box center [764, 424] width 142 height 14
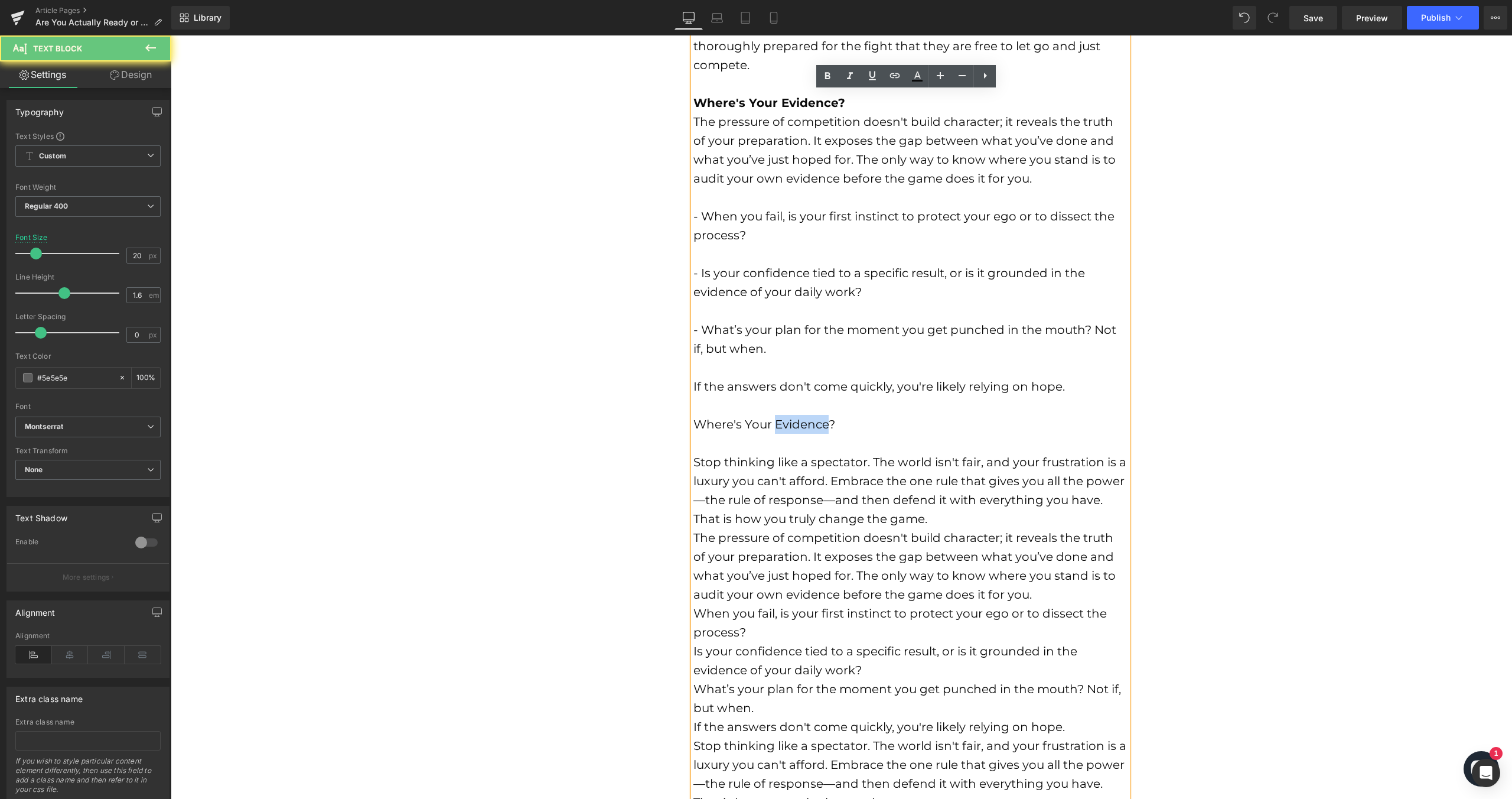
click at [772, 422] on font "Where's Your Evidence?" at bounding box center [764, 424] width 142 height 14
click at [819, 70] on link at bounding box center [828, 76] width 22 height 22
click at [718, 436] on div at bounding box center [910, 443] width 434 height 19
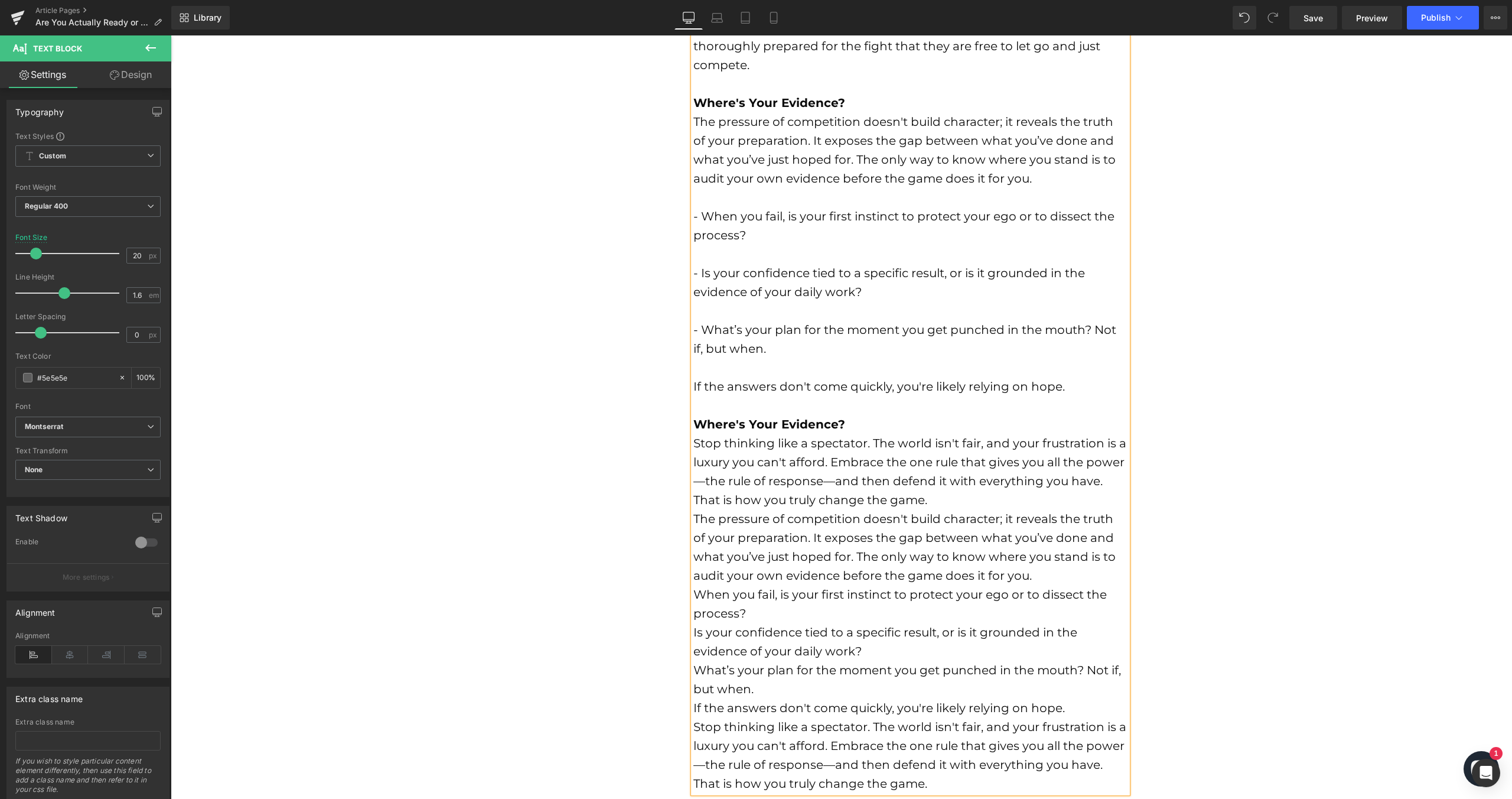
click at [775, 424] on strong "Where's Your Evidence?" at bounding box center [769, 424] width 152 height 14
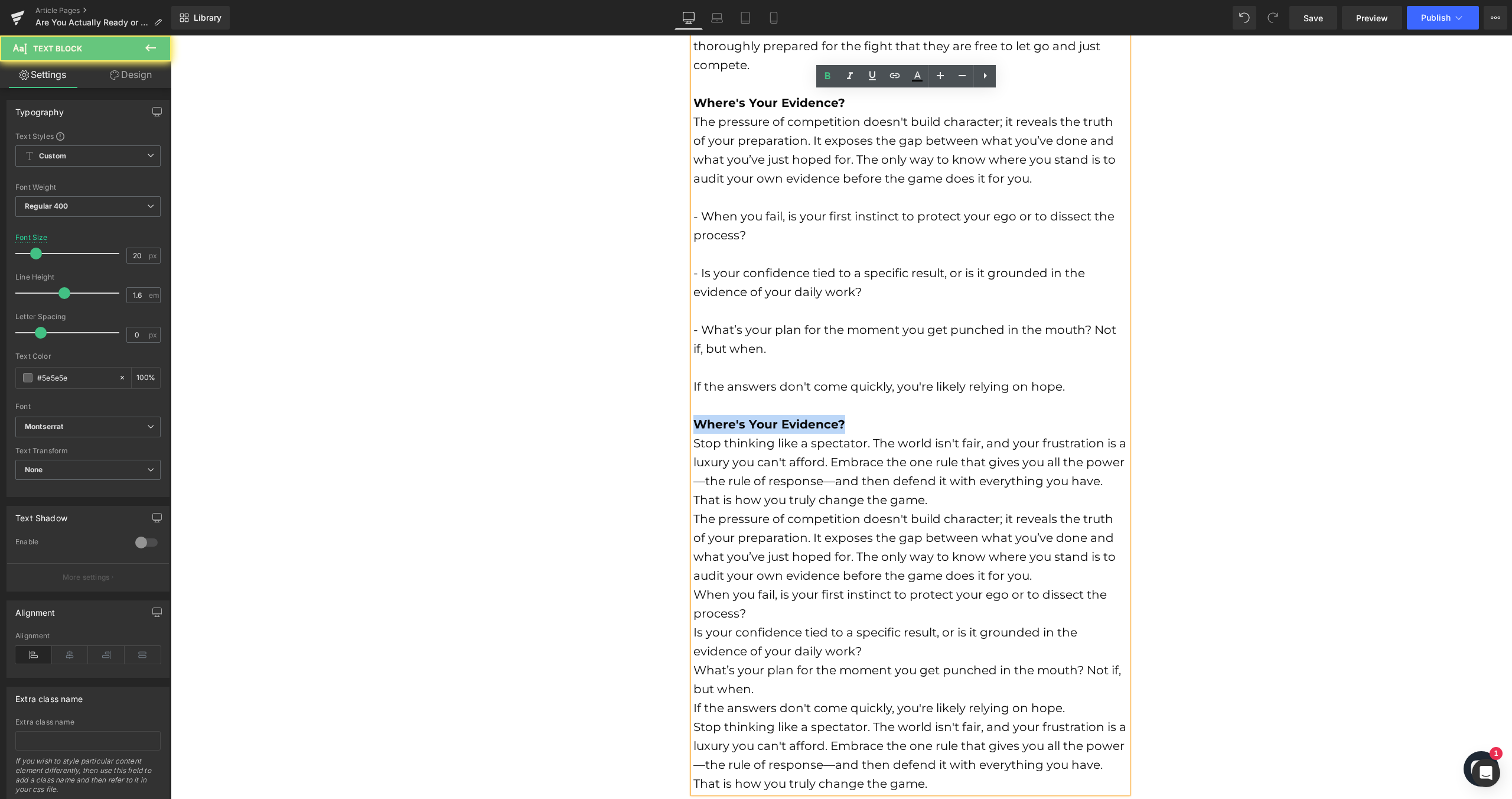
click at [775, 424] on strong "Where's Your Evidence?" at bounding box center [769, 424] width 152 height 14
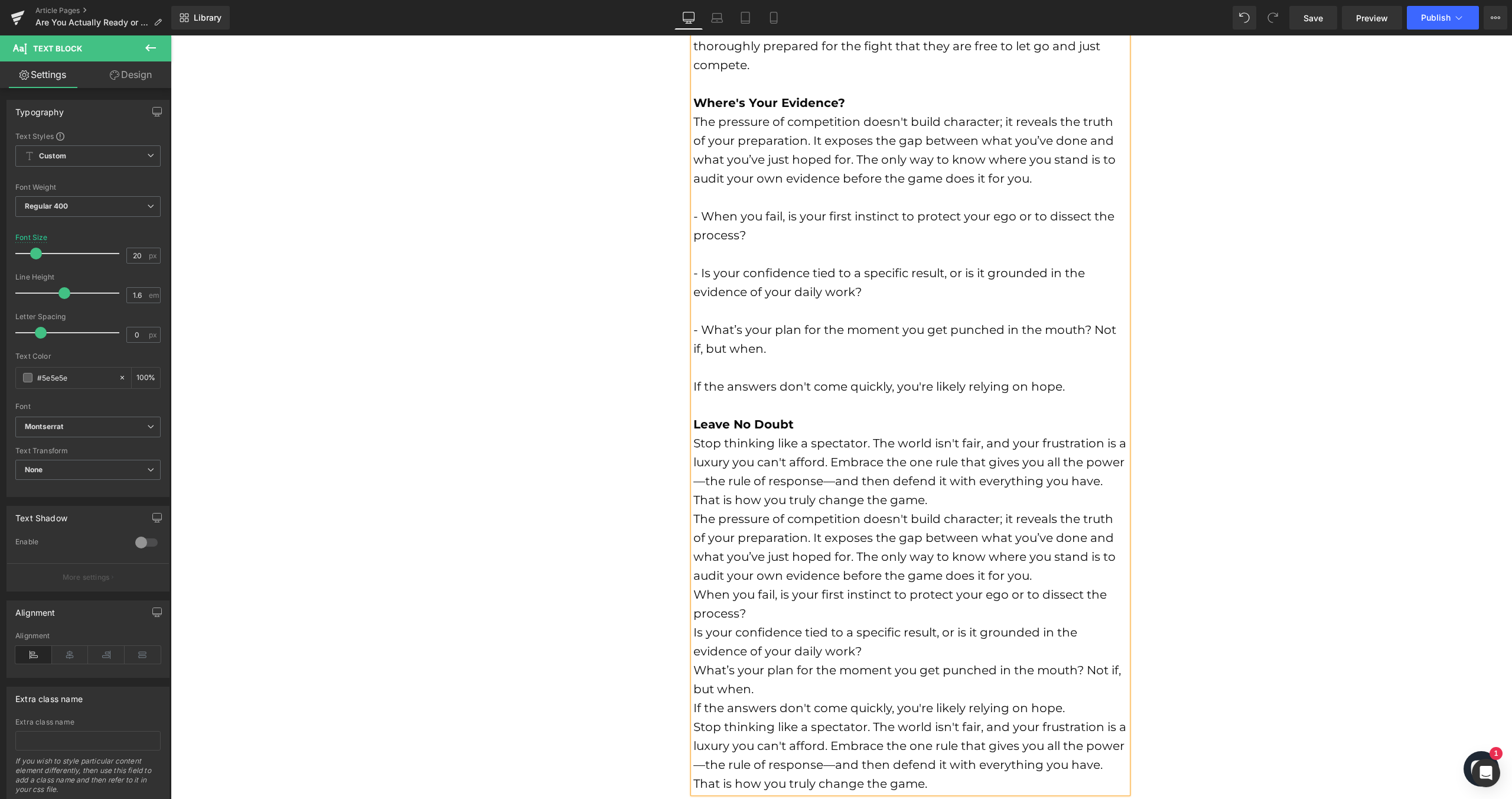
click at [753, 472] on div "Stop thinking like a spectator. The world isn't fair, and your frustration is a…" at bounding box center [910, 471] width 434 height 76
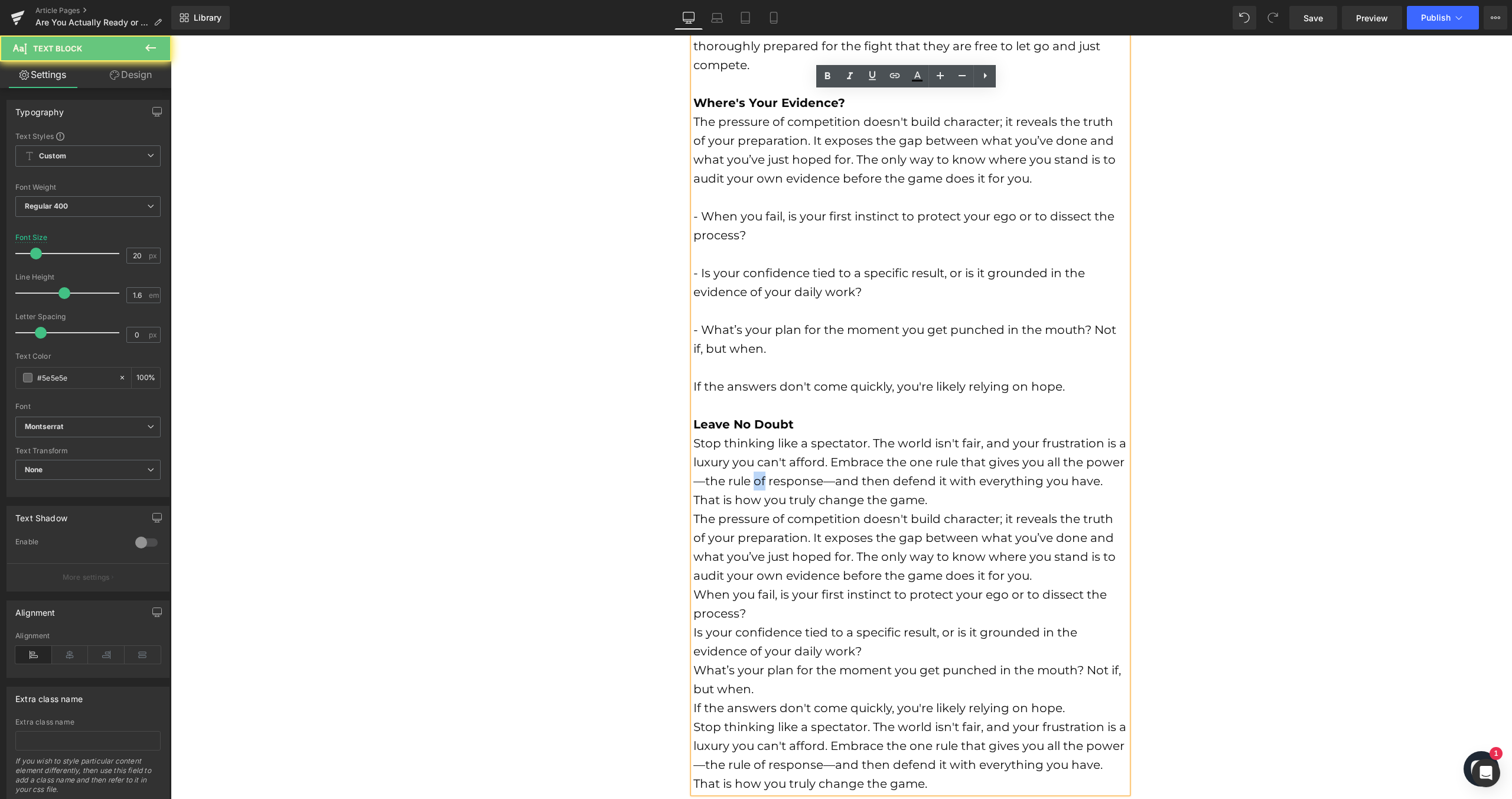
click at [753, 472] on div "Stop thinking like a spectator. The world isn't fair, and your frustration is a…" at bounding box center [910, 471] width 434 height 76
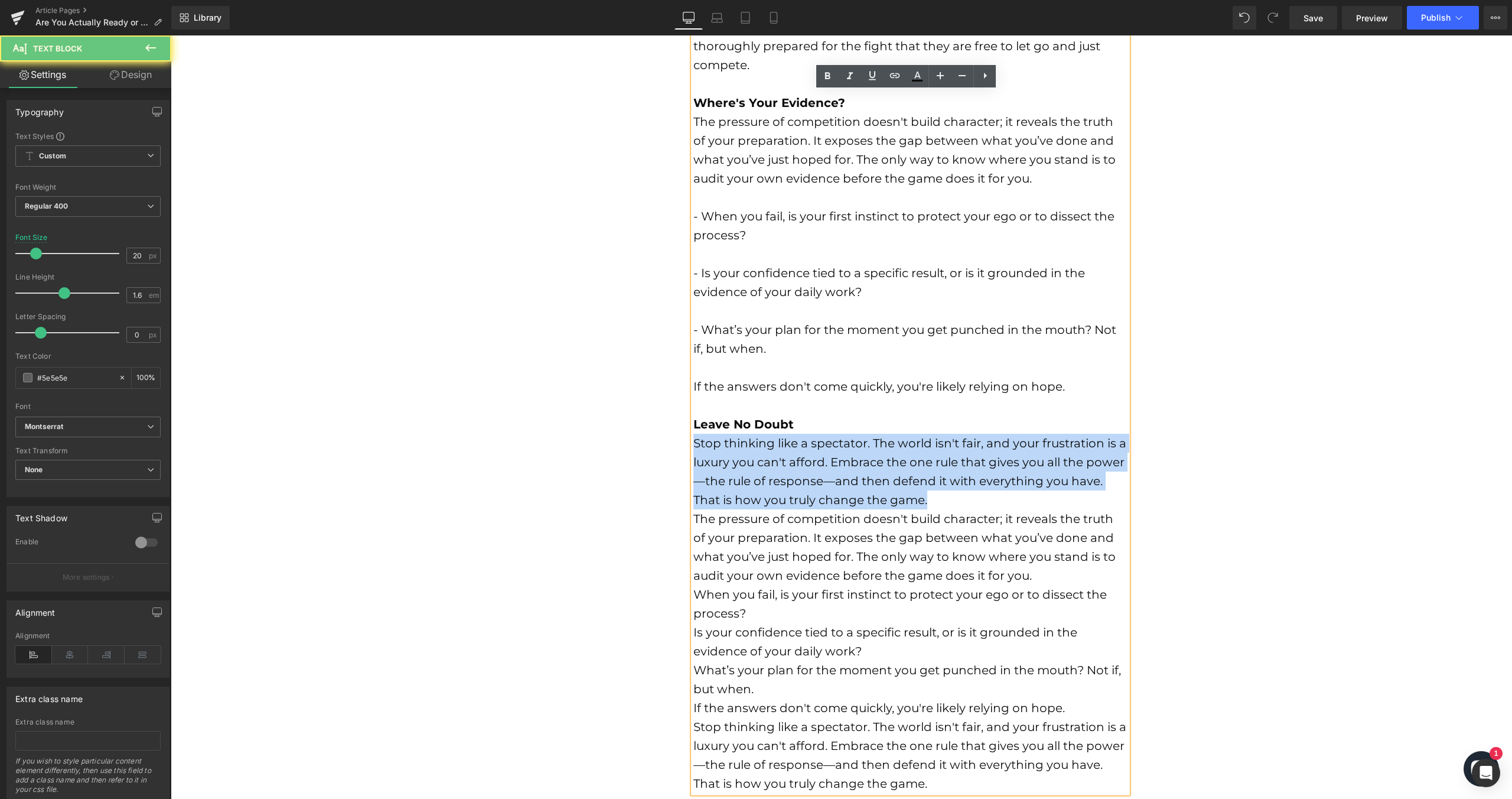
click at [753, 472] on div "Stop thinking like a spectator. The world isn't fair, and your frustration is a…" at bounding box center [910, 471] width 434 height 76
click at [907, 473] on font "Stop thinking like a spectator. The world isn't fair, and your frustration is a…" at bounding box center [909, 472] width 433 height 71
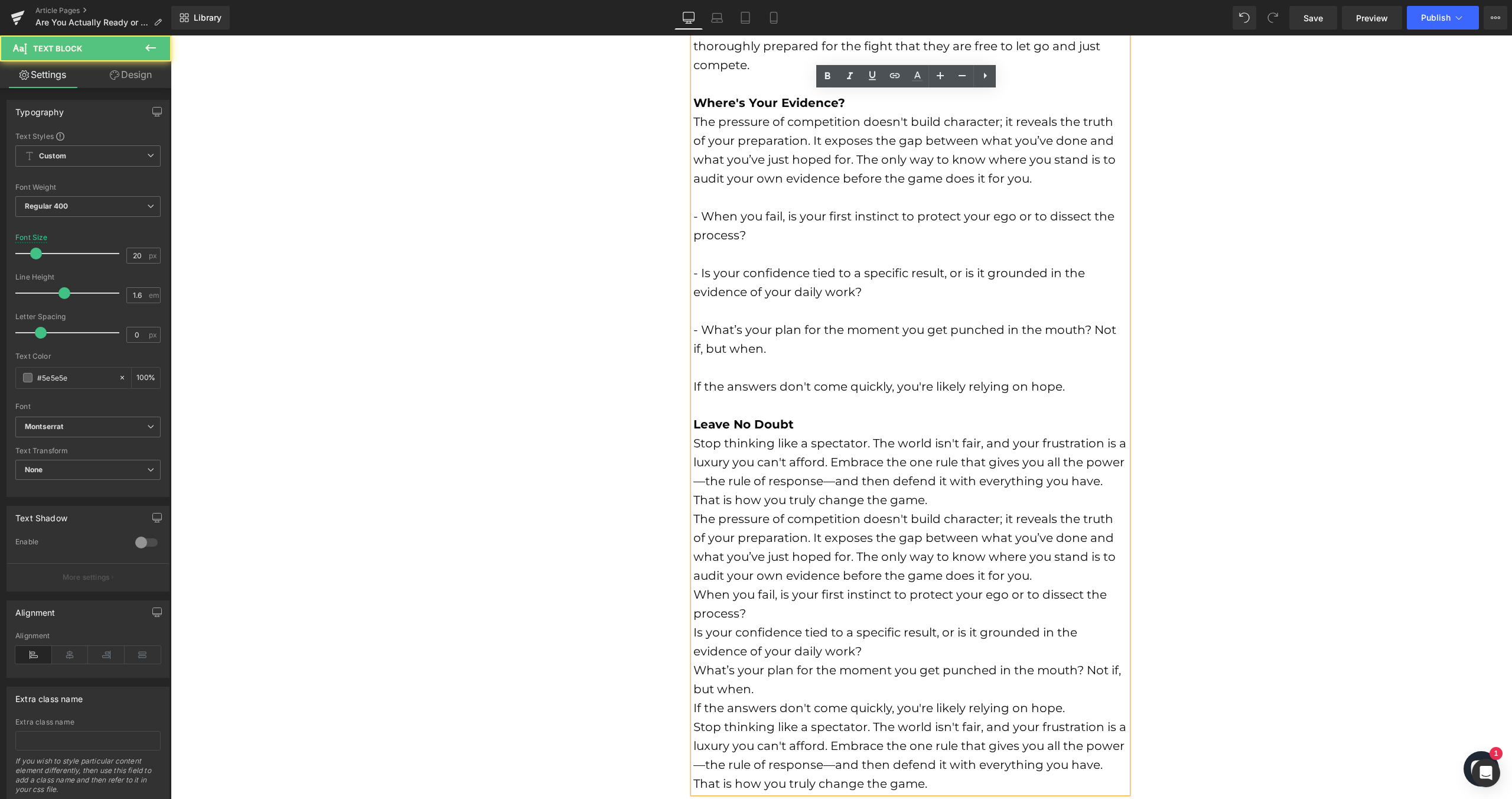
click at [904, 473] on div "Stop thinking like a spectator. The world isn't fair, and your frustration is a…" at bounding box center [910, 471] width 434 height 76
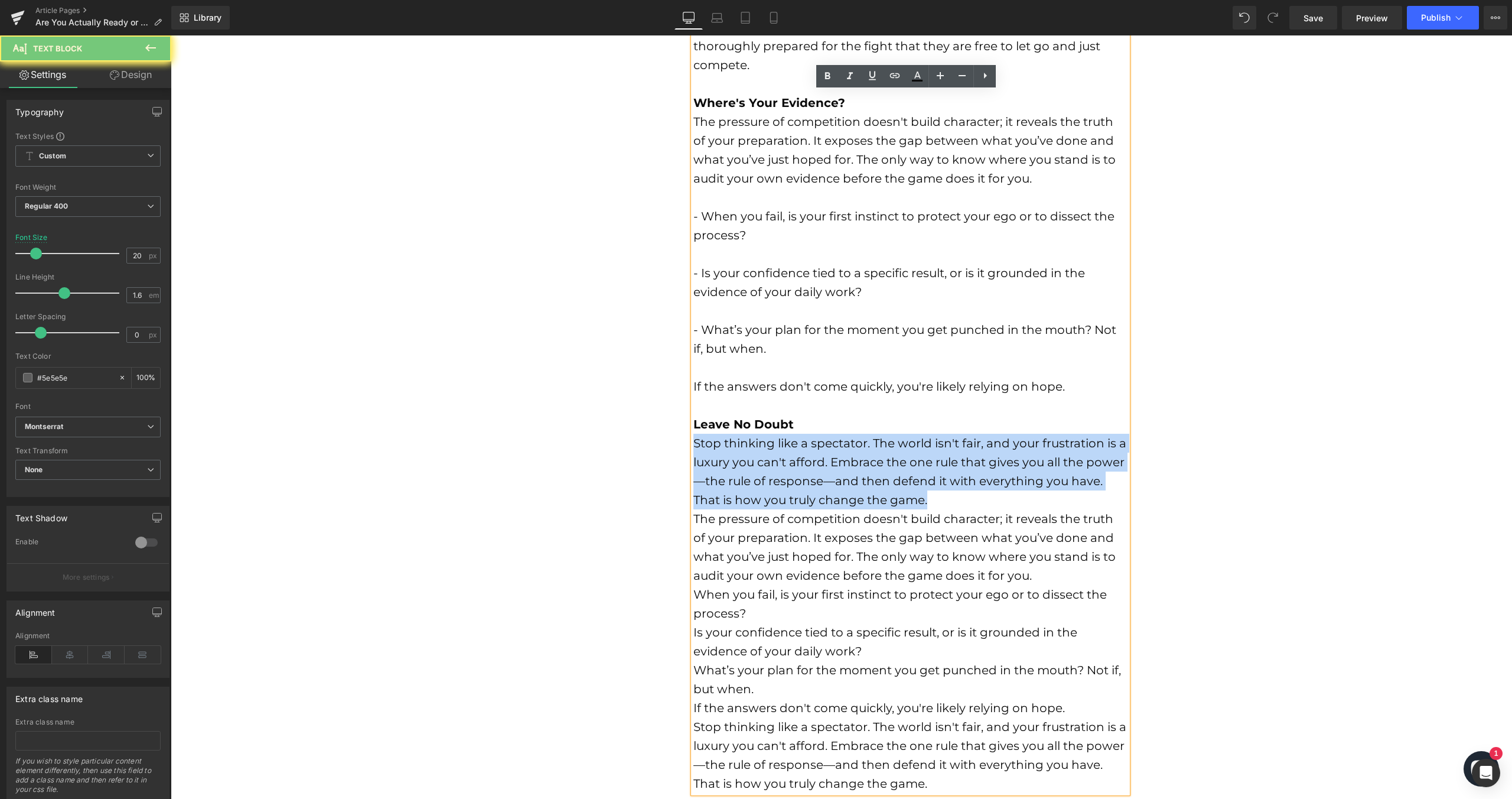
click at [904, 473] on div "Stop thinking like a spectator. The world isn't fair, and your frustration is a…" at bounding box center [910, 471] width 434 height 76
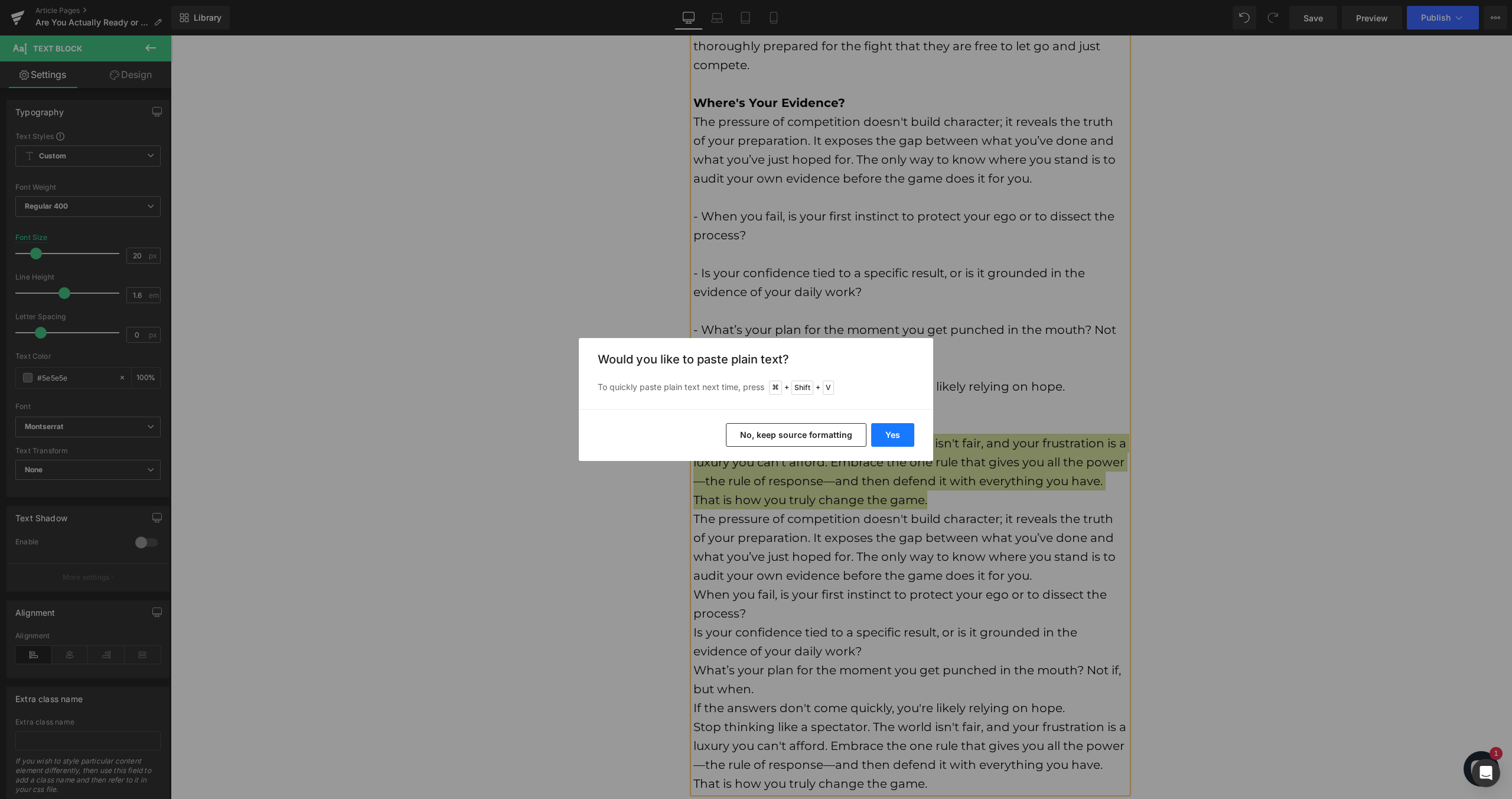
click at [896, 439] on button "Yes" at bounding box center [892, 435] width 43 height 24
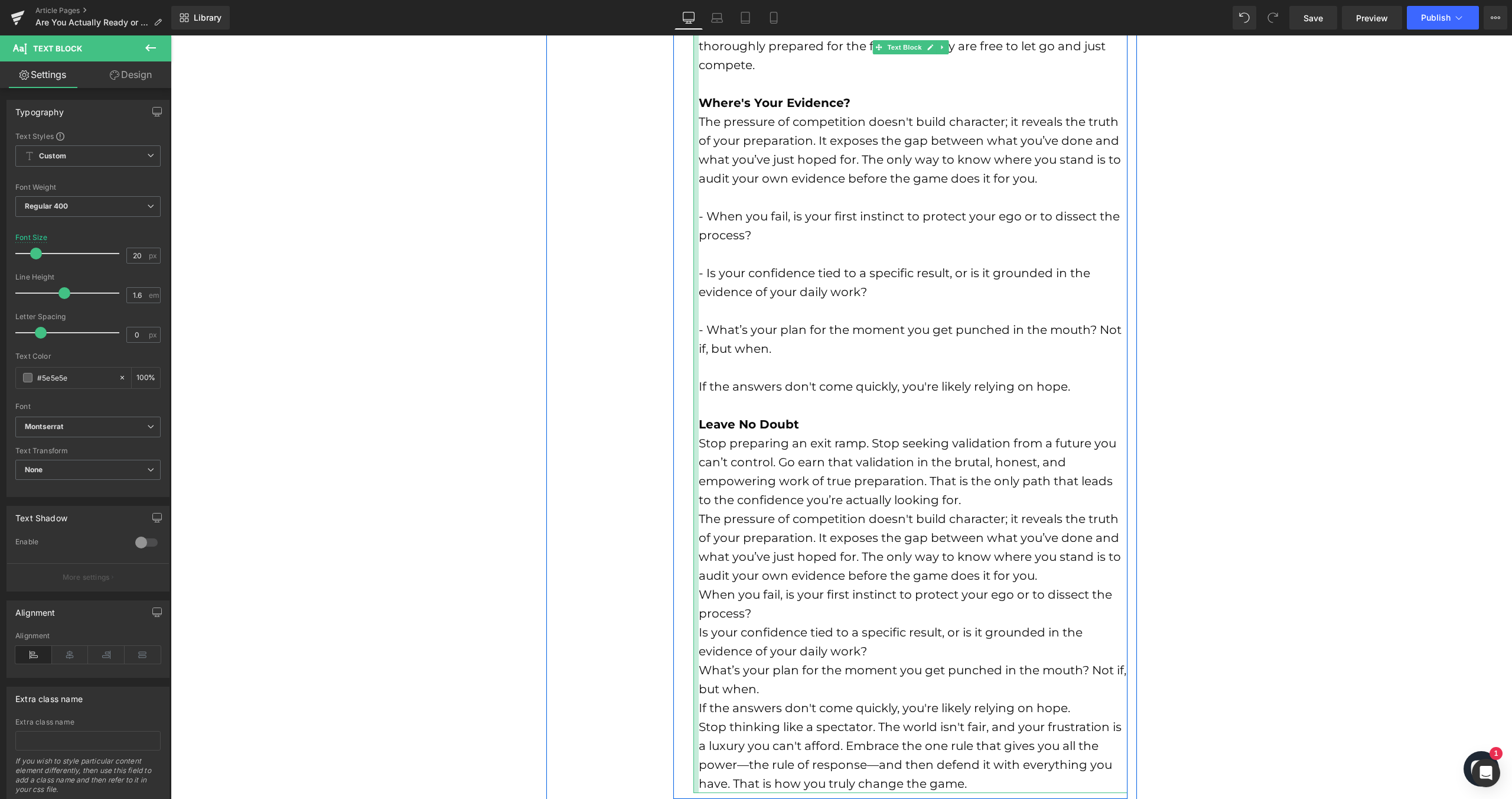
drag, startPoint x: 691, startPoint y: 519, endPoint x: 698, endPoint y: 519, distance: 7.0
click at [698, 519] on div "There’s a massive difference between being truly ready and just hoping you are.…" at bounding box center [910, 197] width 434 height 1191
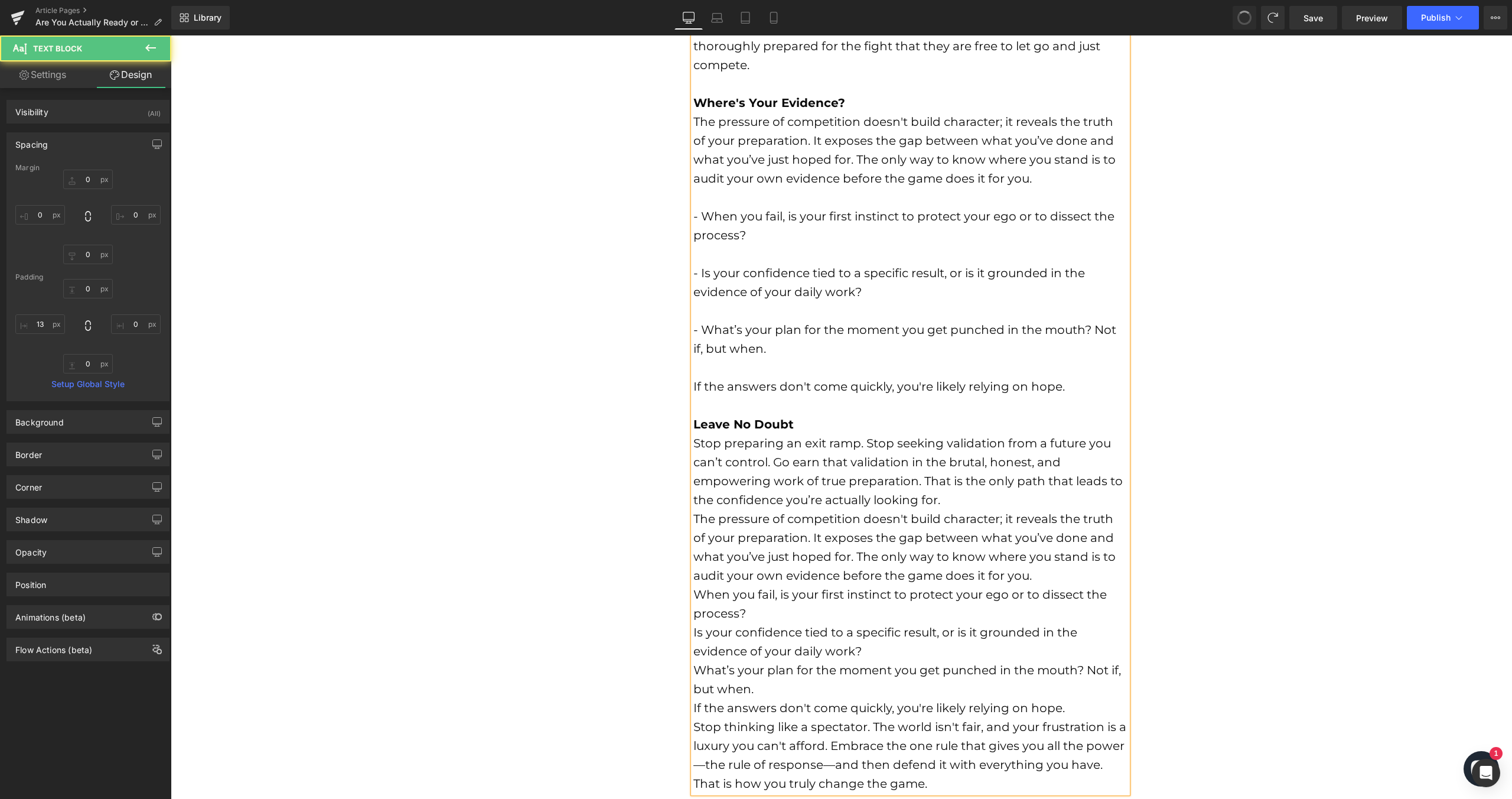
type input "0"
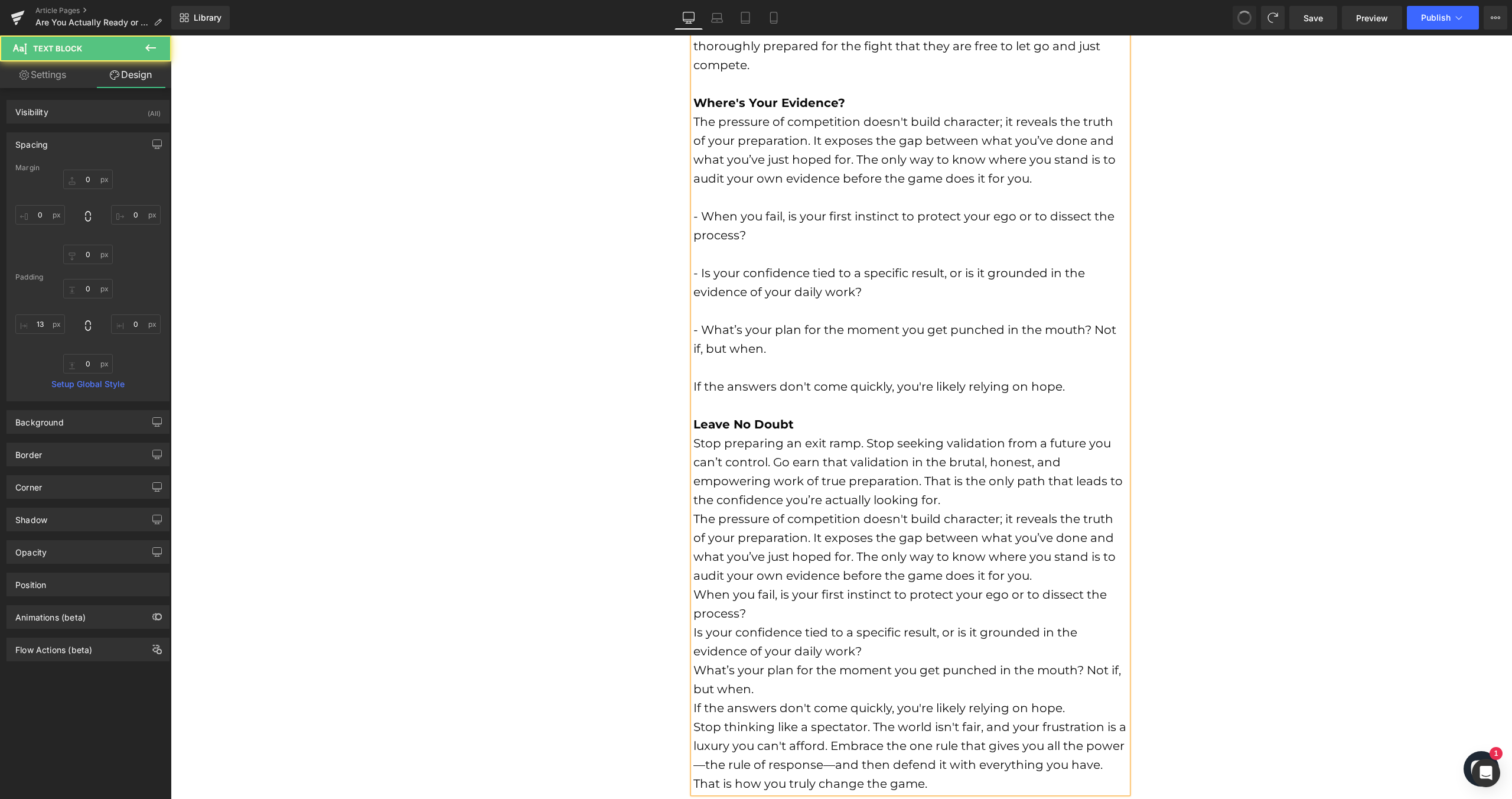
type input "0"
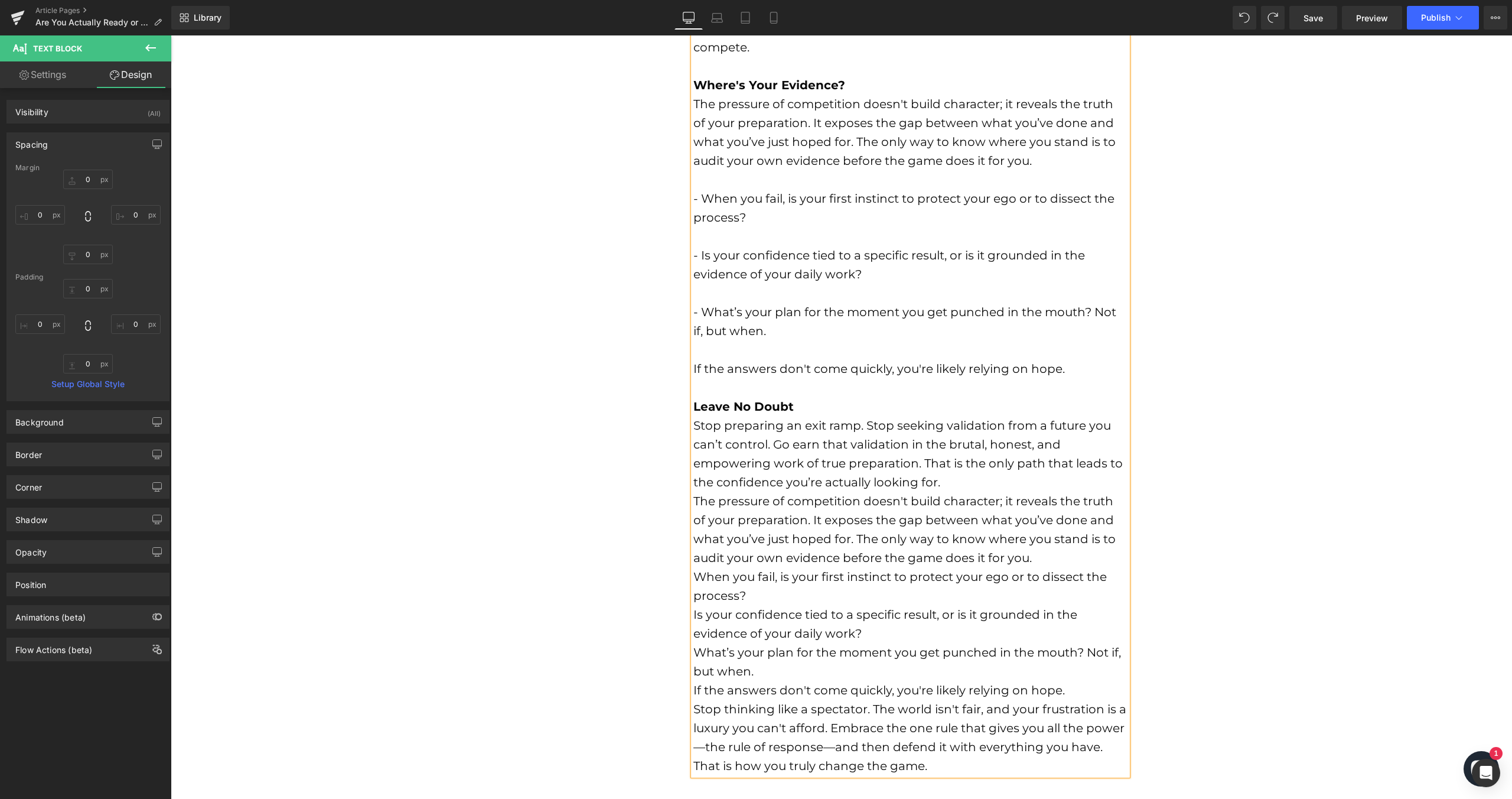
scroll to position [920, 0]
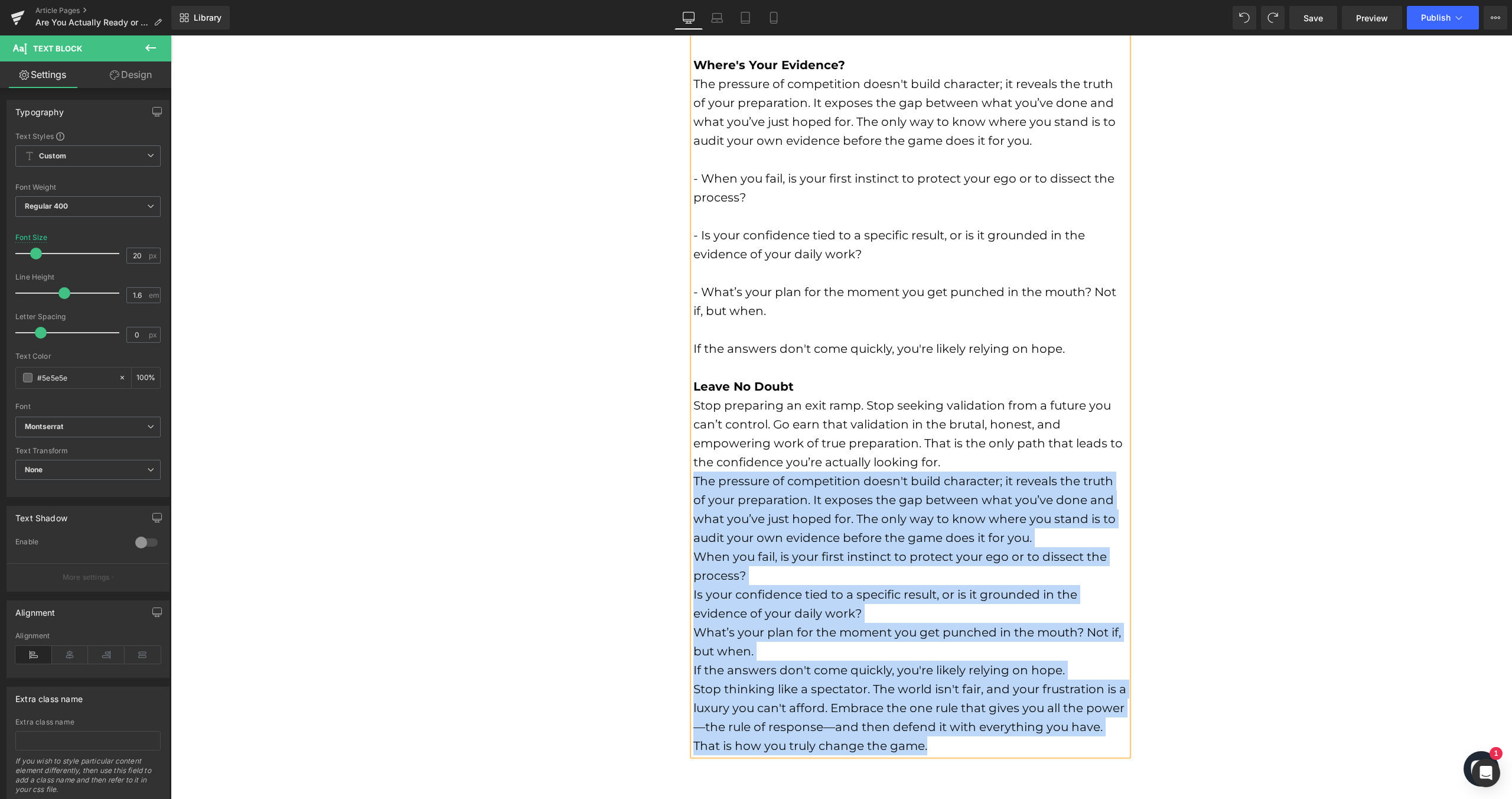
drag, startPoint x: 948, startPoint y: 748, endPoint x: 690, endPoint y: 478, distance: 373.4
click at [693, 478] on div "There’s a massive difference between being truly ready and just hoping you are.…" at bounding box center [910, 159] width 434 height 1191
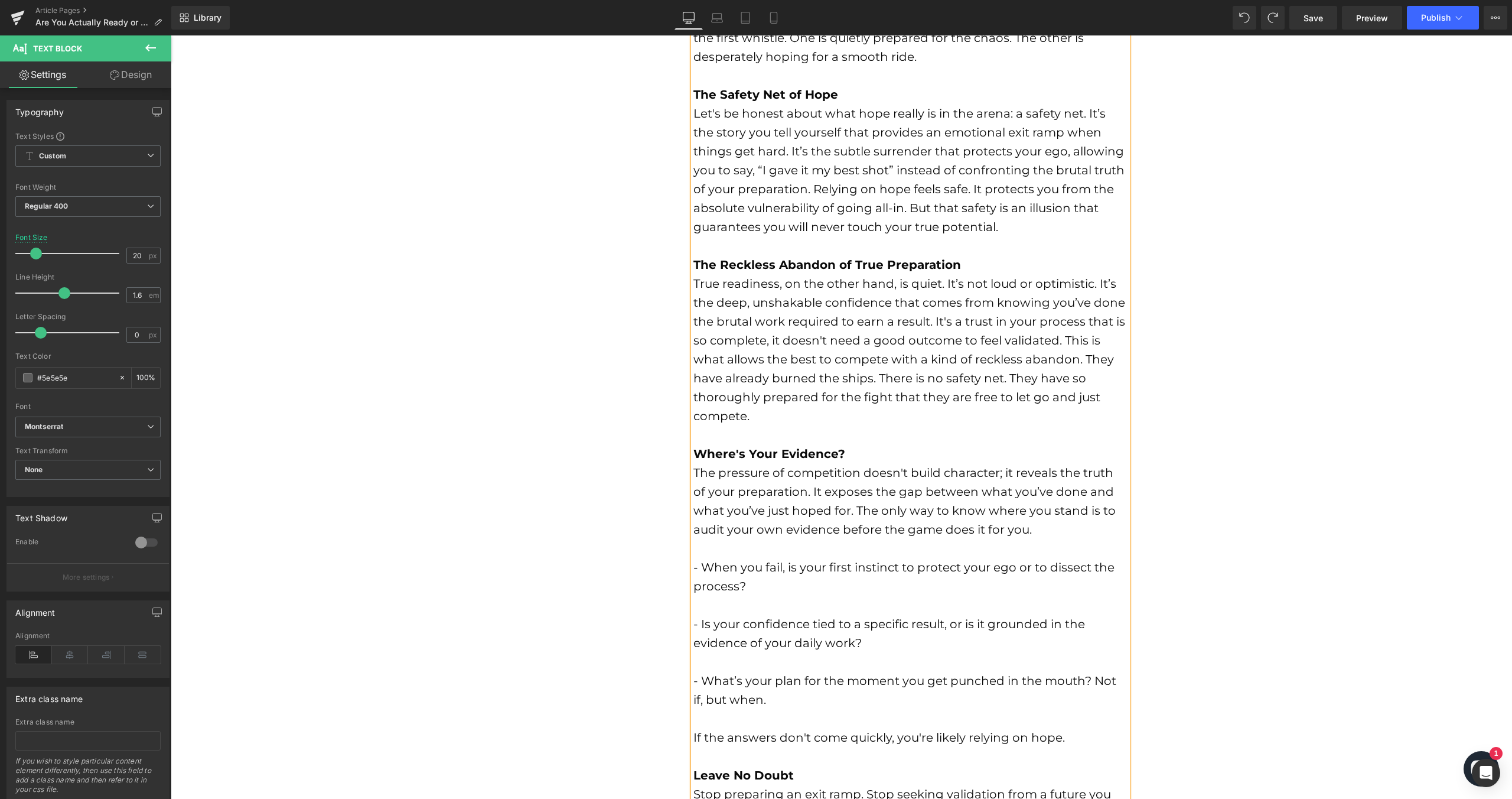
scroll to position [531, 0]
click at [715, 608] on div at bounding box center [910, 605] width 434 height 19
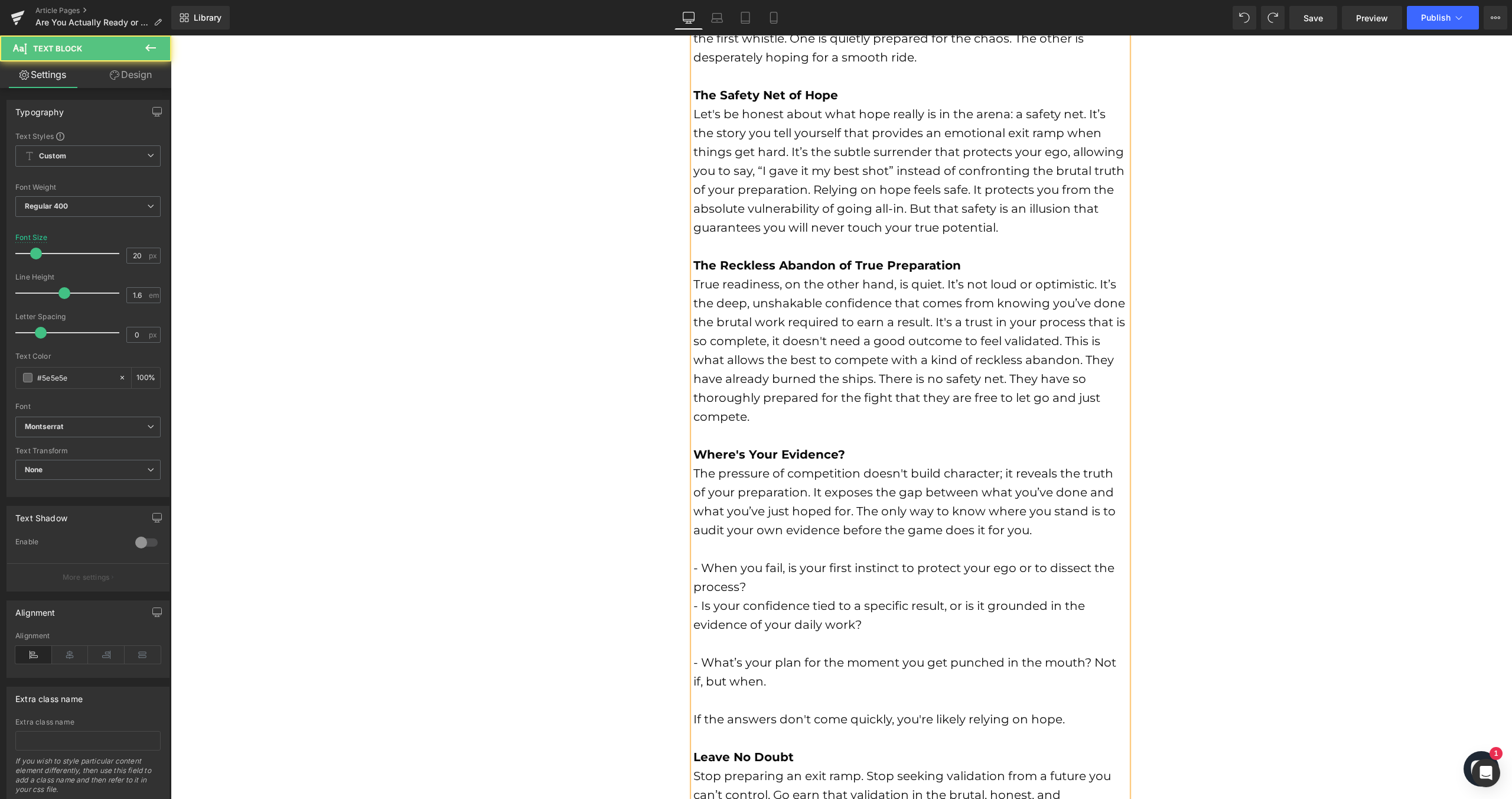
click at [709, 636] on div at bounding box center [910, 643] width 434 height 19
click at [701, 568] on font "- When you fail, is your first instinct to protect your ego or to dissect the p…" at bounding box center [904, 577] width 421 height 33
click at [709, 651] on div at bounding box center [910, 643] width 434 height 19
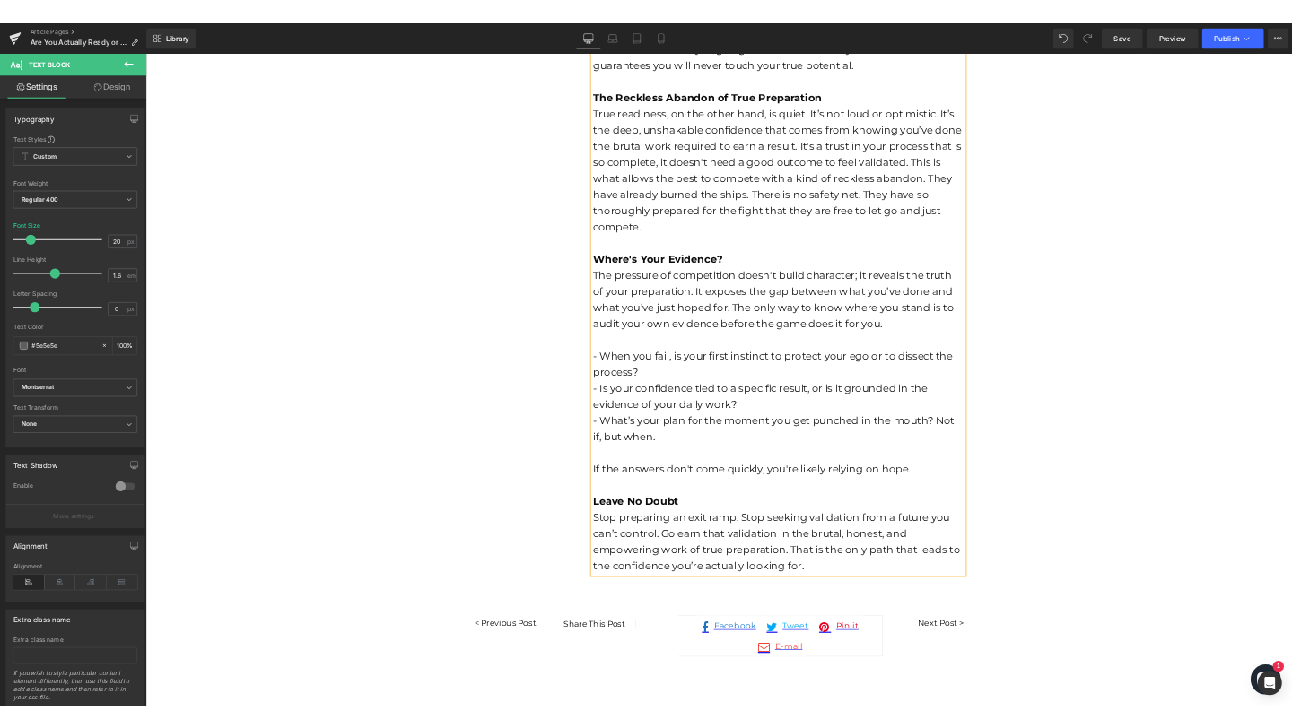
scroll to position [1078, 0]
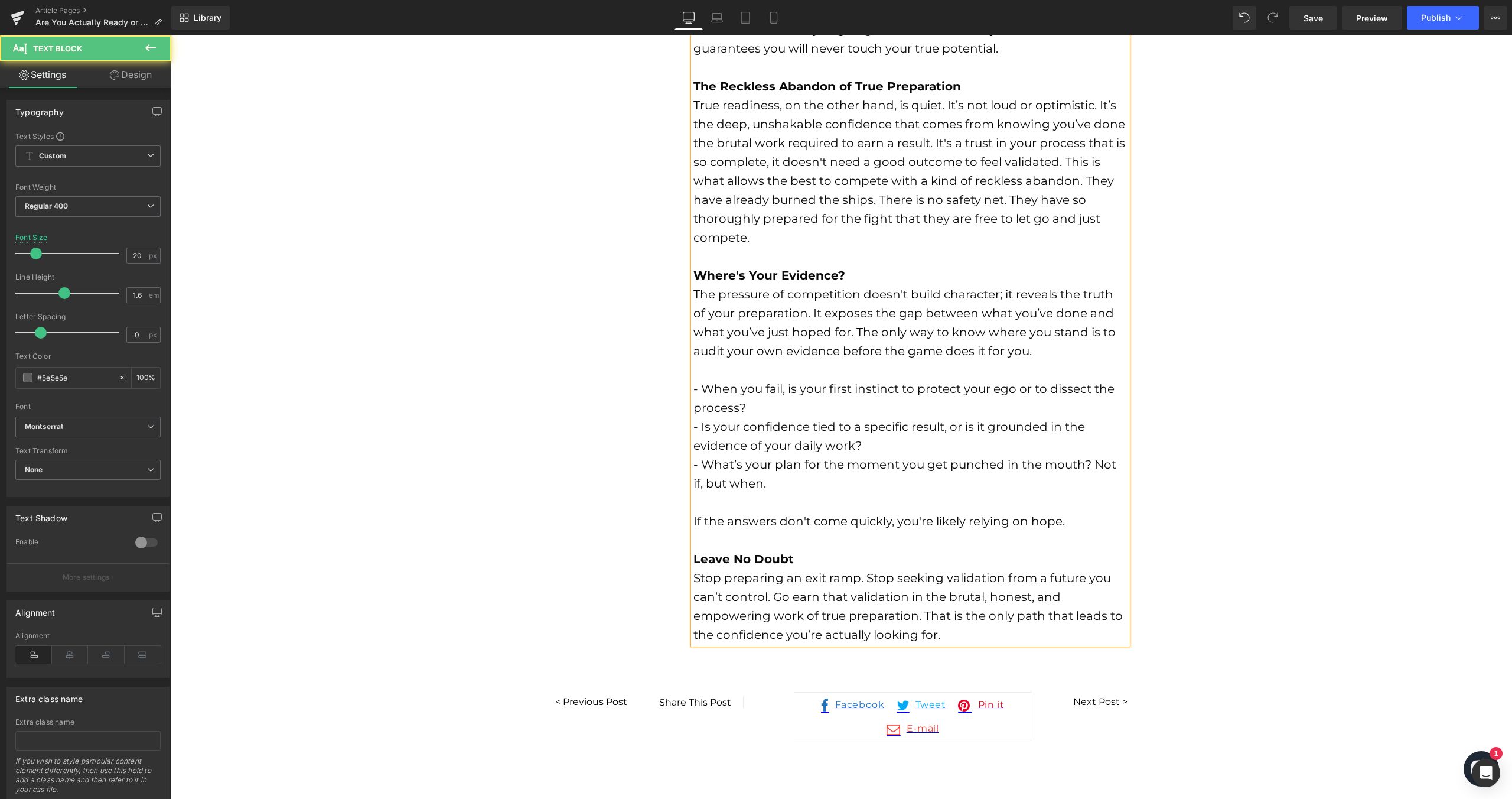
click at [722, 537] on div at bounding box center [910, 539] width 434 height 19
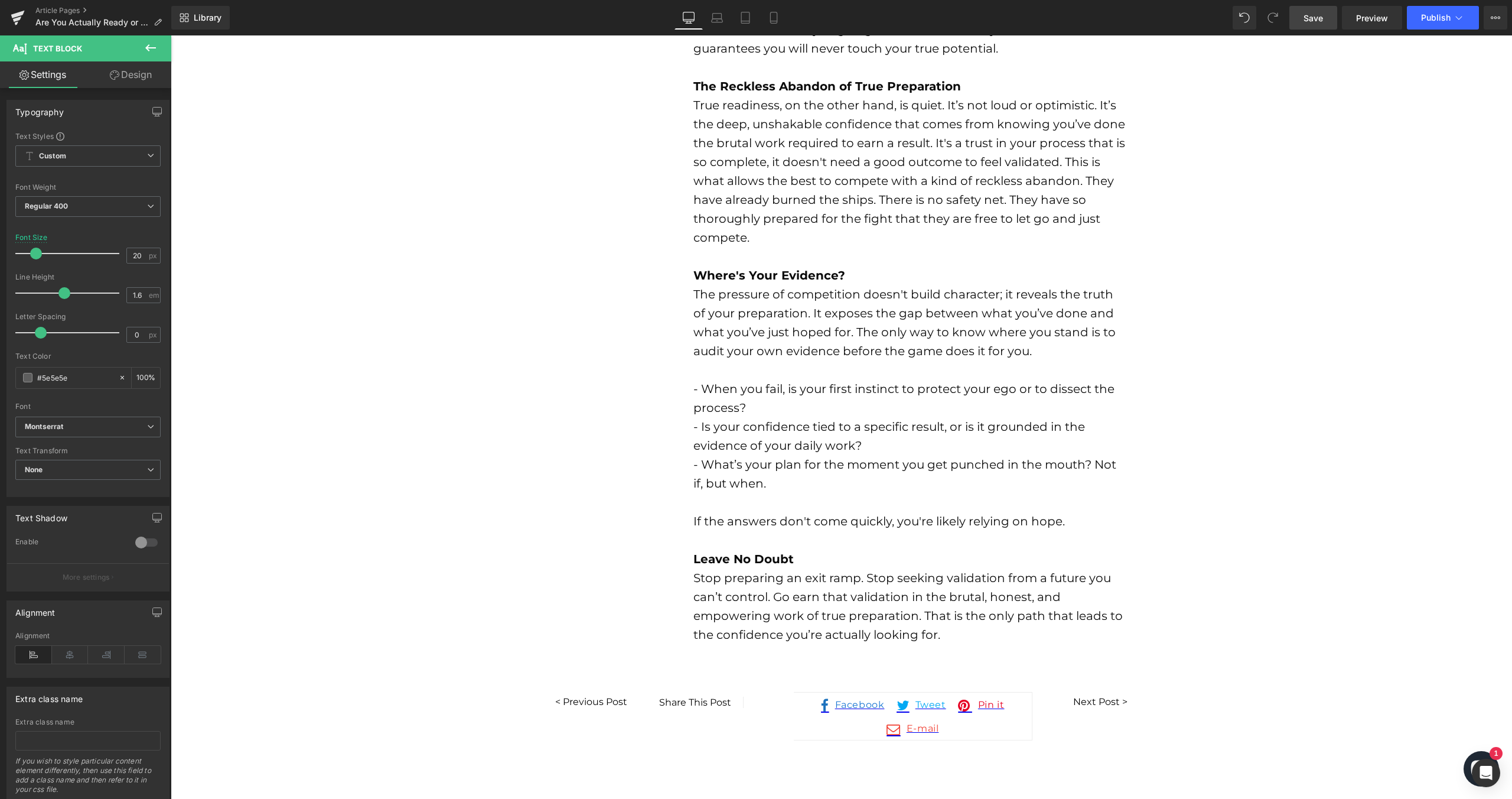
click at [1310, 16] on span "Save" at bounding box center [1314, 18] width 20 height 13
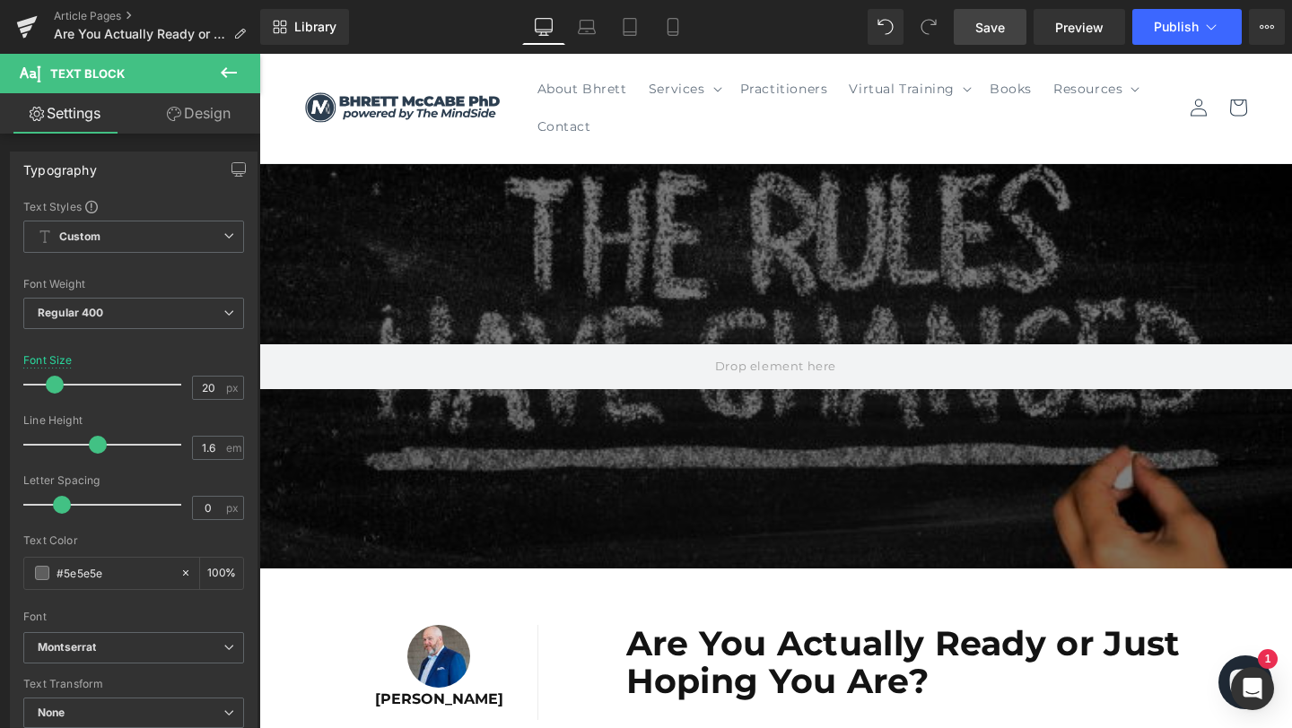
scroll to position [23, 0]
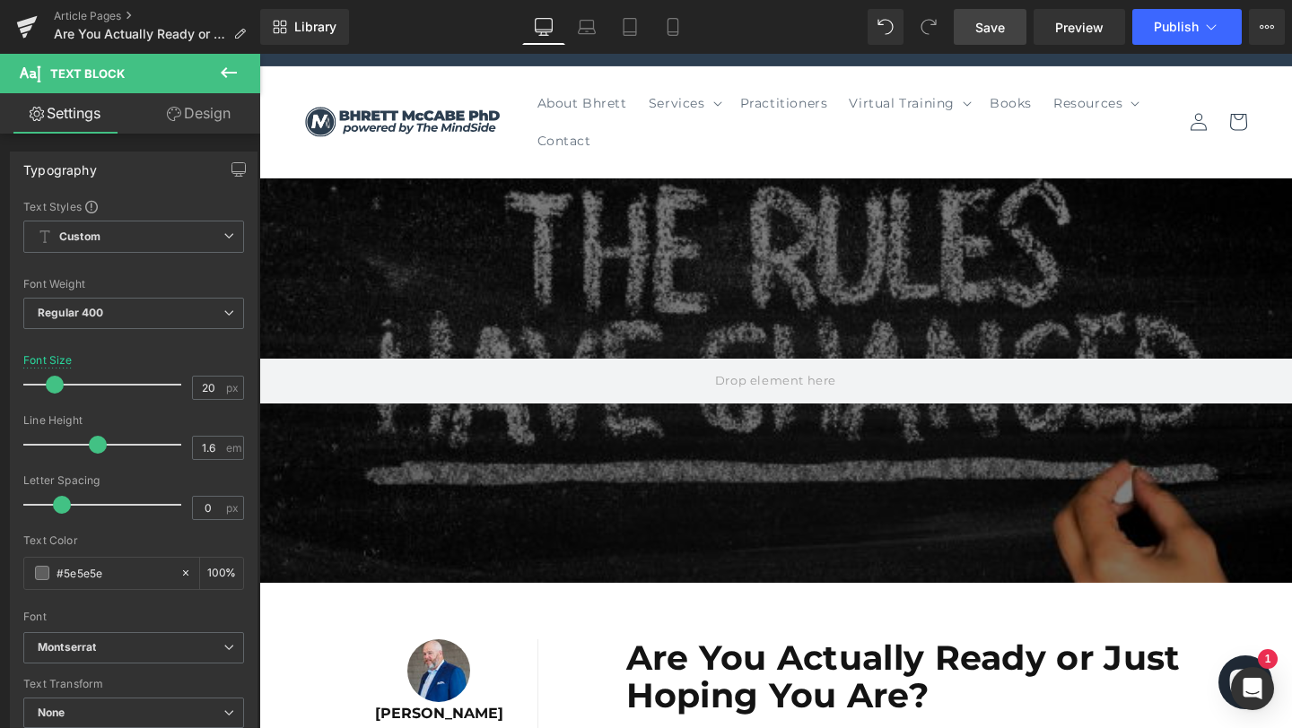
click at [480, 238] on div at bounding box center [775, 380] width 1032 height 405
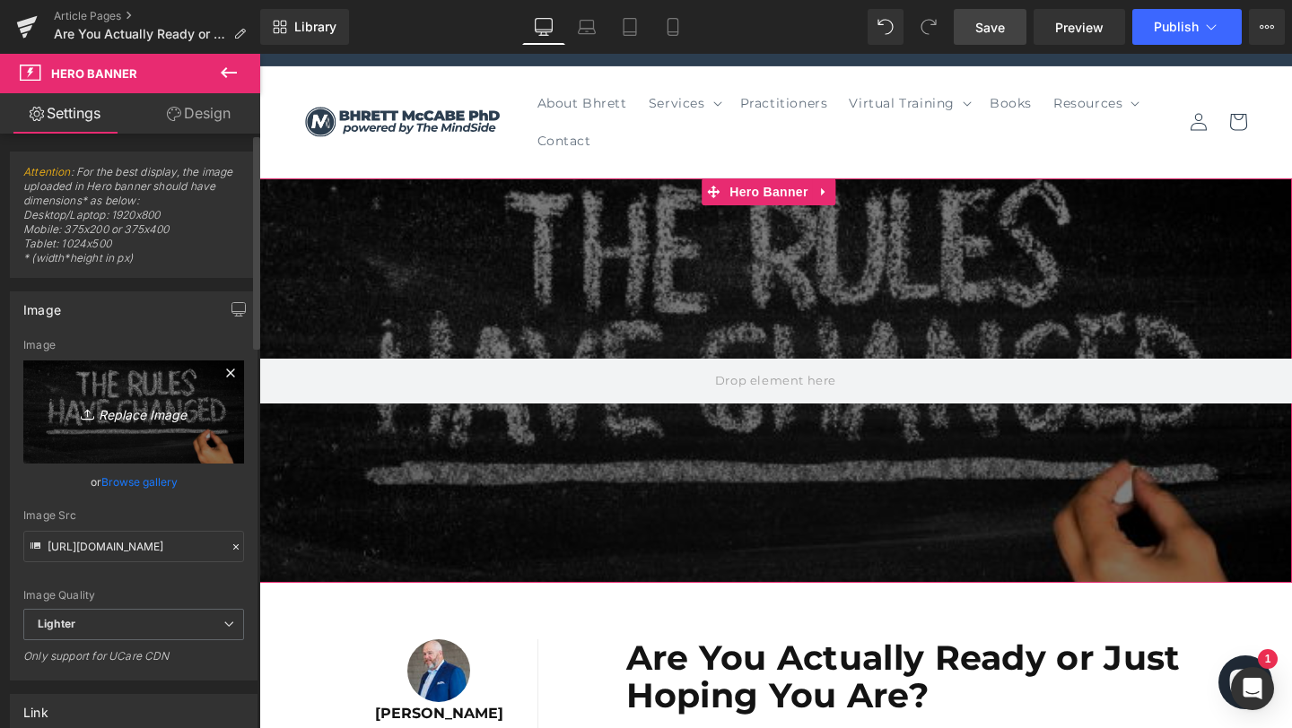
click at [112, 406] on icon "Replace Image" at bounding box center [134, 412] width 144 height 22
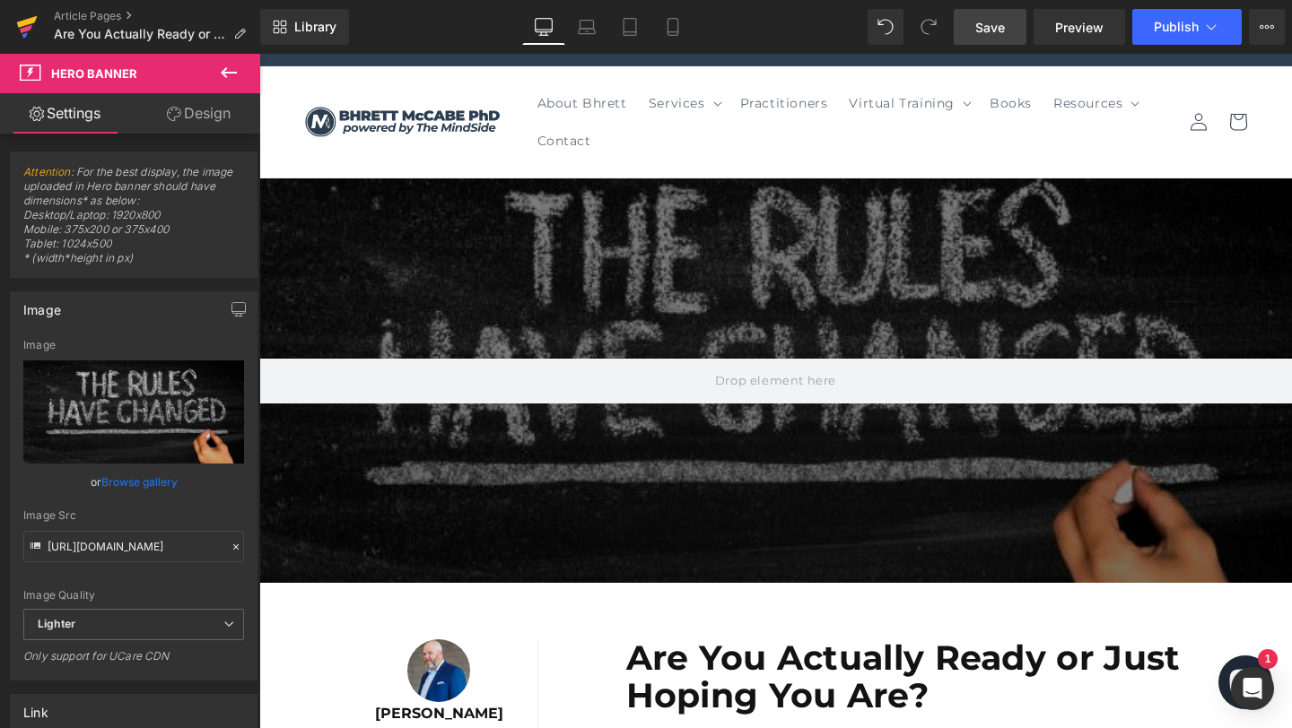
type input "C:\fakepath\Shopify Web Images (14).png"
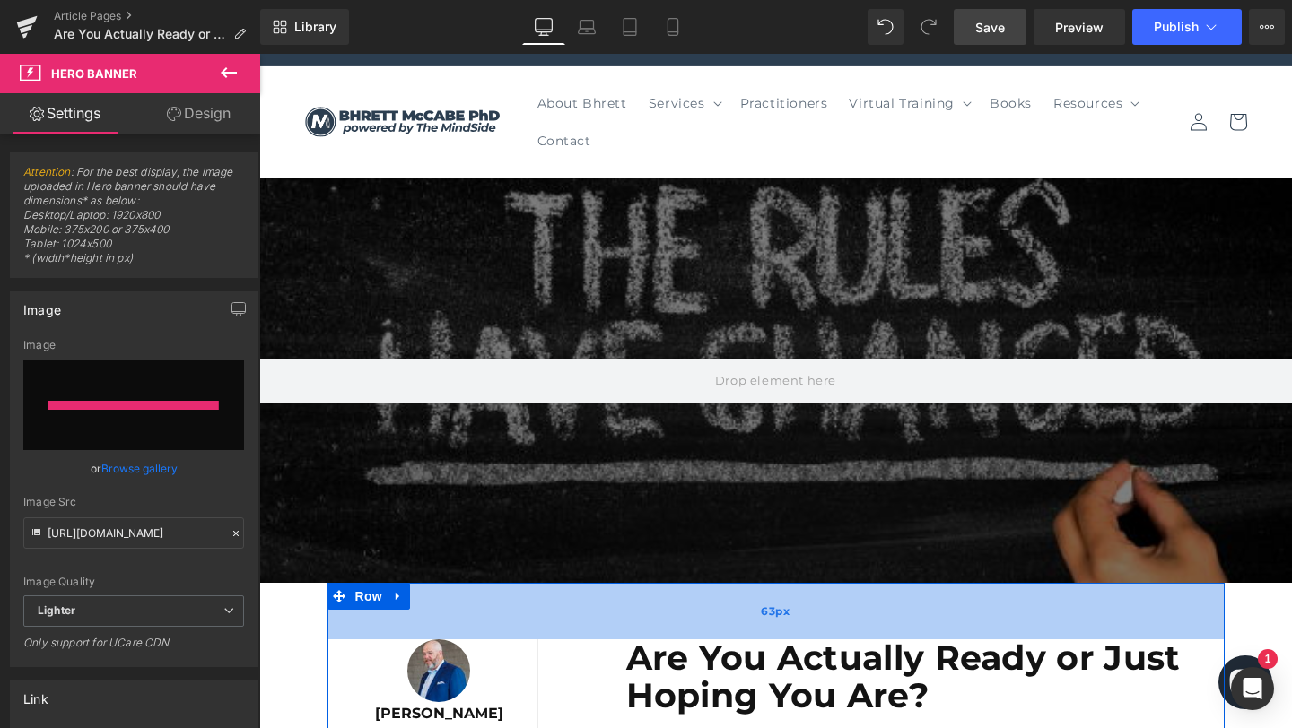
type input "[URL][DOMAIN_NAME]"
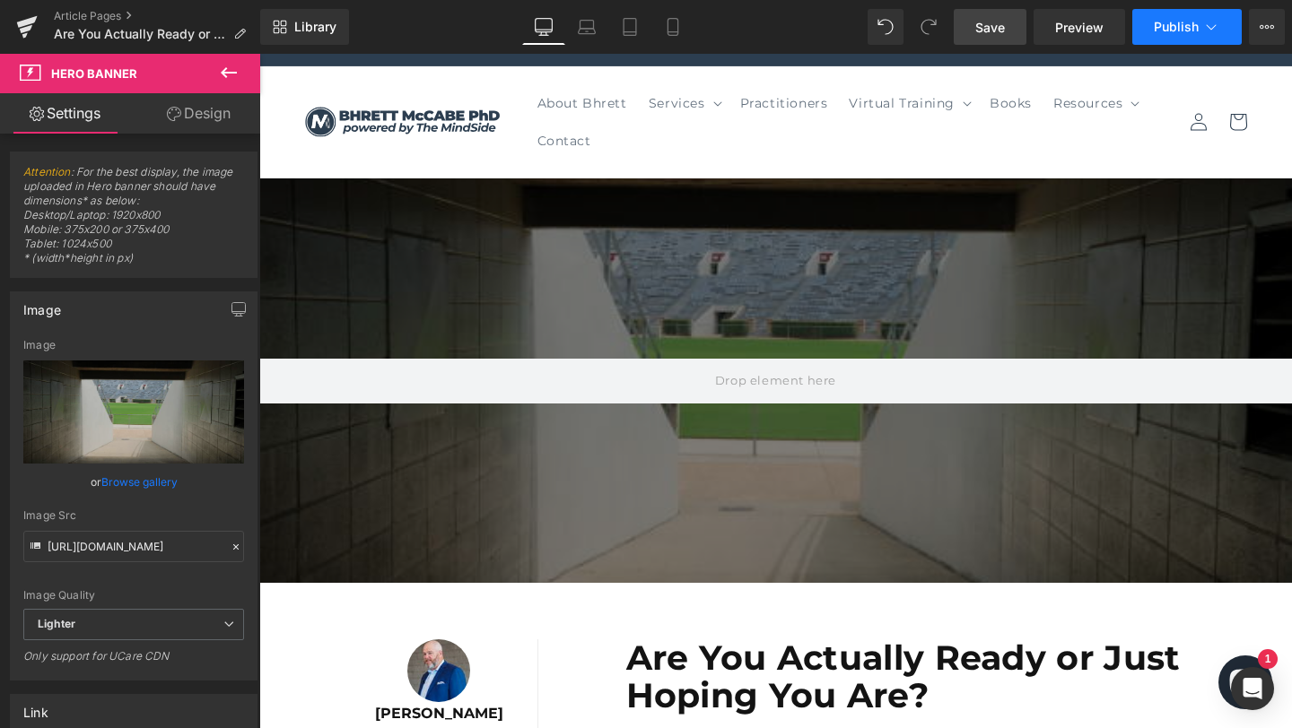
click at [1171, 30] on span "Publish" at bounding box center [1175, 27] width 45 height 14
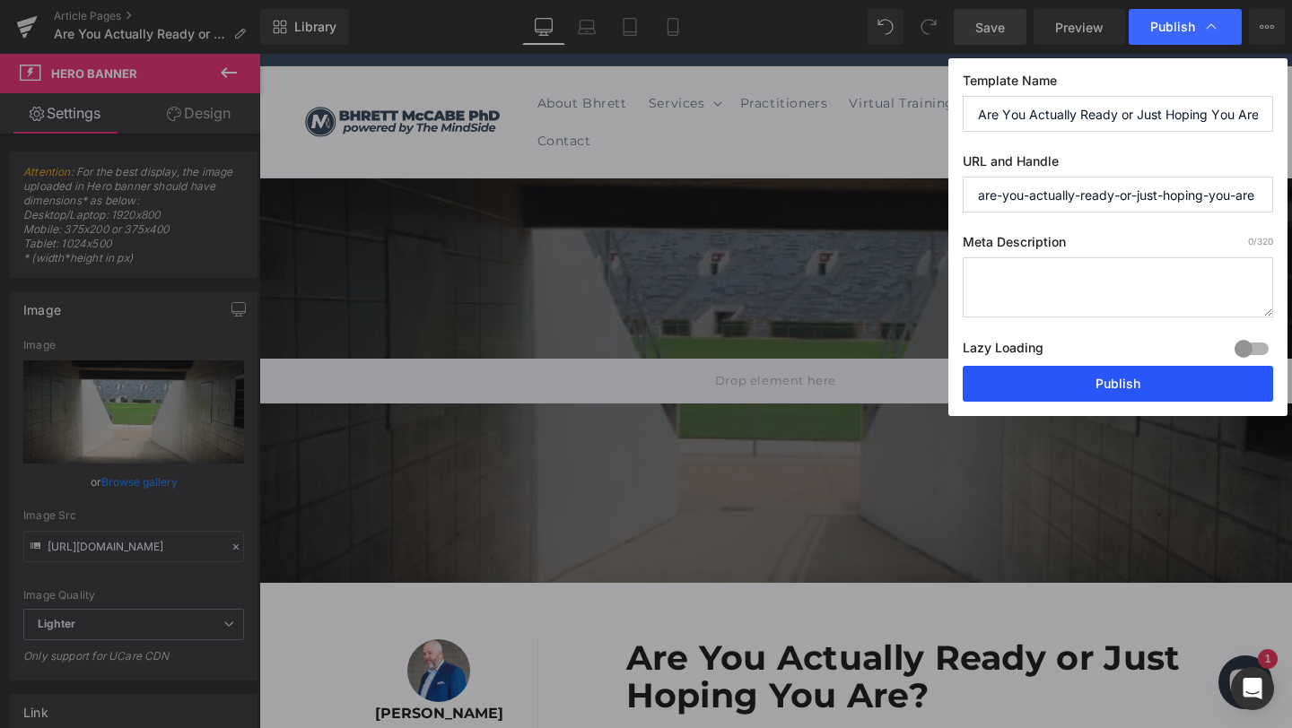
click at [1123, 393] on button "Publish" at bounding box center [1117, 384] width 310 height 36
